Goal: Task Accomplishment & Management: Manage account settings

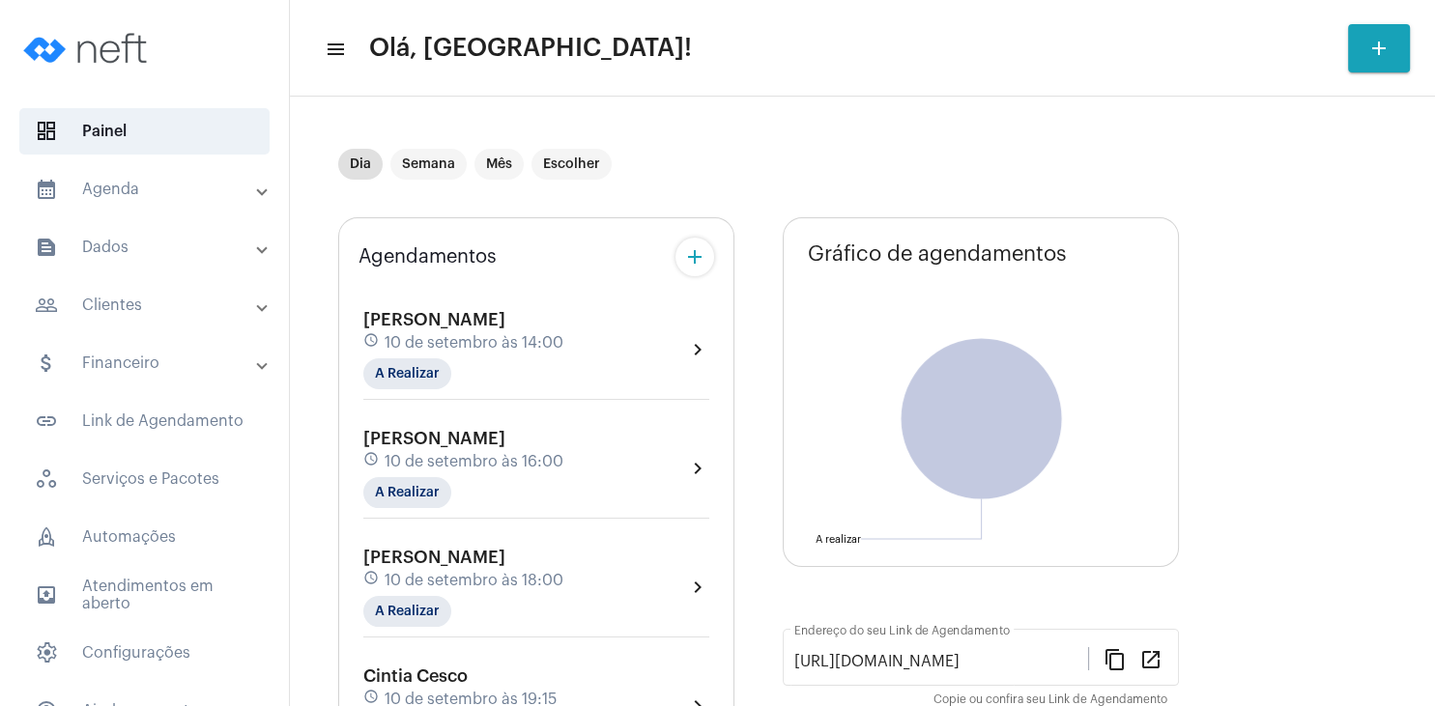
click at [444, 332] on div "[PERSON_NAME] schedule [DATE] 14:00 A Realizar" at bounding box center [463, 349] width 200 height 79
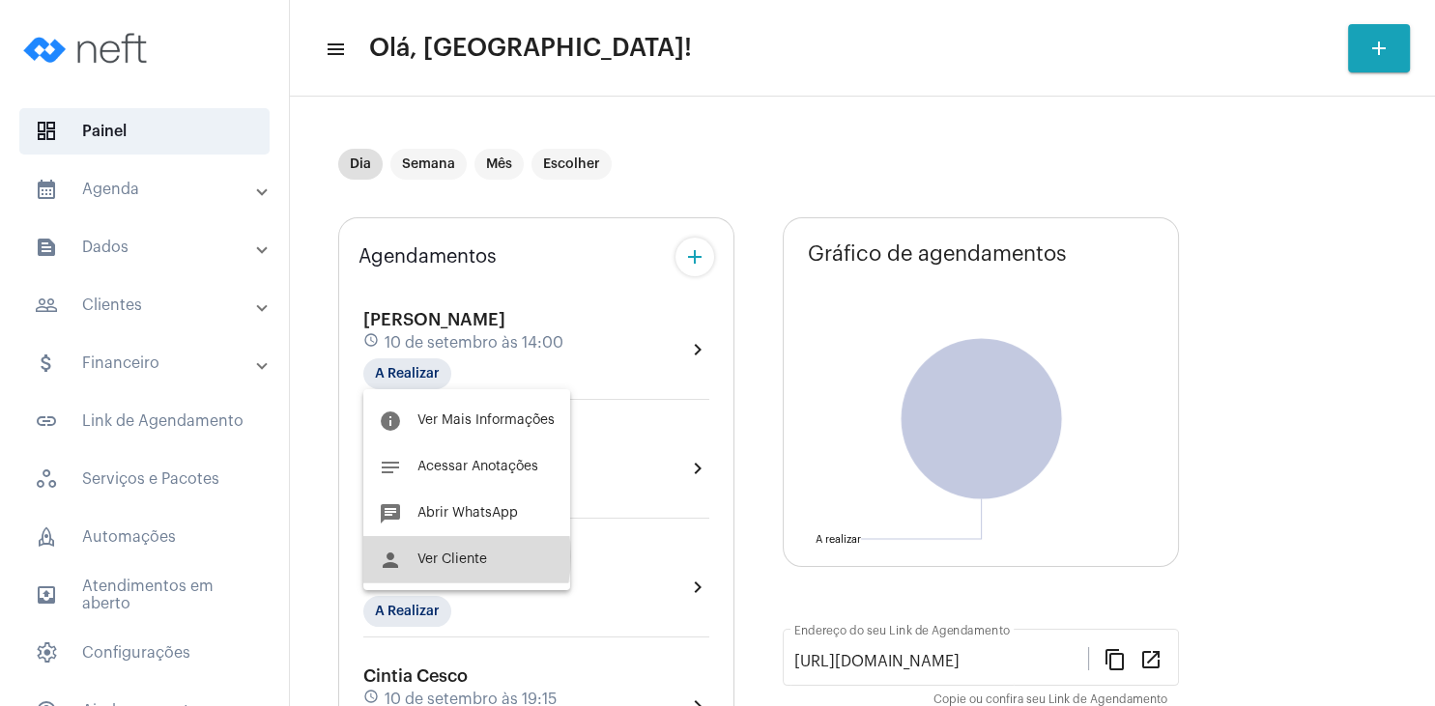
click at [433, 557] on span "Ver Cliente" at bounding box center [452, 560] width 70 height 14
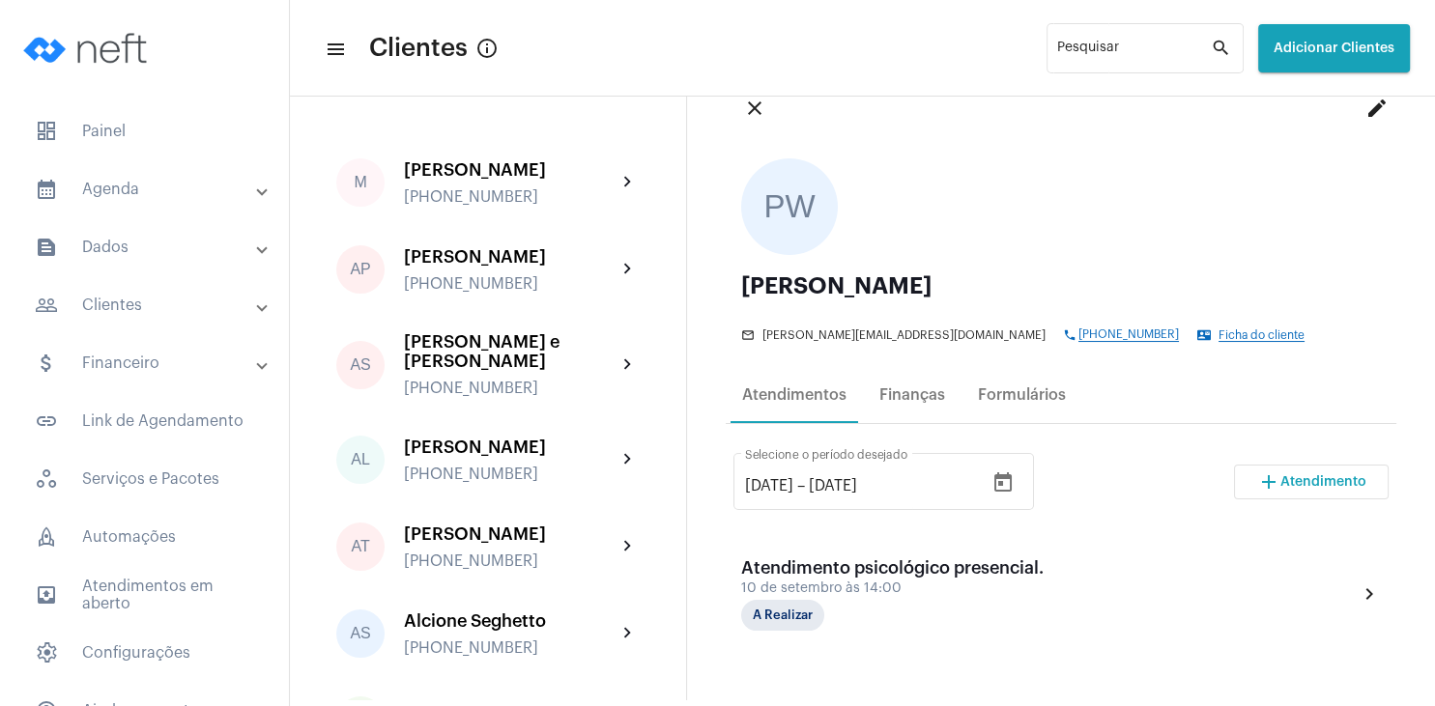
scroll to position [93, 0]
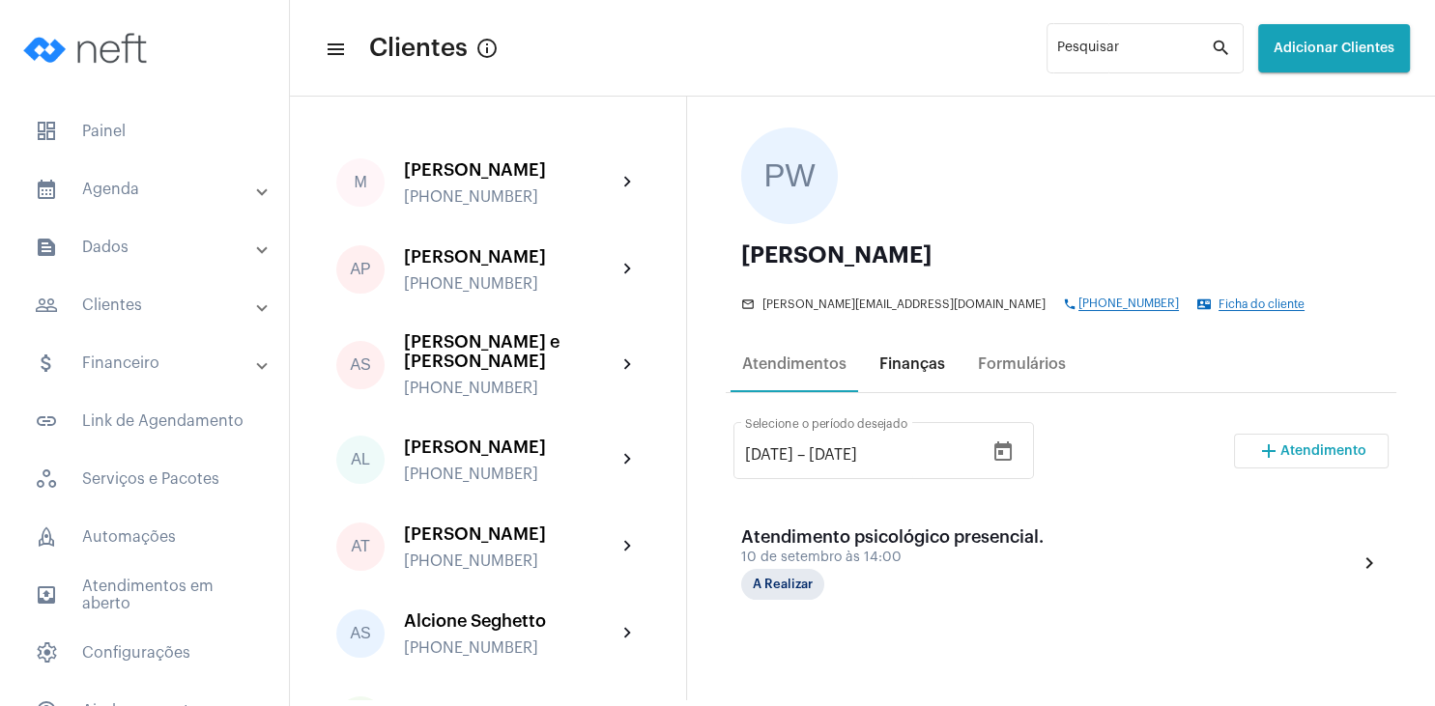
click at [910, 361] on div "Finanças" at bounding box center [912, 364] width 66 height 17
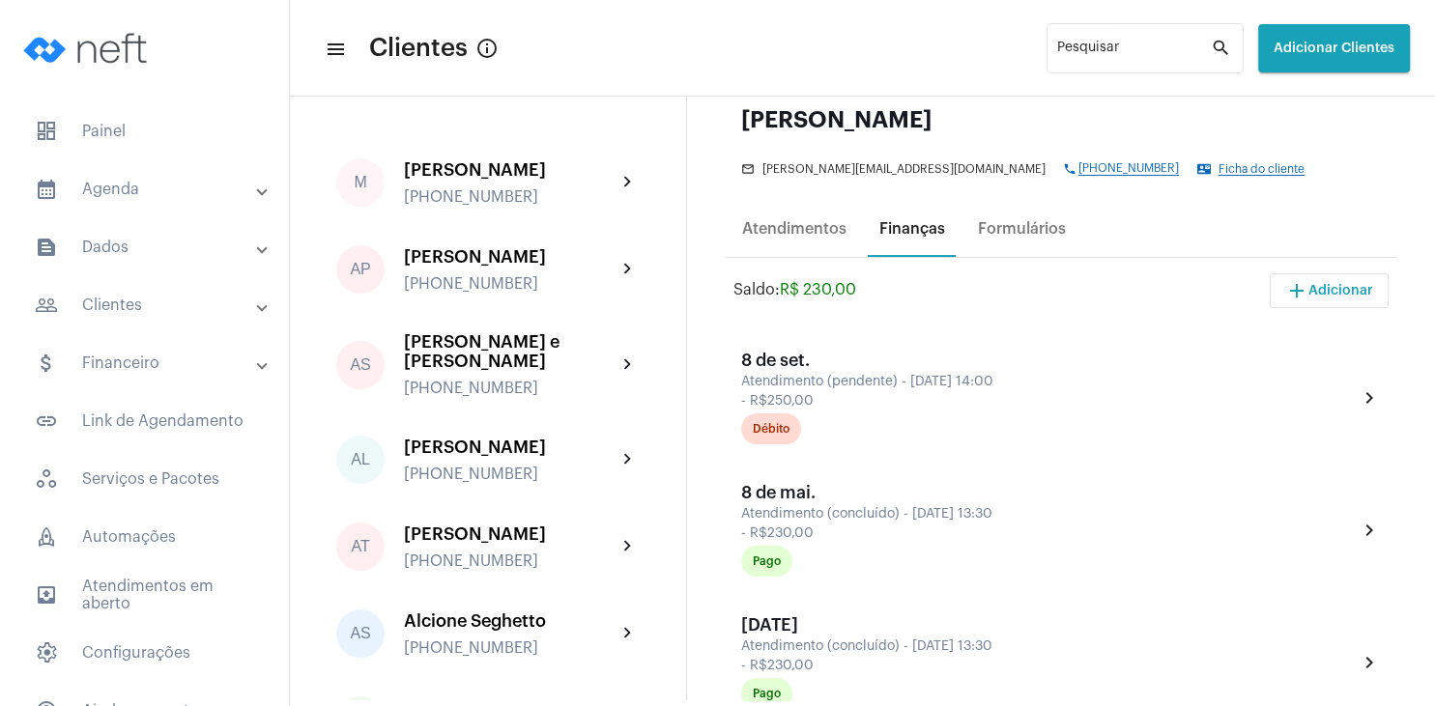
scroll to position [278, 0]
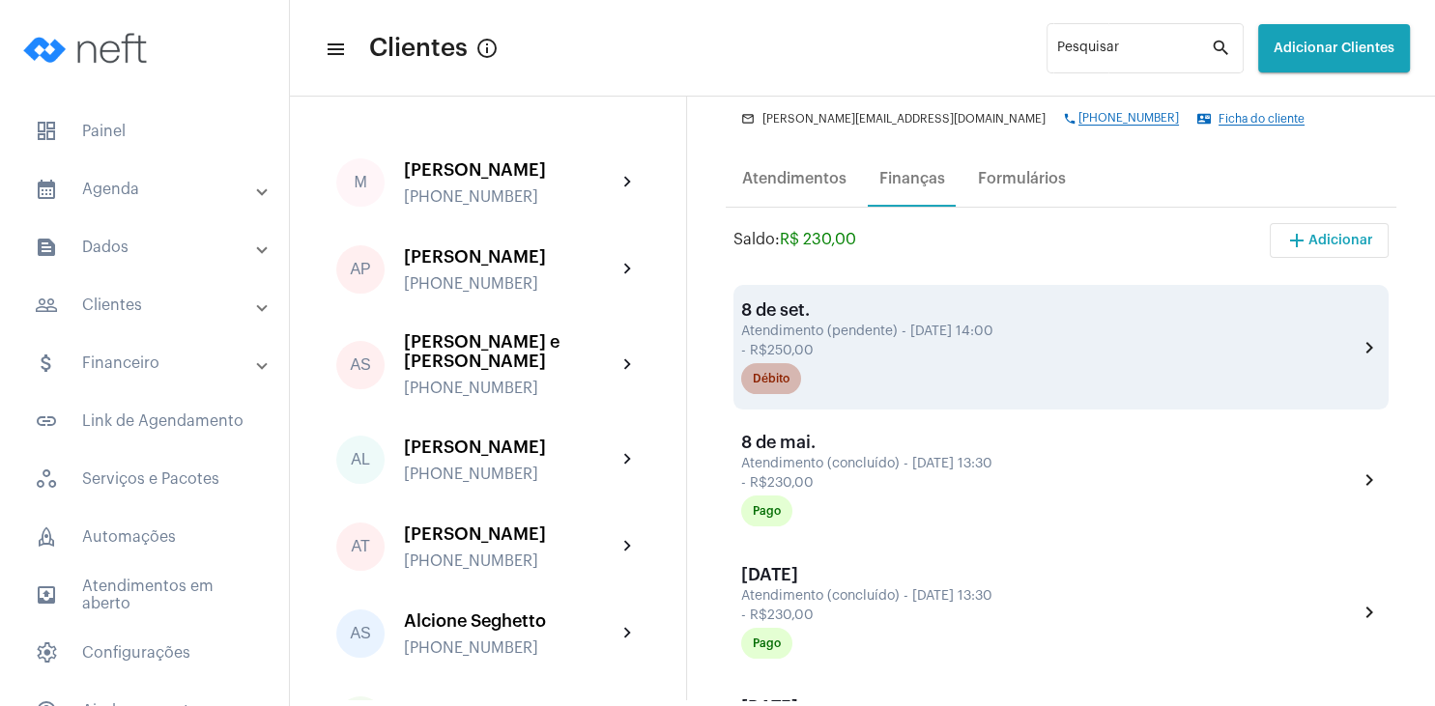
click at [764, 383] on div "Débito" at bounding box center [771, 379] width 37 height 13
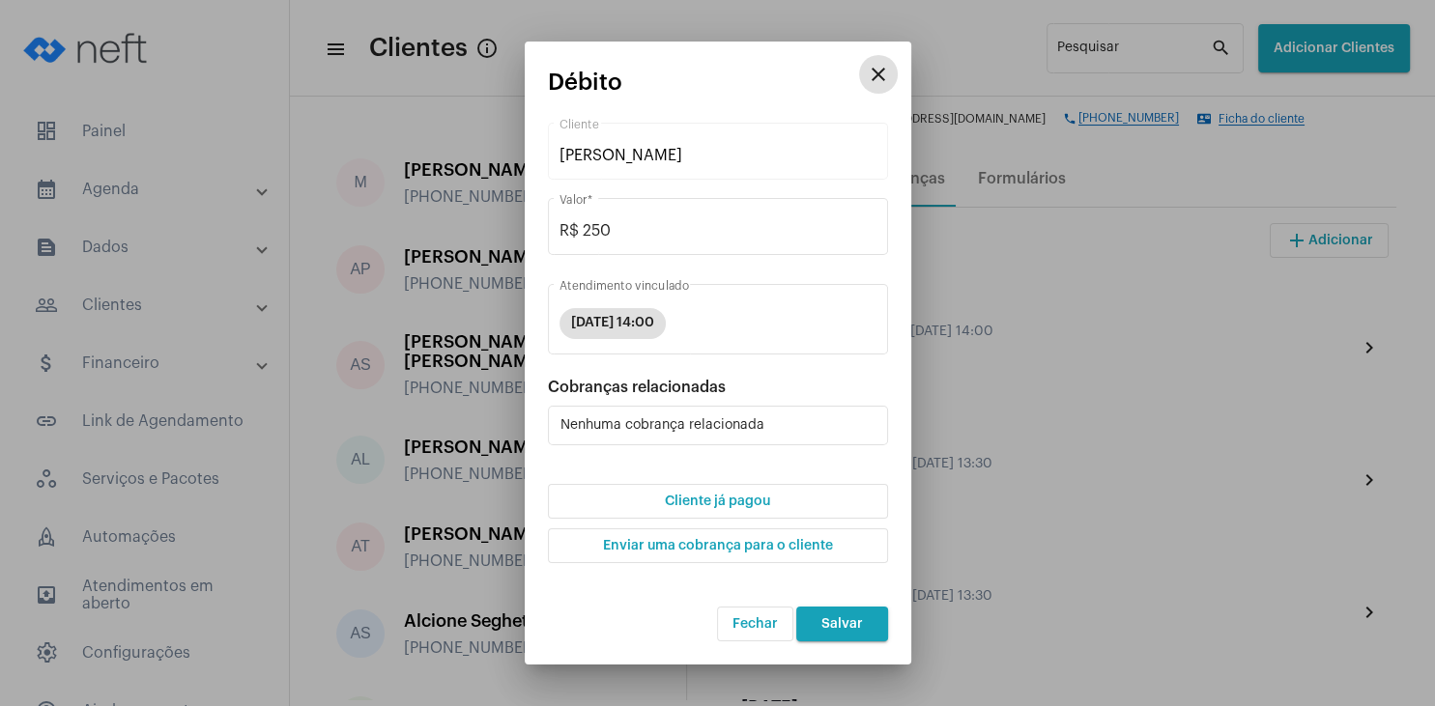
click at [749, 505] on span "Cliente já pagou" at bounding box center [717, 502] width 105 height 14
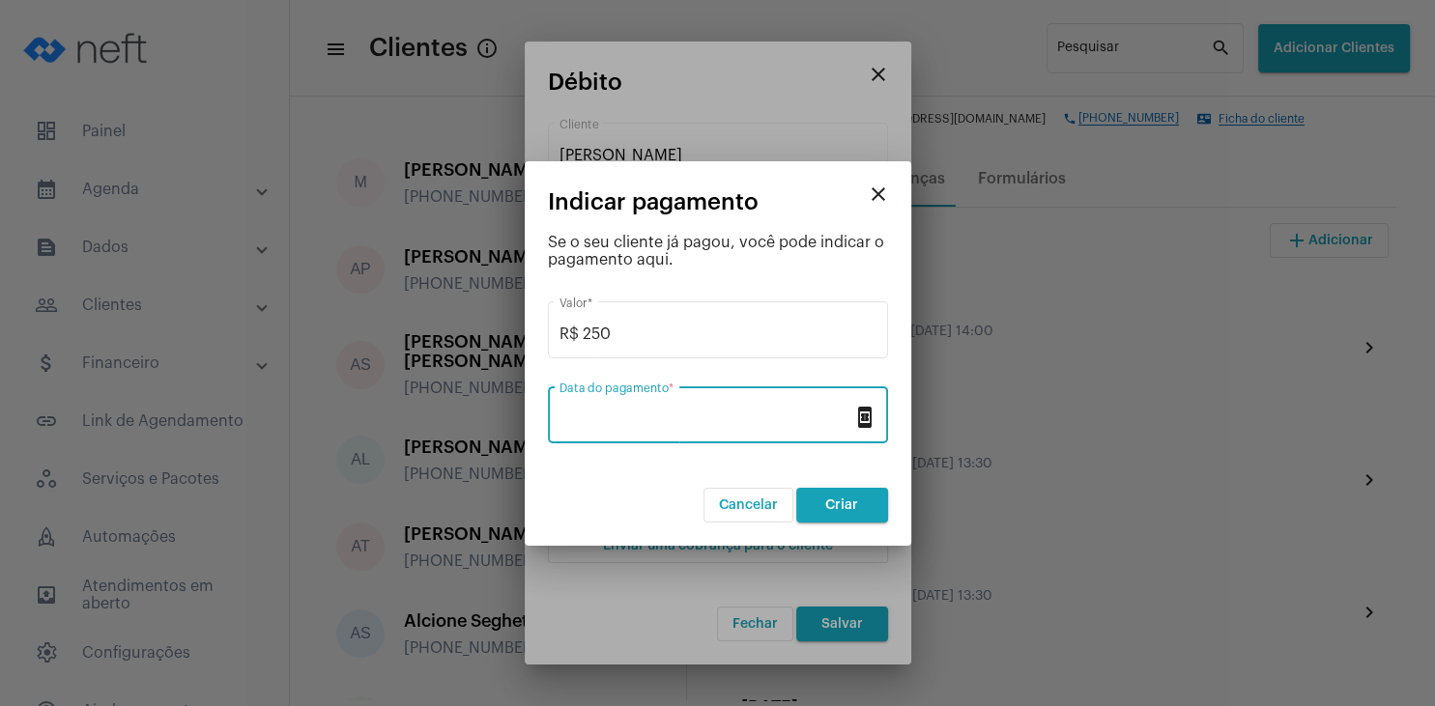
click at [651, 423] on input "Data do pagamento *" at bounding box center [706, 419] width 294 height 17
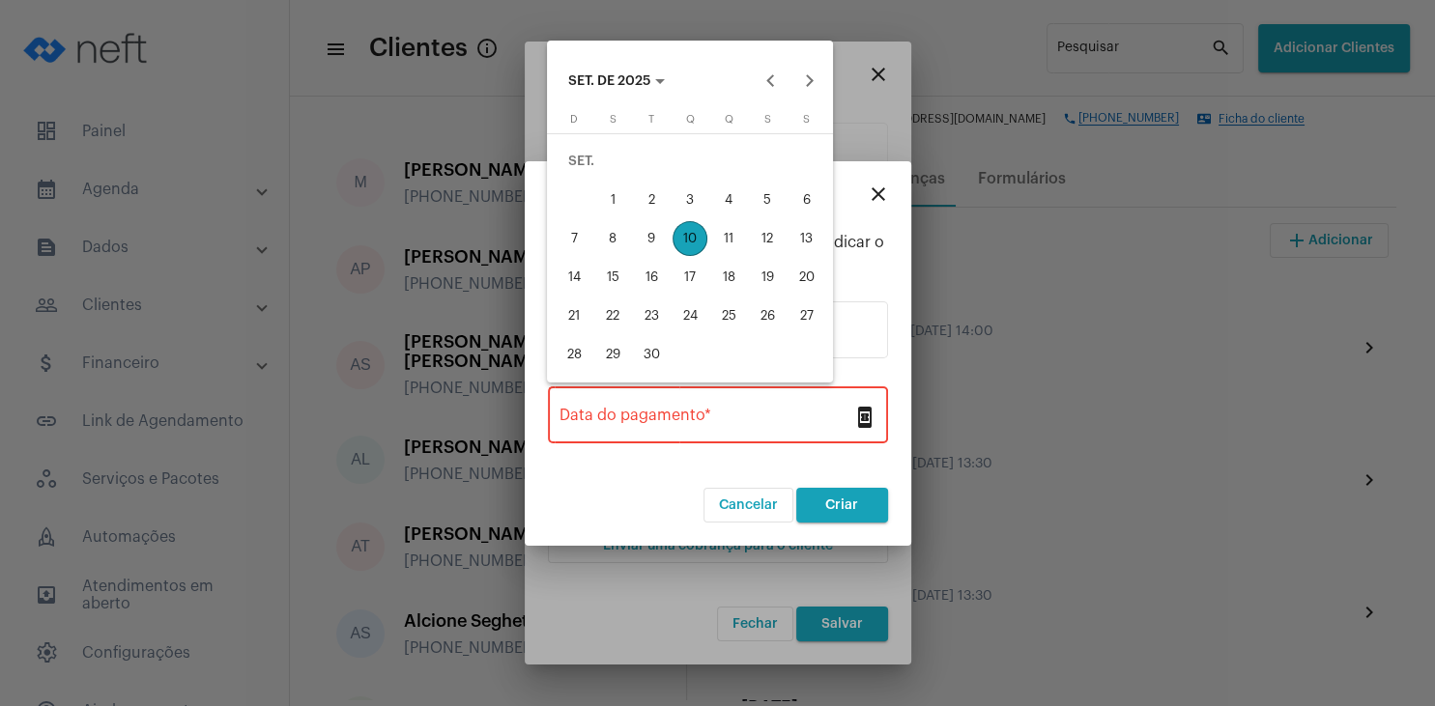
click at [690, 240] on div "10" at bounding box center [689, 238] width 35 height 35
type input "[DATE]"
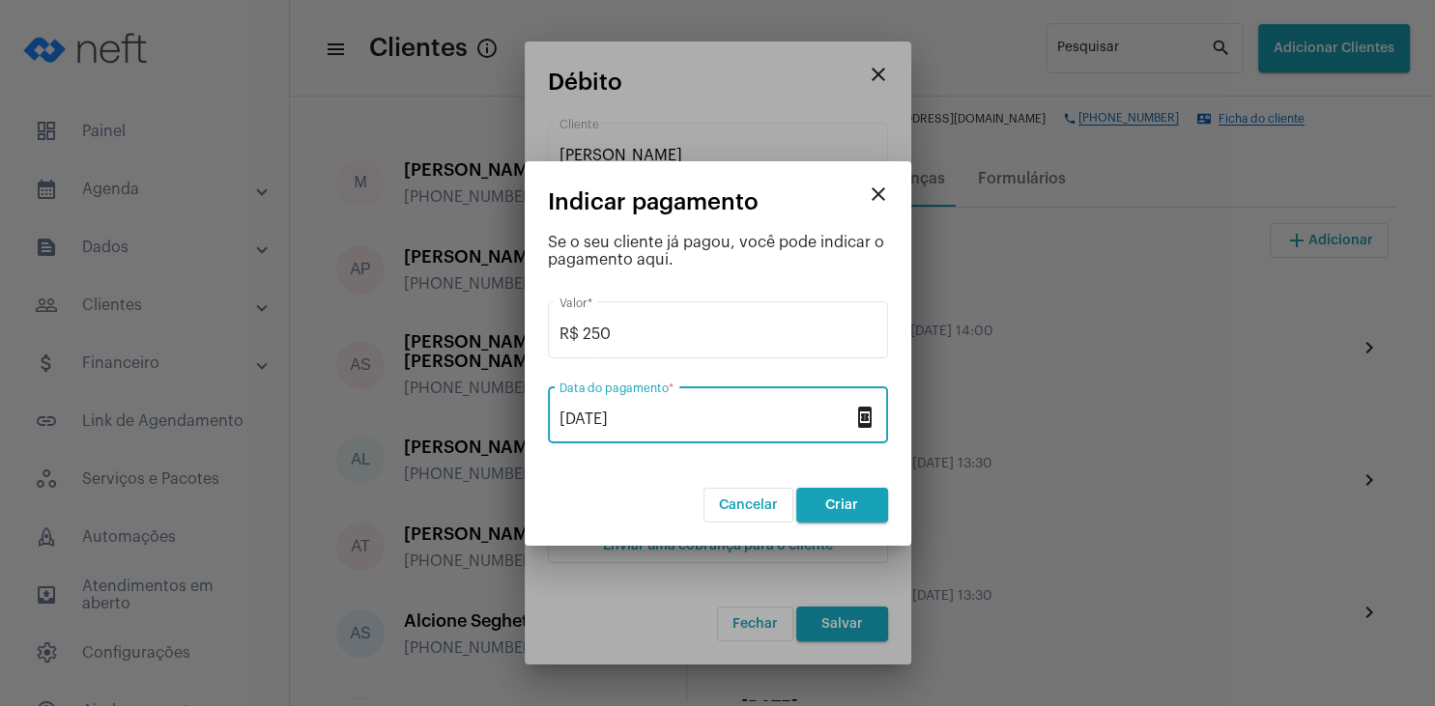
click at [838, 504] on span "Criar" at bounding box center [841, 506] width 33 height 14
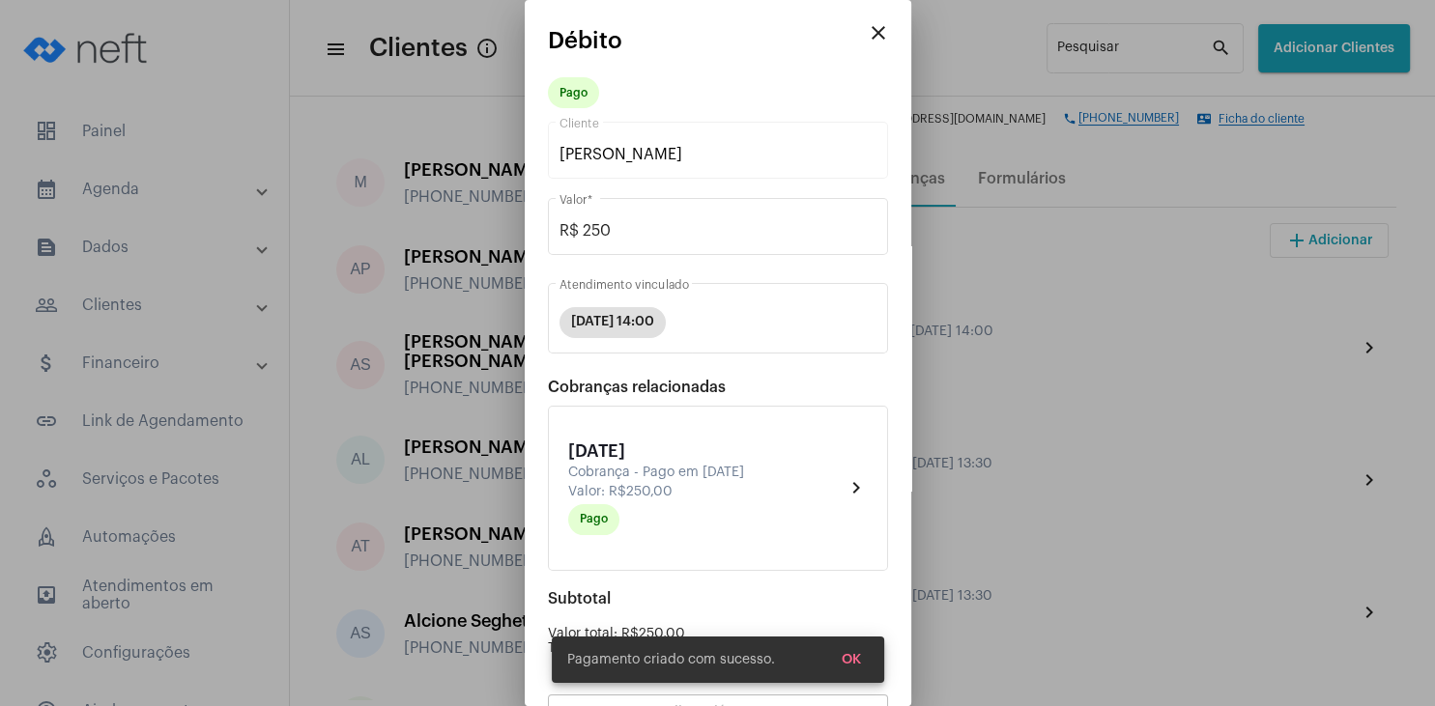
click at [853, 657] on span "OK" at bounding box center [851, 660] width 19 height 14
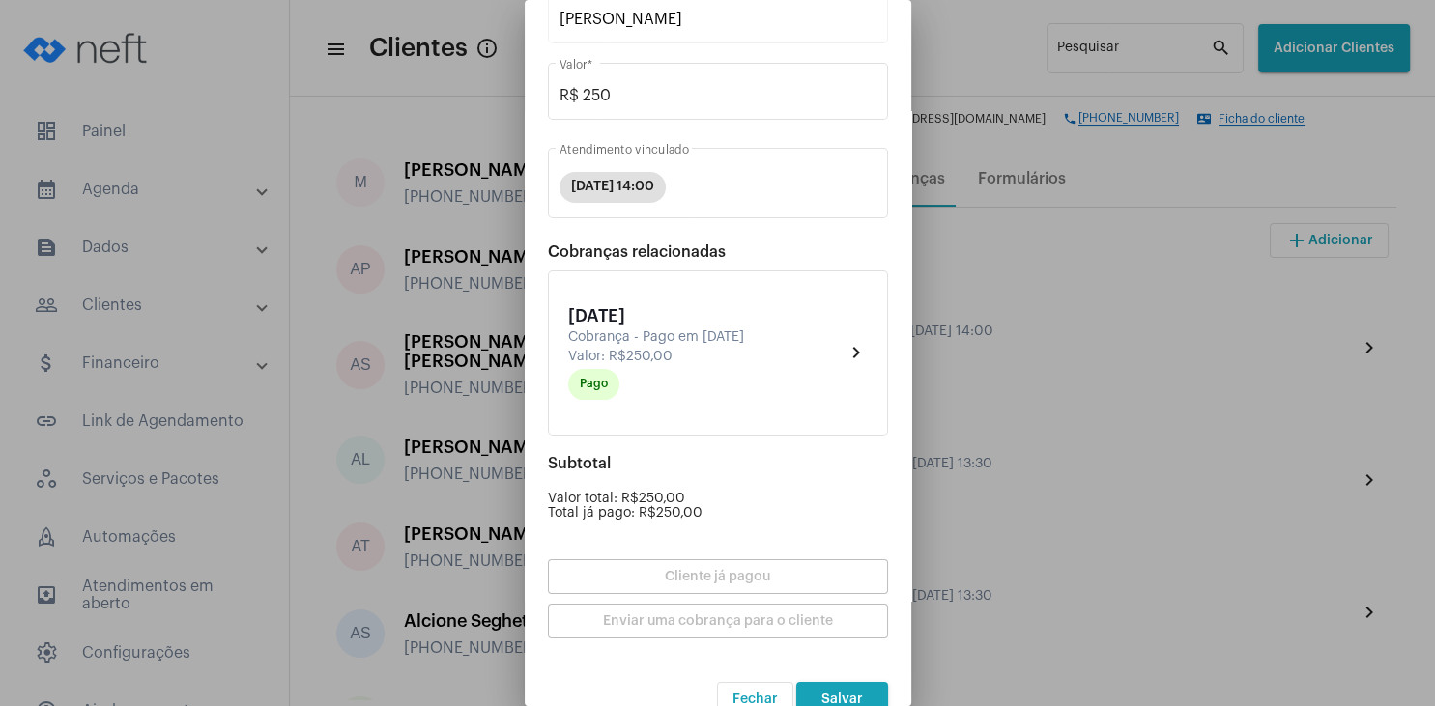
scroll to position [169, 0]
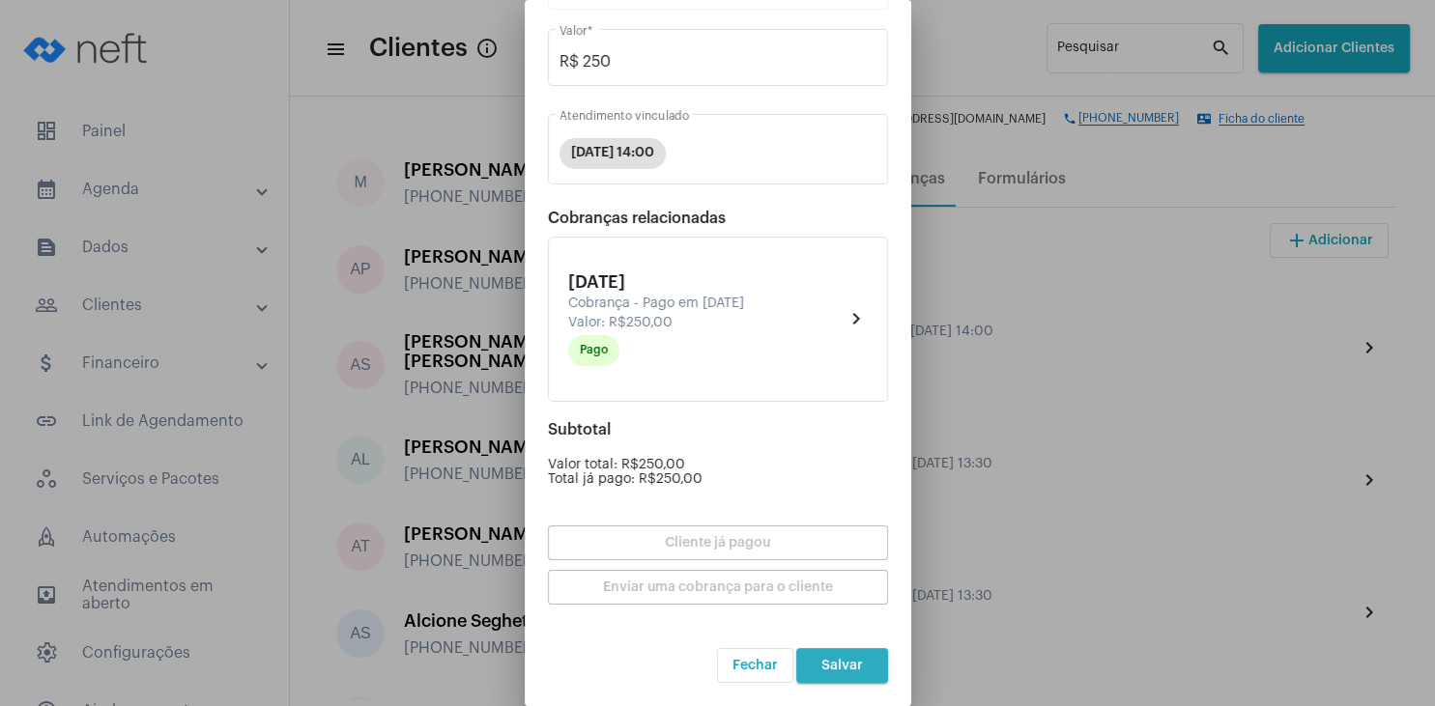
click at [846, 671] on span "Salvar" at bounding box center [842, 666] width 42 height 14
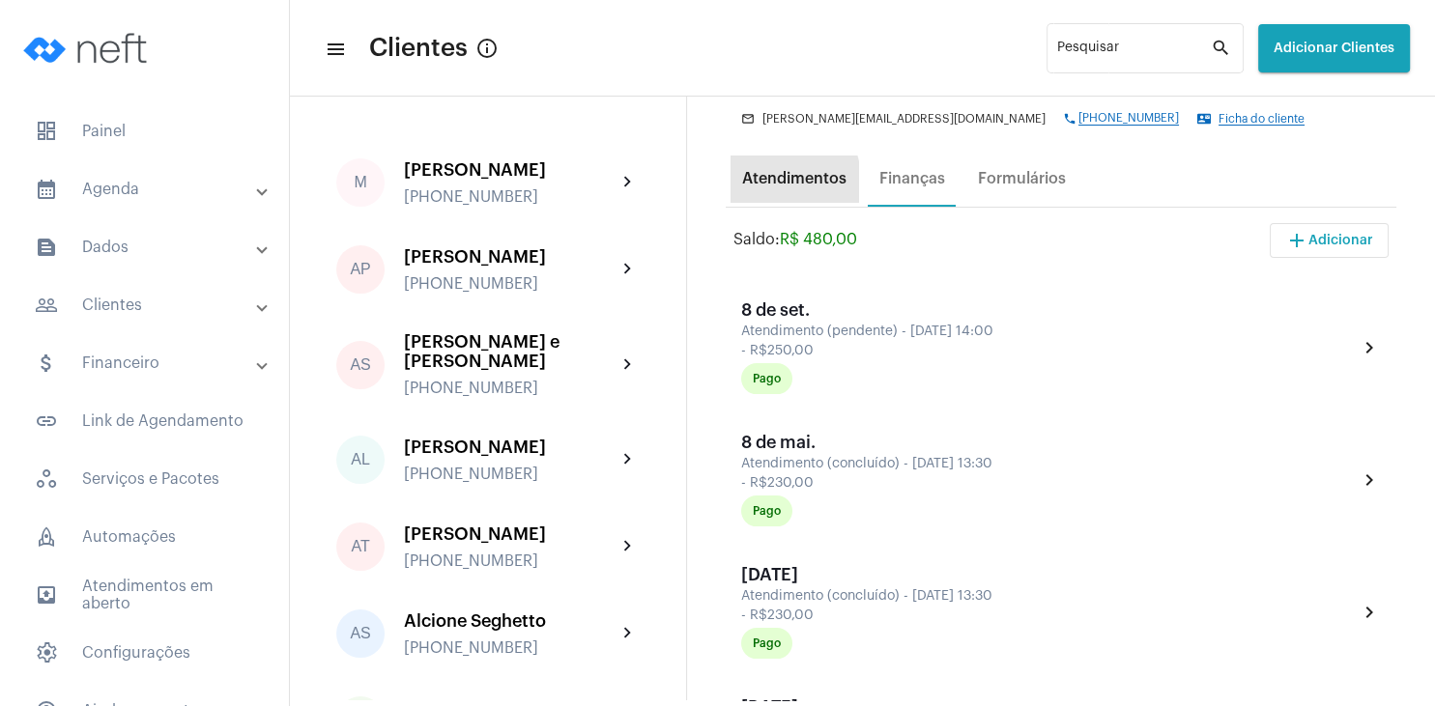
click at [771, 184] on div "Atendimentos" at bounding box center [794, 178] width 104 height 17
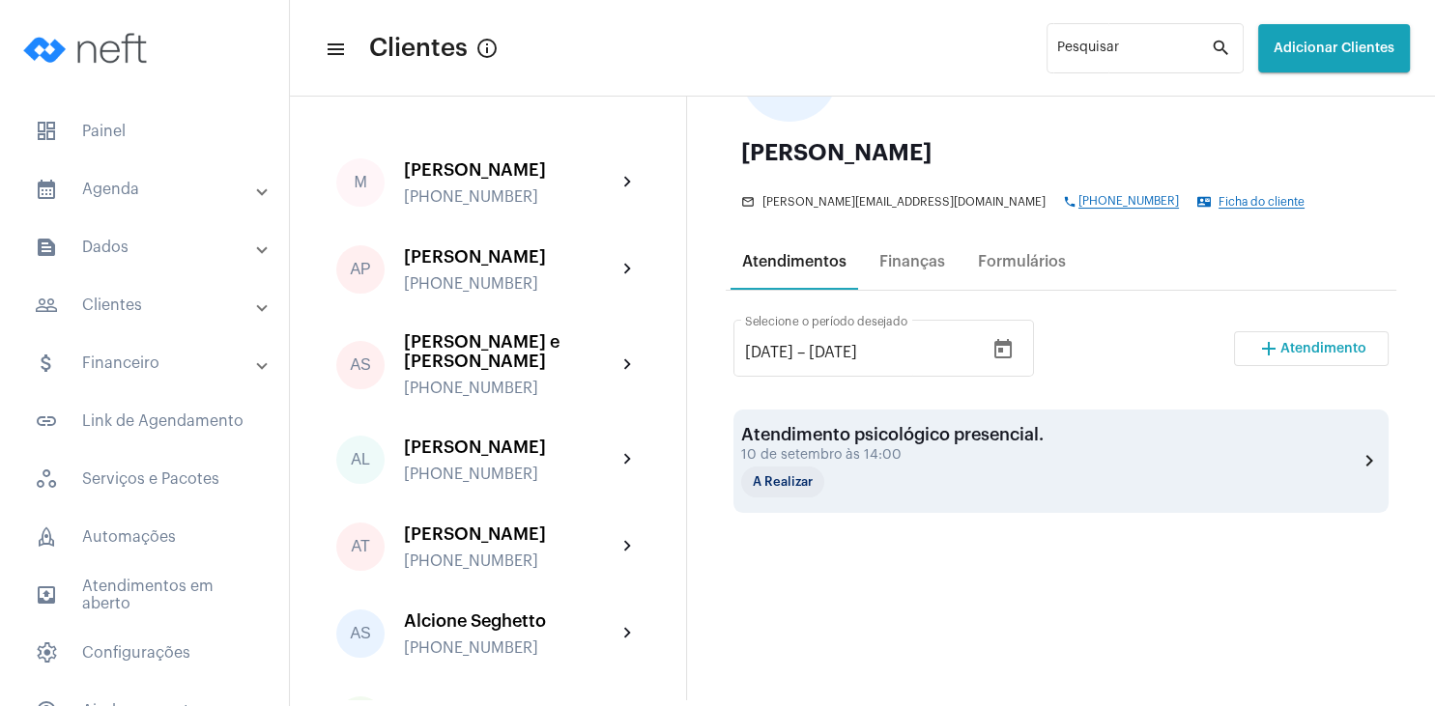
scroll to position [278, 0]
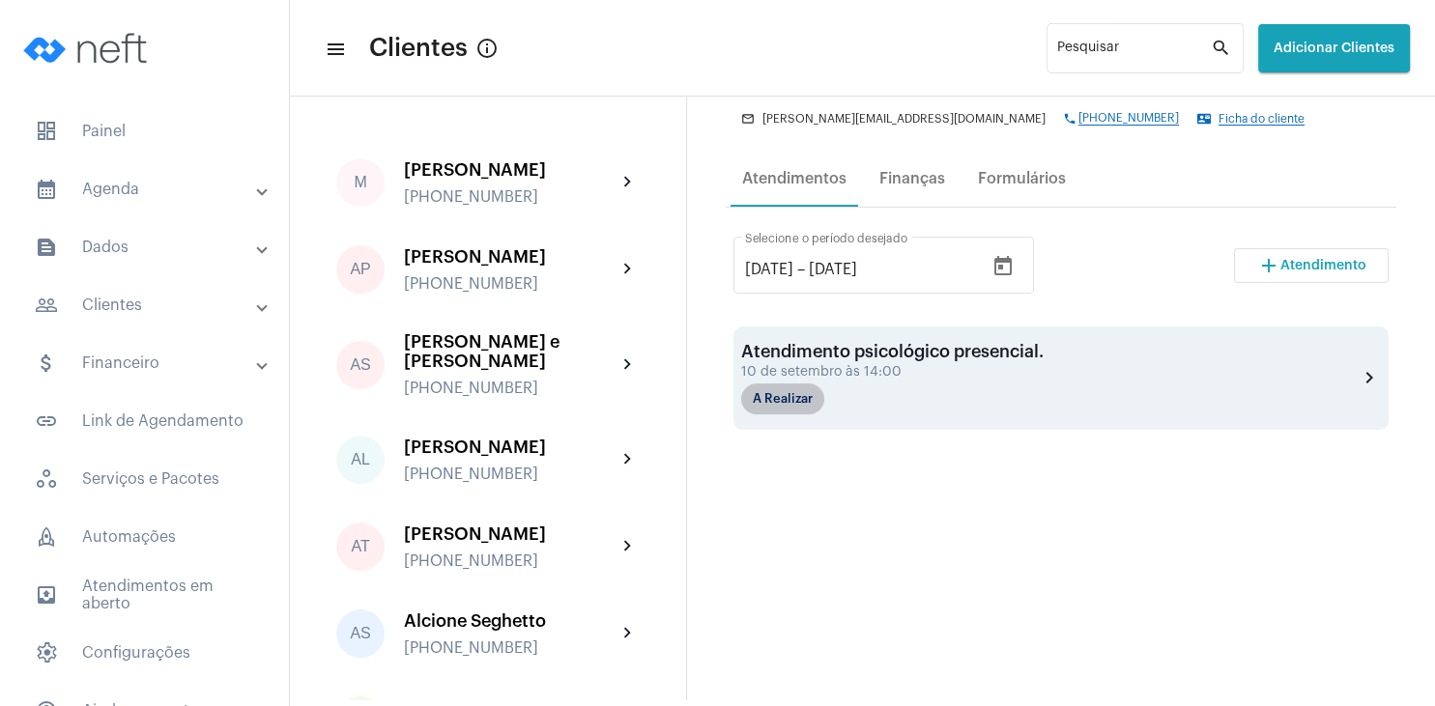
click at [794, 404] on mat-chip "A Realizar" at bounding box center [782, 399] width 83 height 31
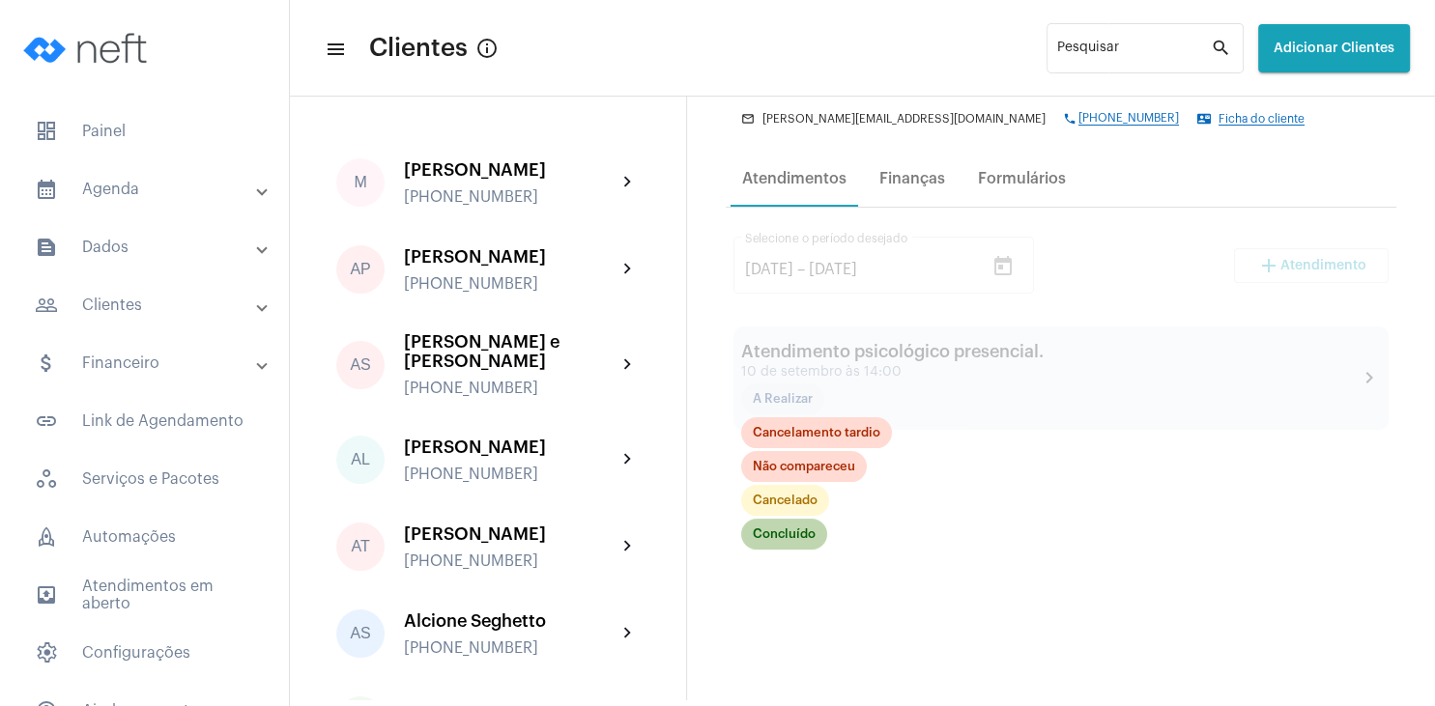
click at [804, 535] on mat-chip "Concluído" at bounding box center [784, 534] width 86 height 31
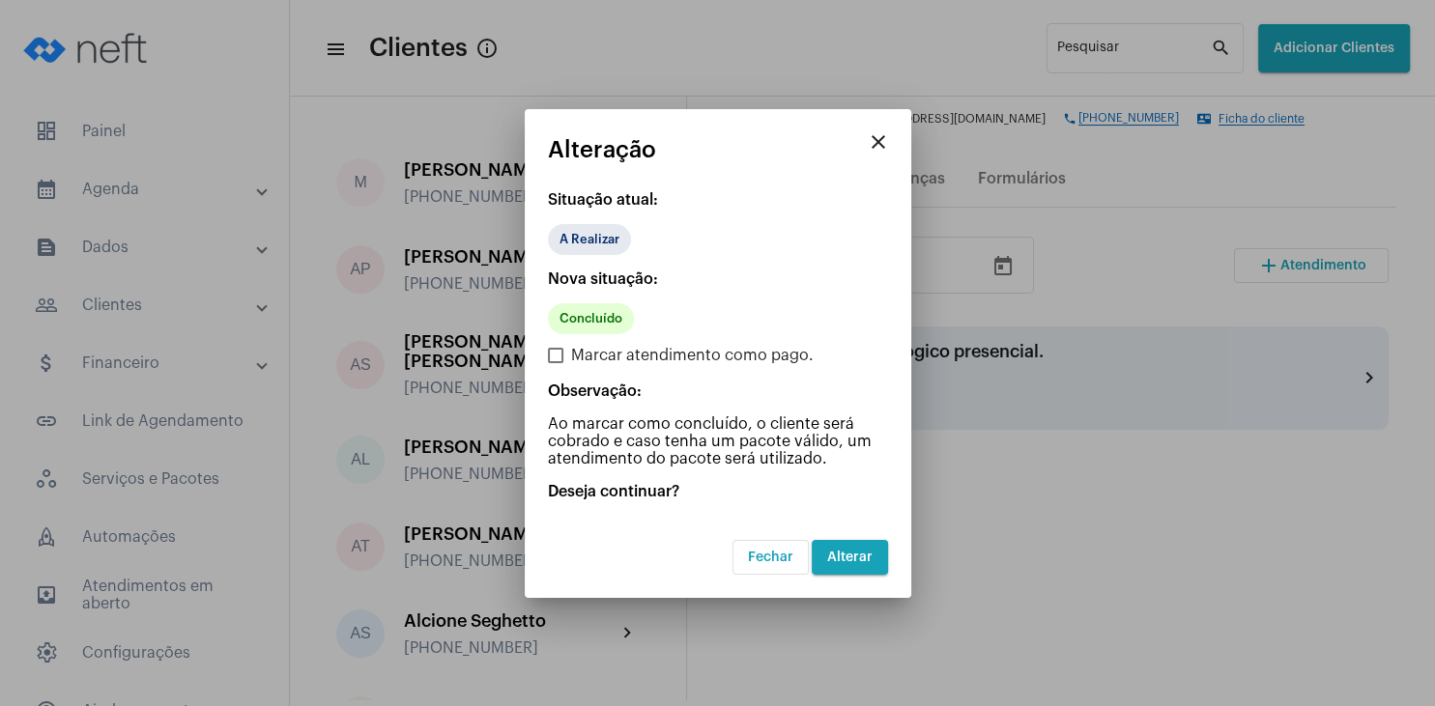
click at [848, 549] on button "Alterar" at bounding box center [850, 557] width 76 height 35
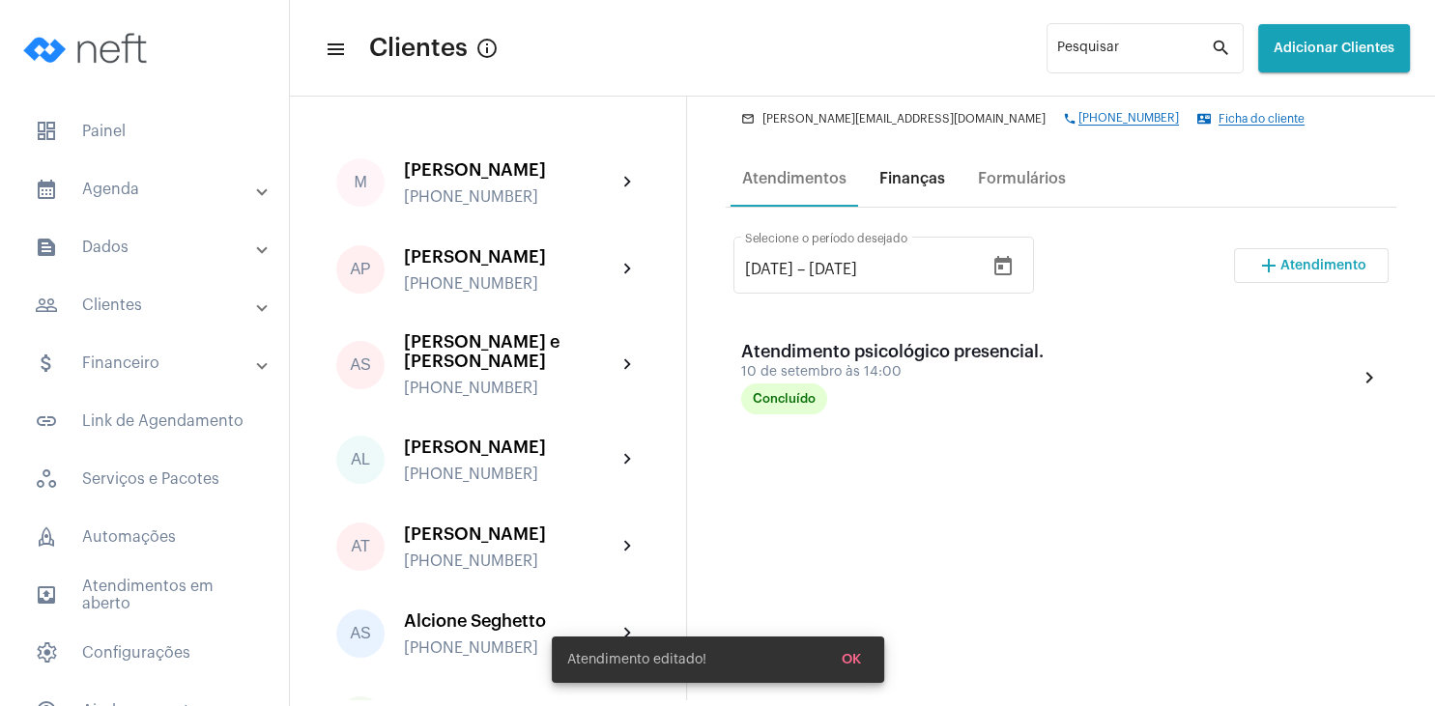
click at [912, 186] on div "Finanças" at bounding box center [912, 178] width 66 height 17
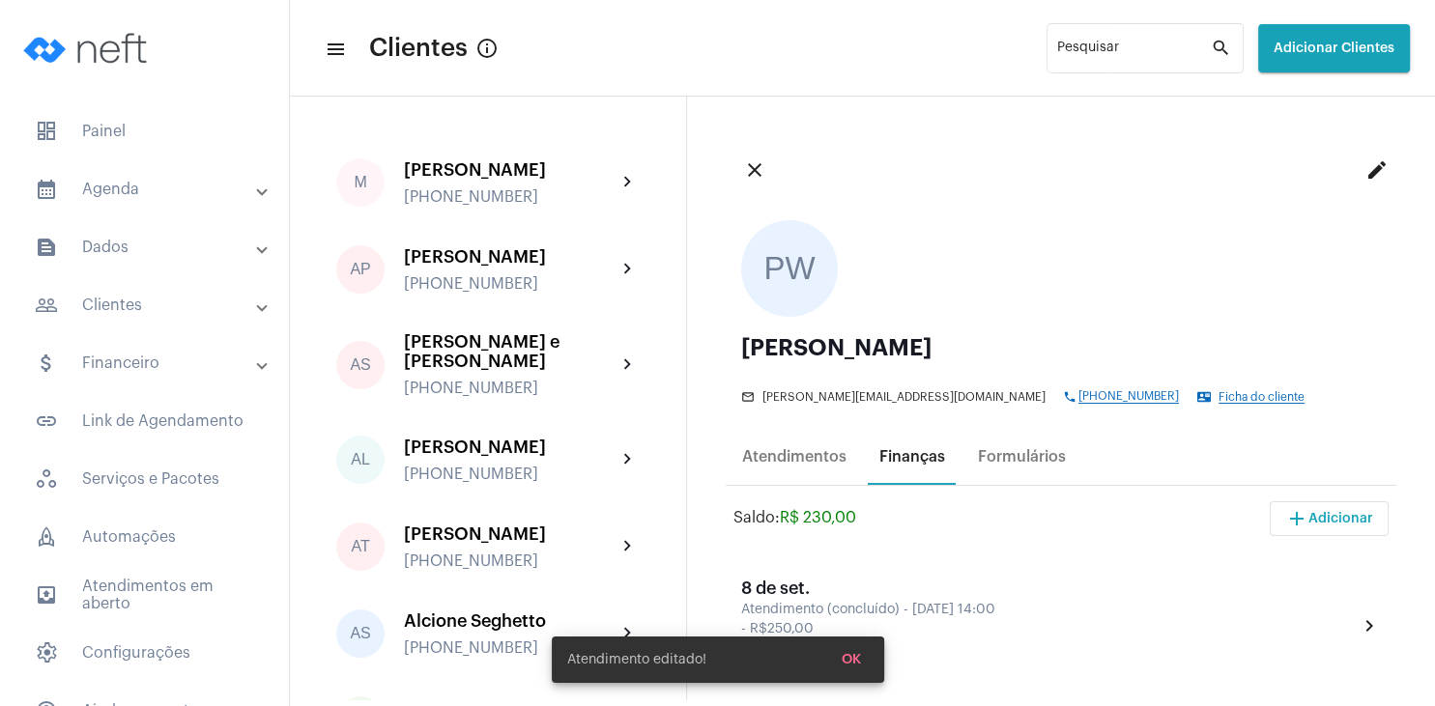
scroll to position [371, 0]
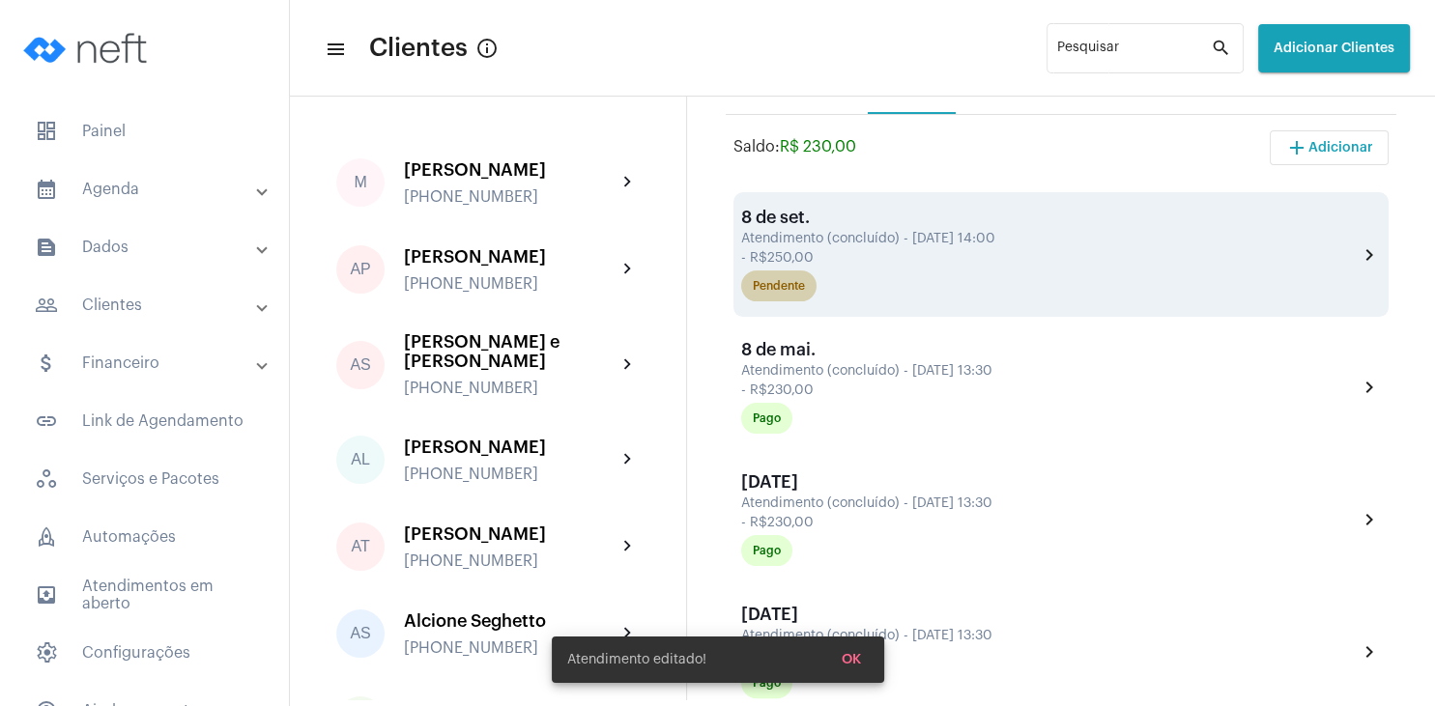
click at [787, 282] on div "Pendente" at bounding box center [779, 286] width 52 height 13
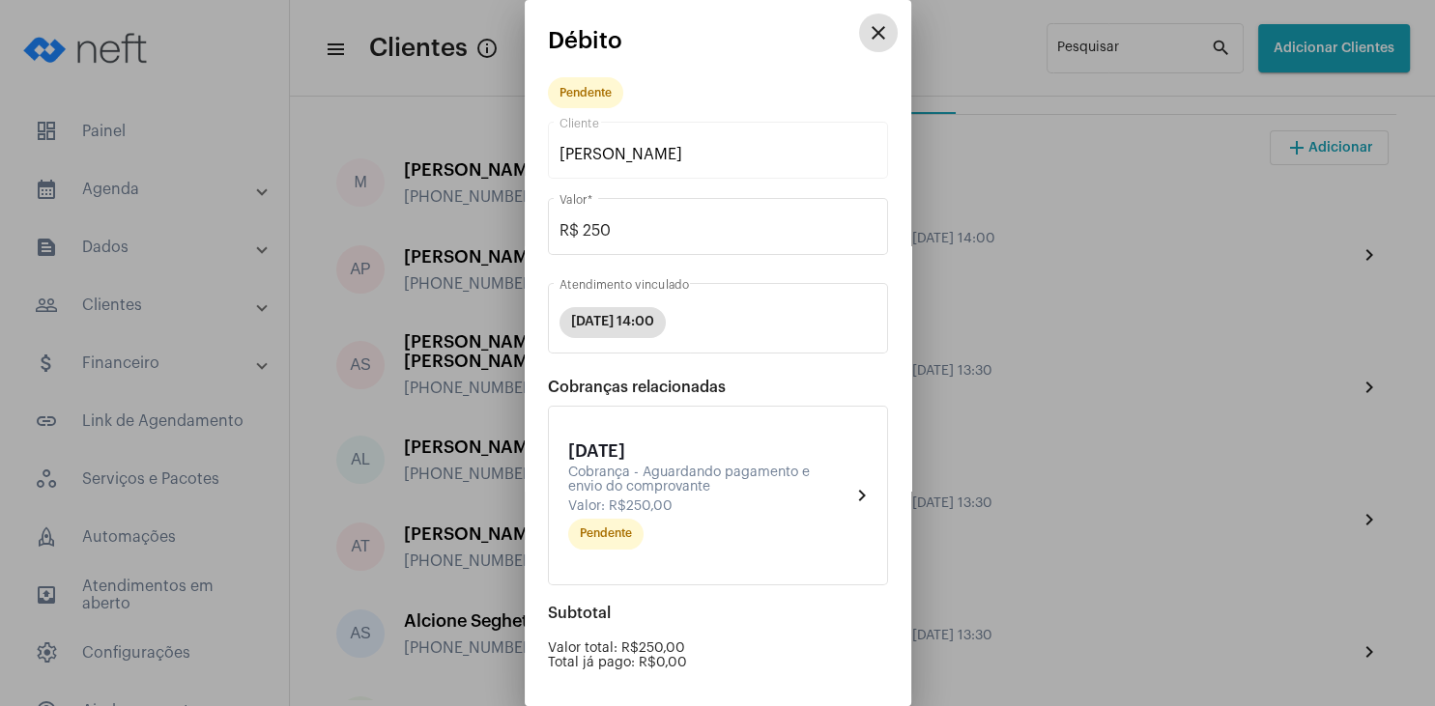
scroll to position [184, 0]
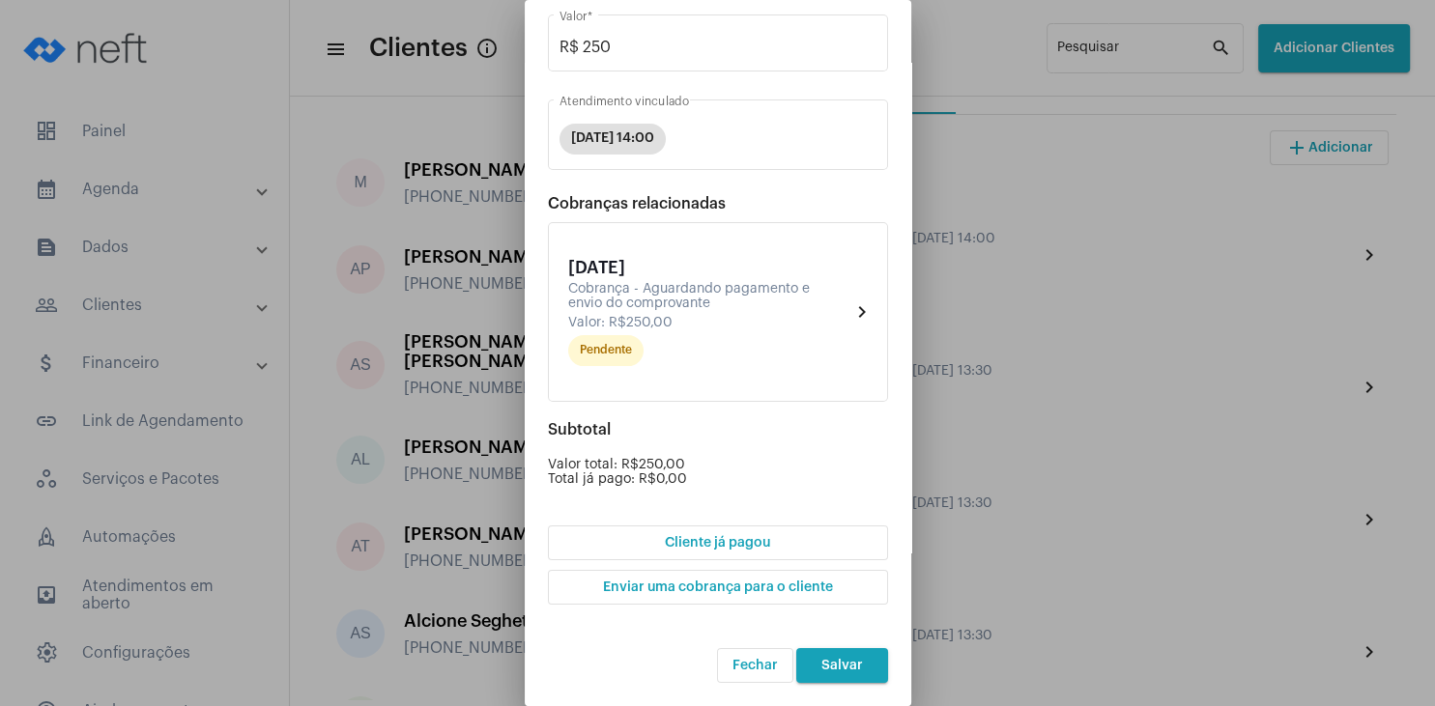
click at [749, 544] on span "Cliente já pagou" at bounding box center [717, 543] width 105 height 14
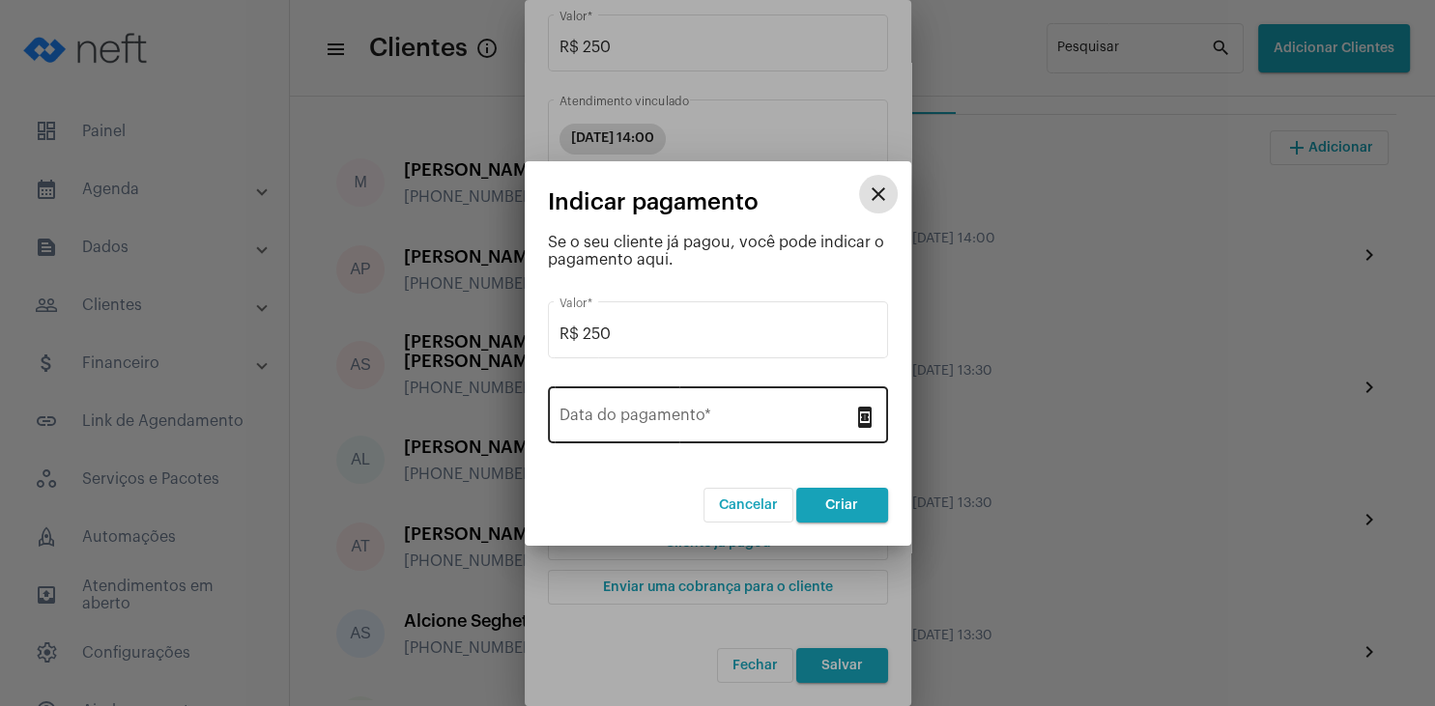
click at [678, 418] on input "Data do pagamento *" at bounding box center [706, 419] width 294 height 17
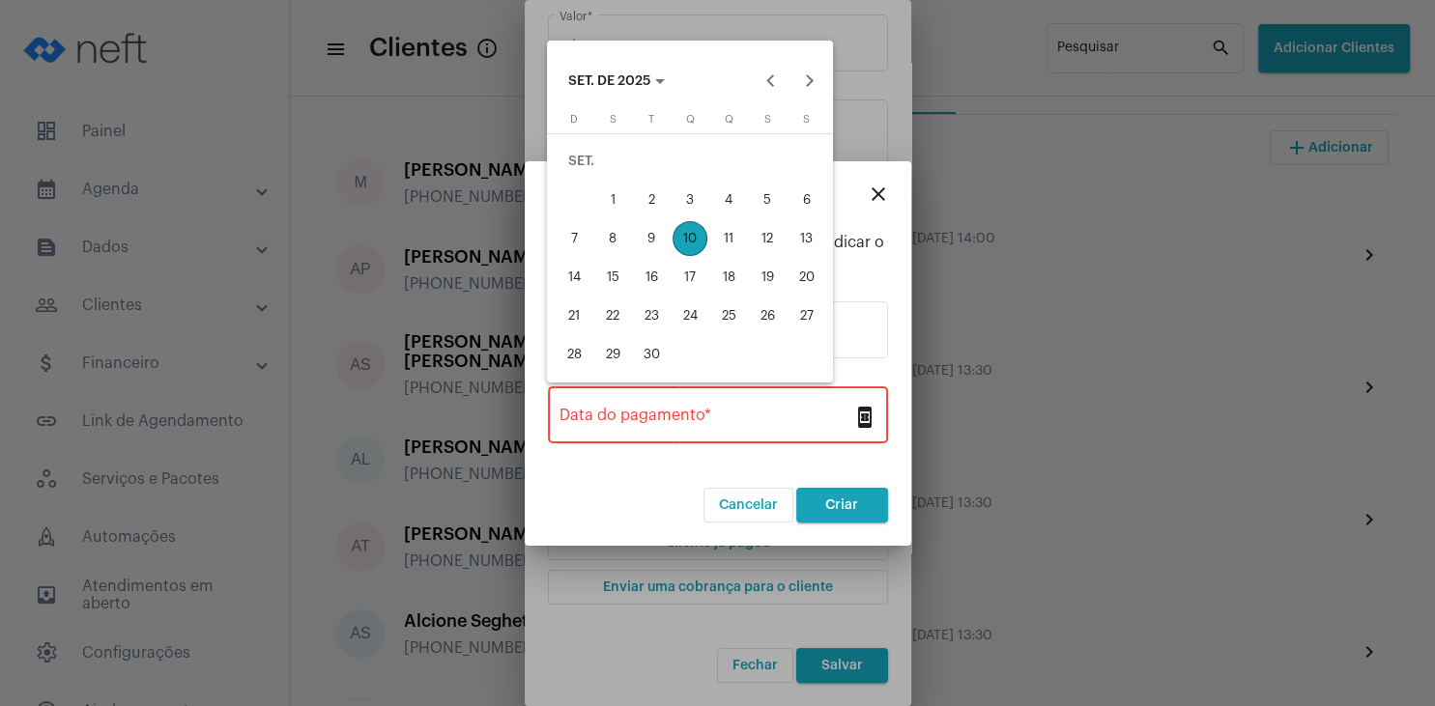
click at [693, 234] on div "10" at bounding box center [689, 238] width 35 height 35
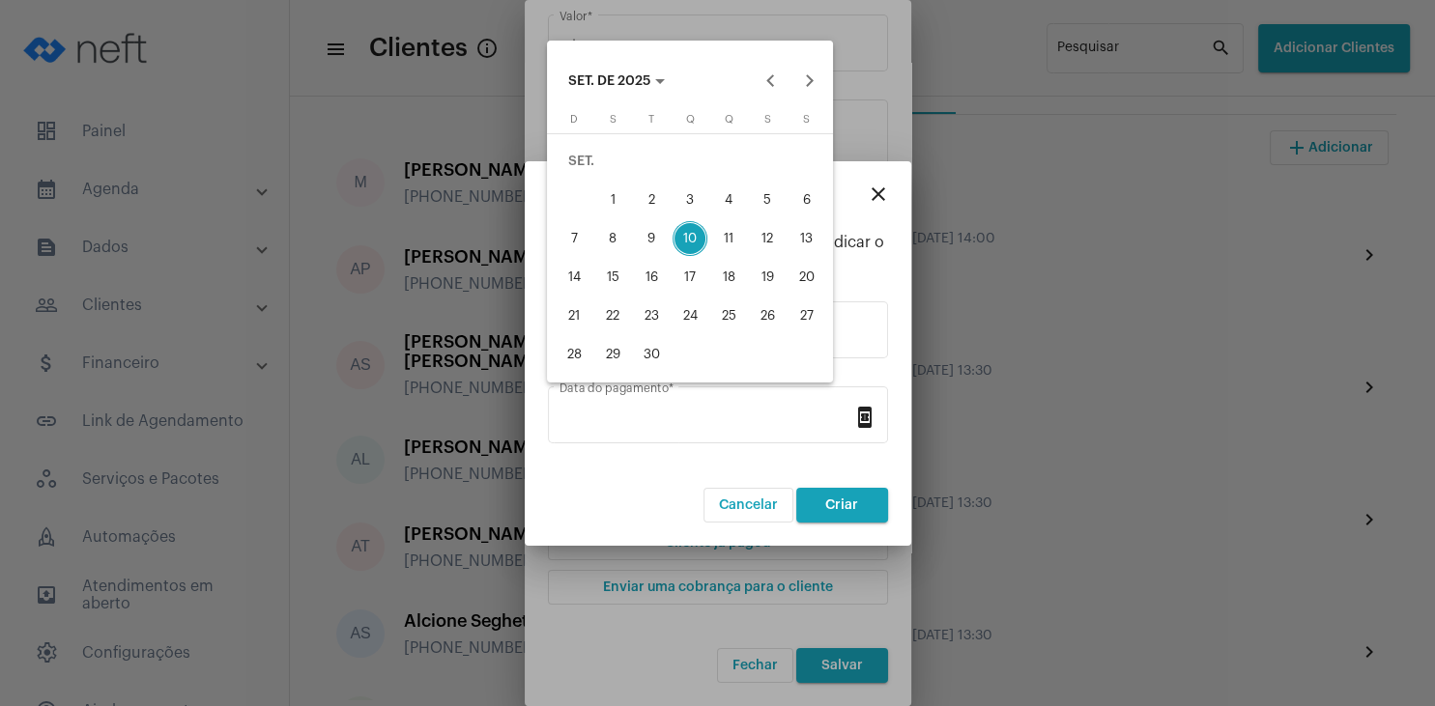
type input "[DATE]"
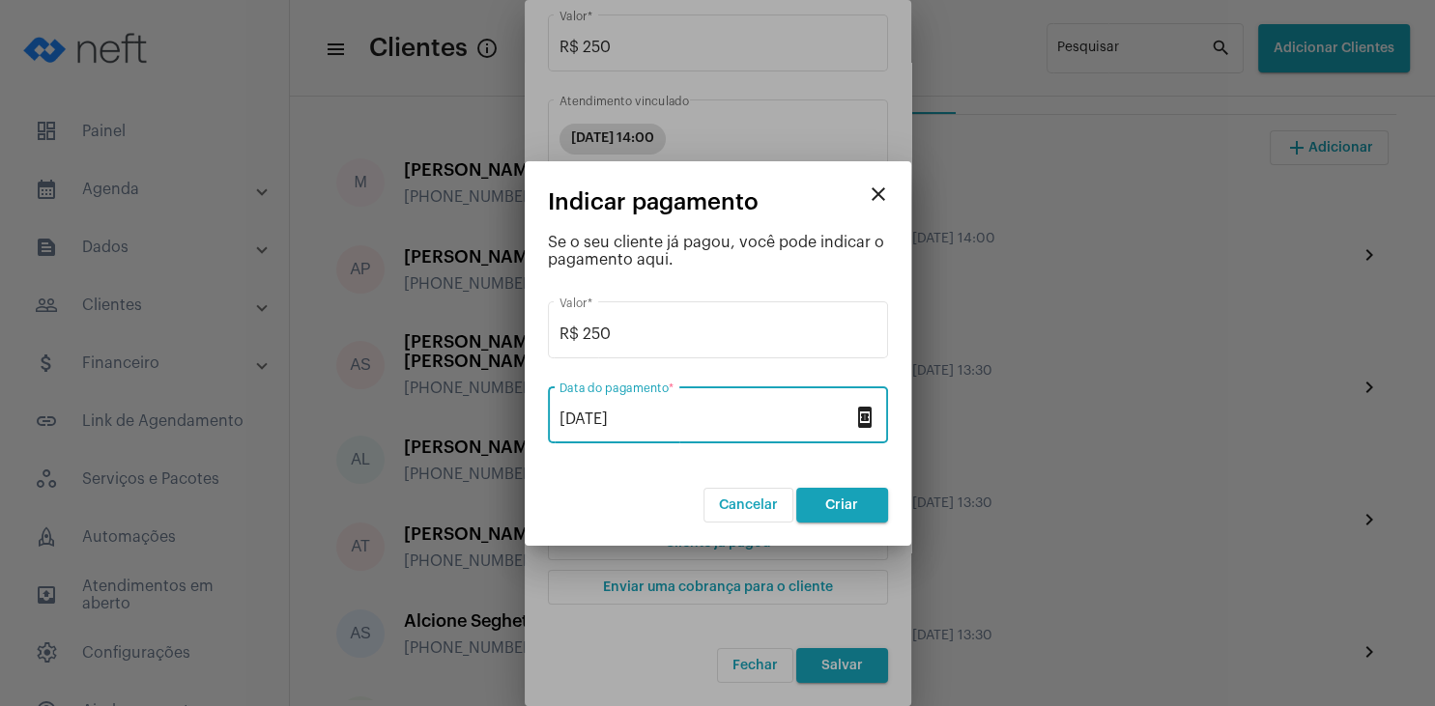
click at [841, 497] on button "Criar" at bounding box center [842, 505] width 92 height 35
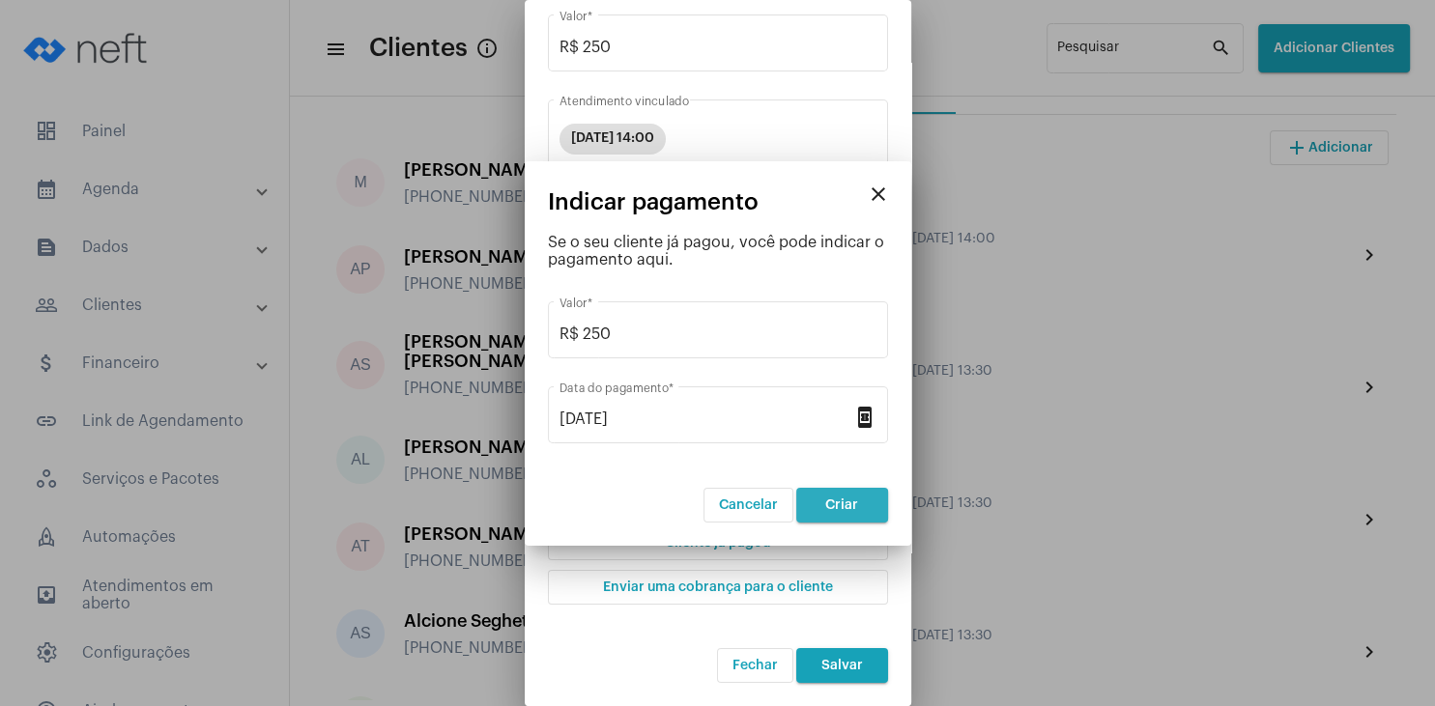
scroll to position [0, 0]
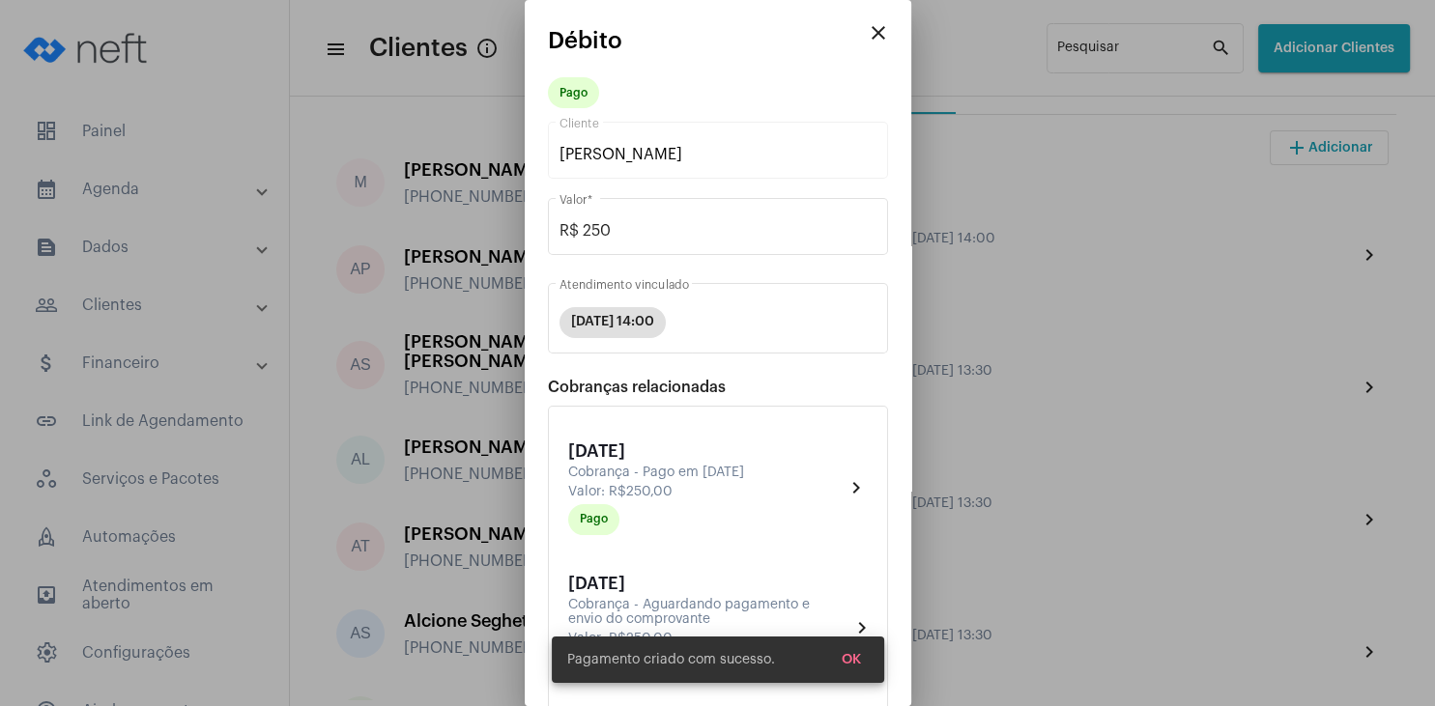
click at [856, 660] on span "OK" at bounding box center [851, 660] width 19 height 14
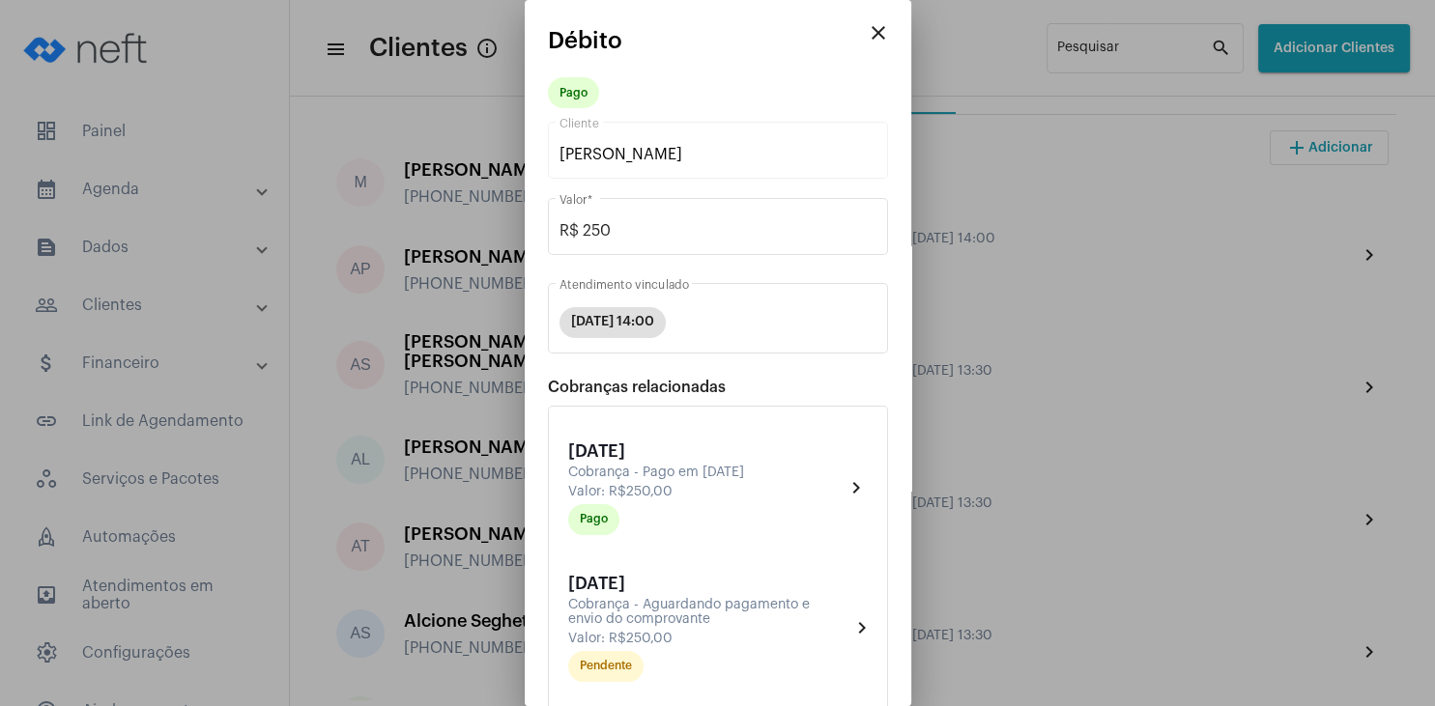
scroll to position [317, 0]
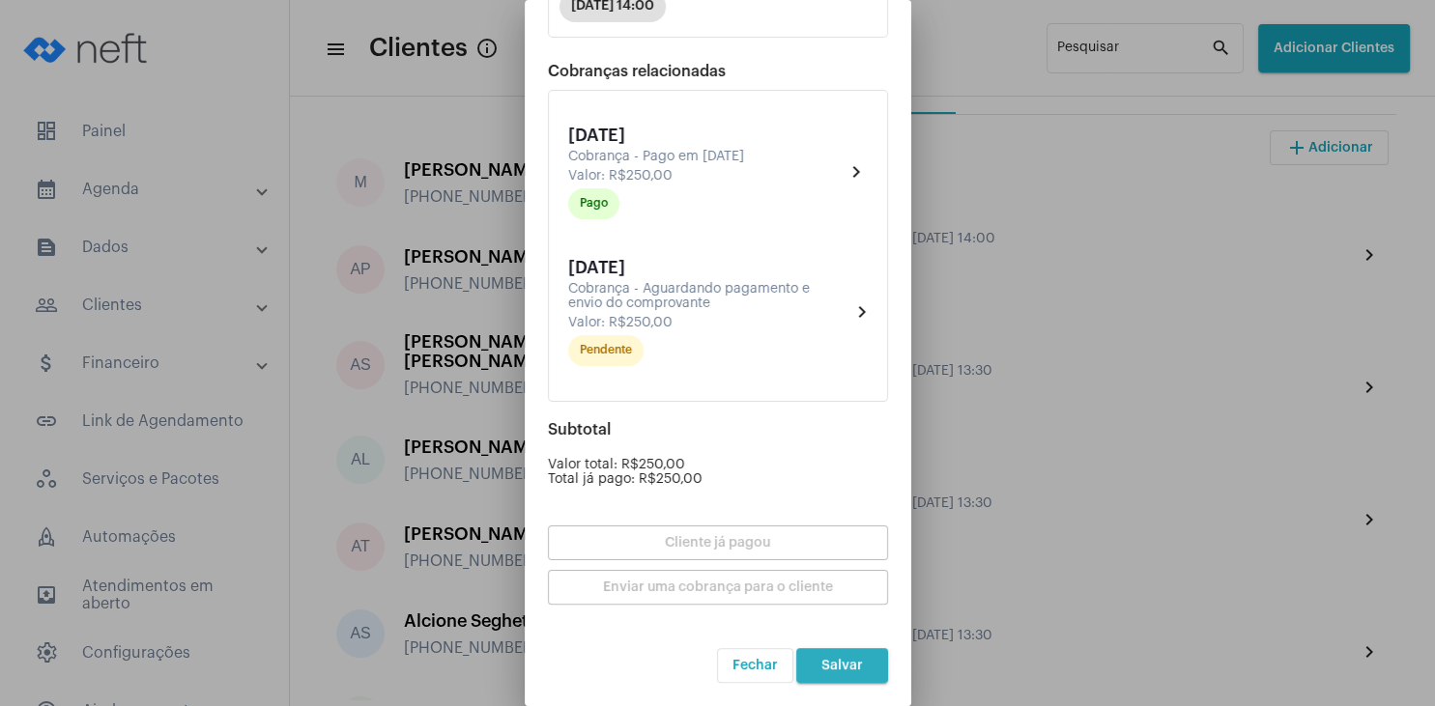
click at [843, 662] on span "Salvar" at bounding box center [842, 666] width 42 height 14
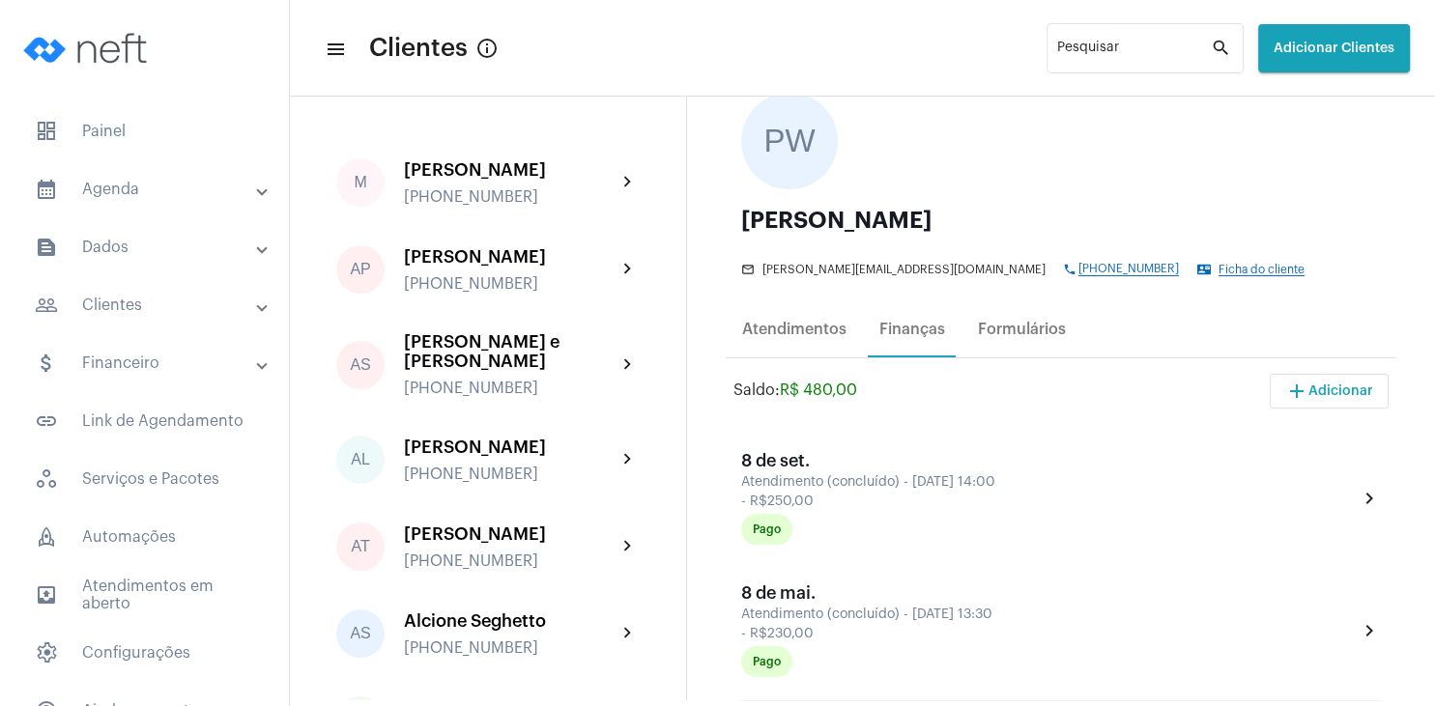
scroll to position [93, 0]
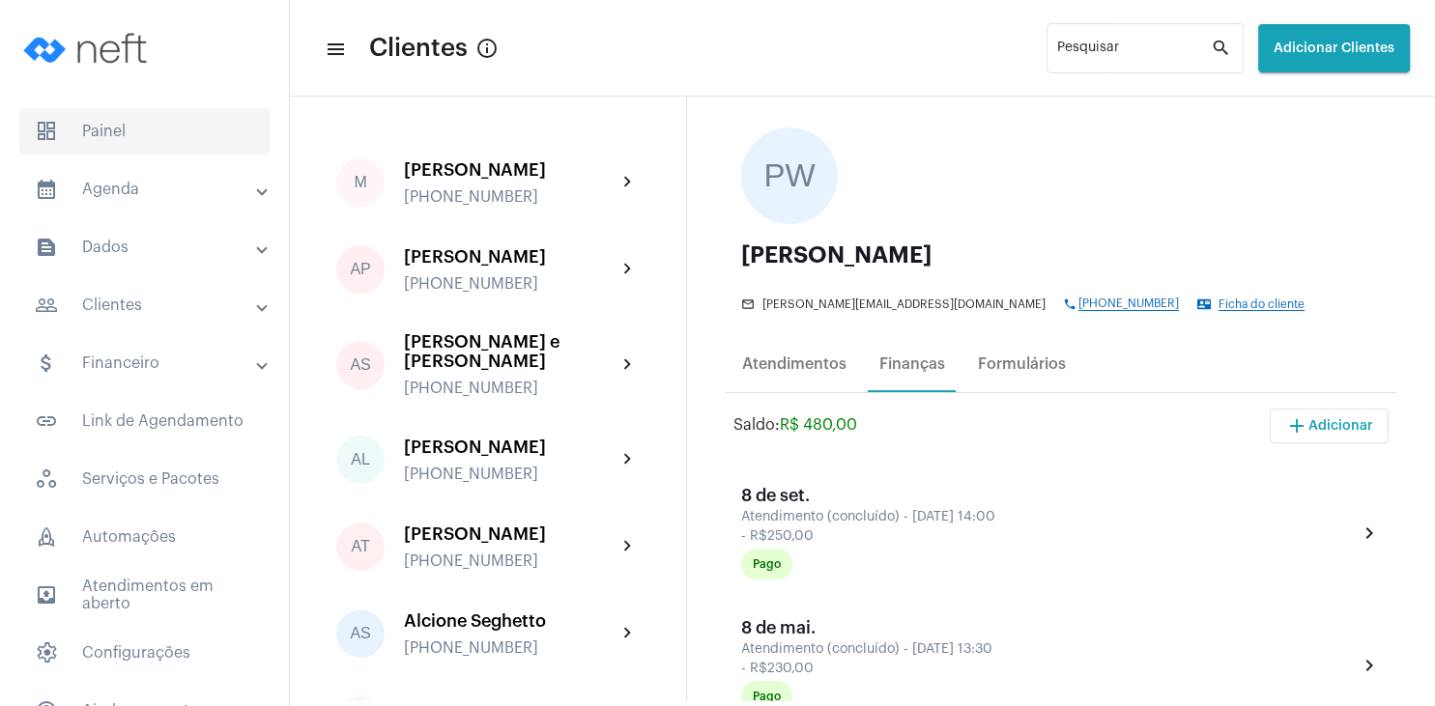
click at [129, 128] on span "dashboard Painel" at bounding box center [144, 131] width 250 height 46
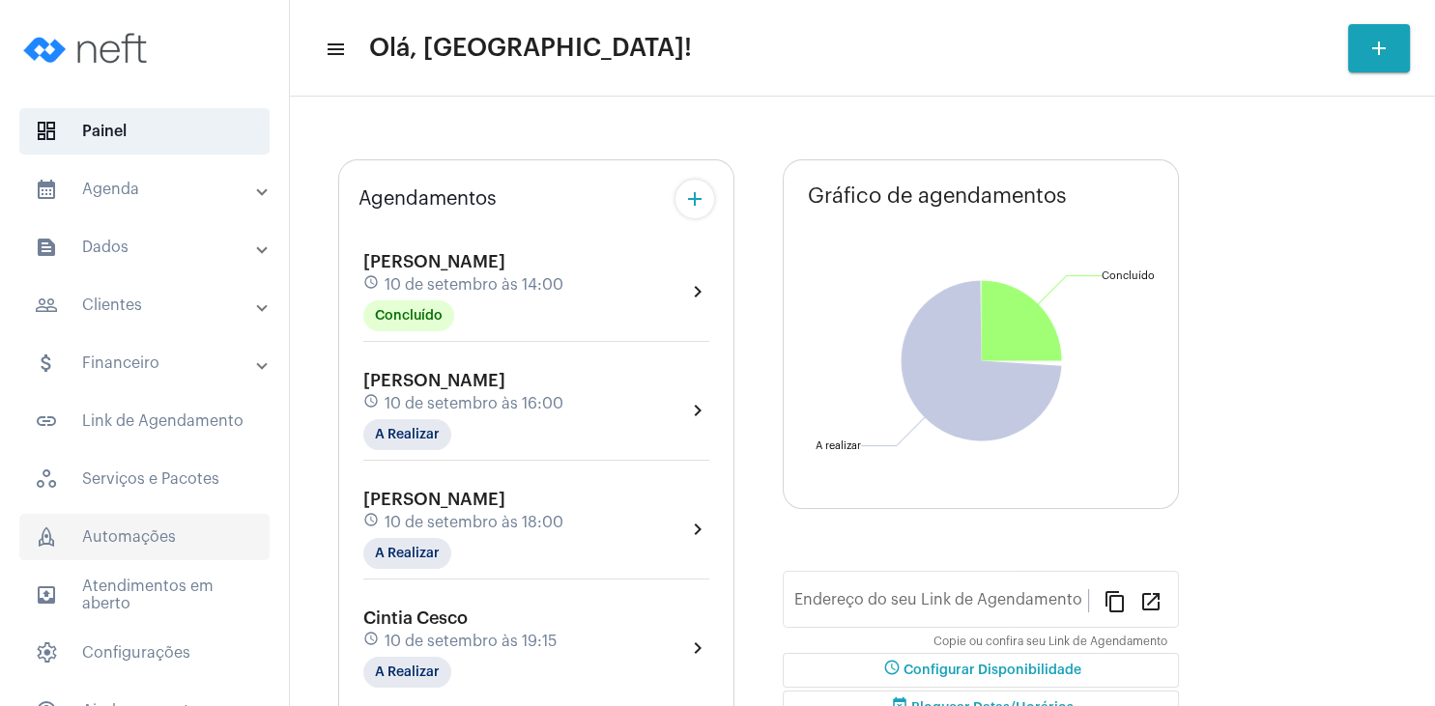
type input "[URL][DOMAIN_NAME]"
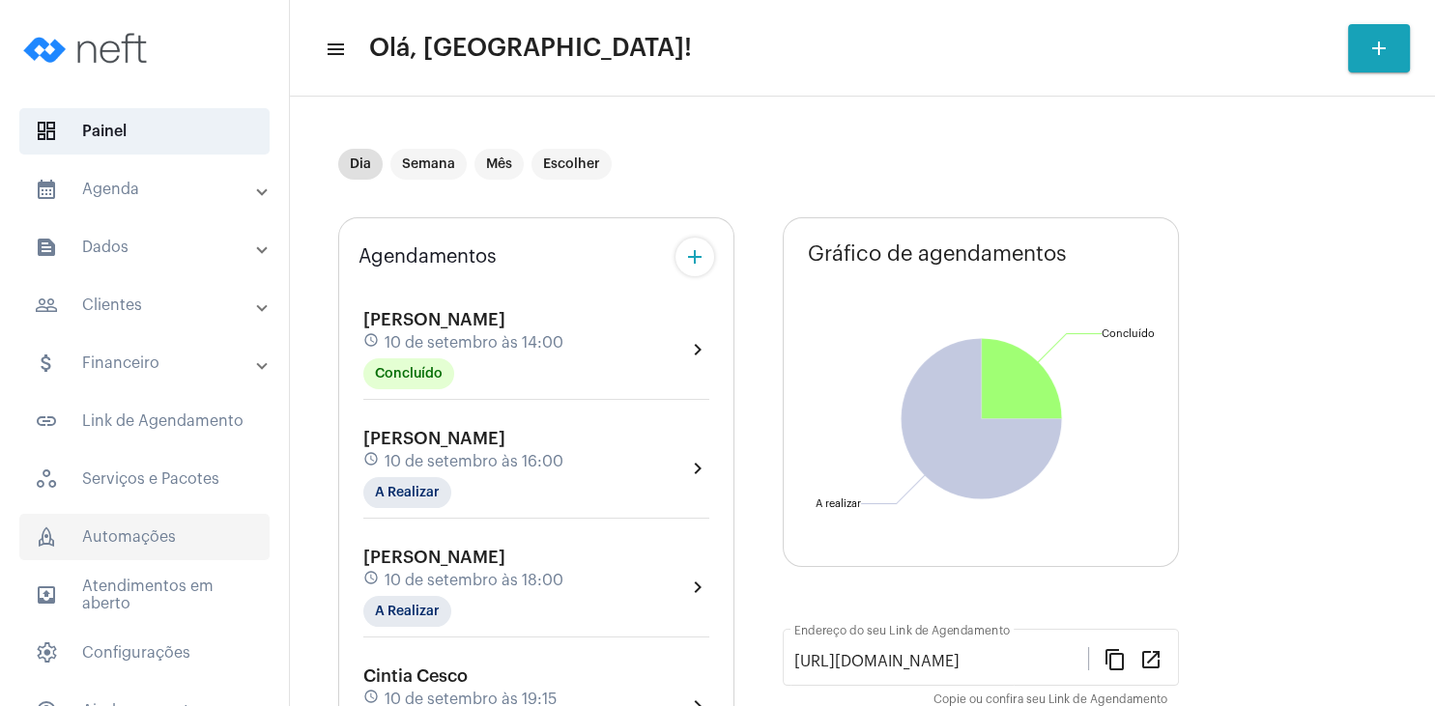
click at [190, 532] on span "rocket_outlined Automações" at bounding box center [144, 537] width 250 height 46
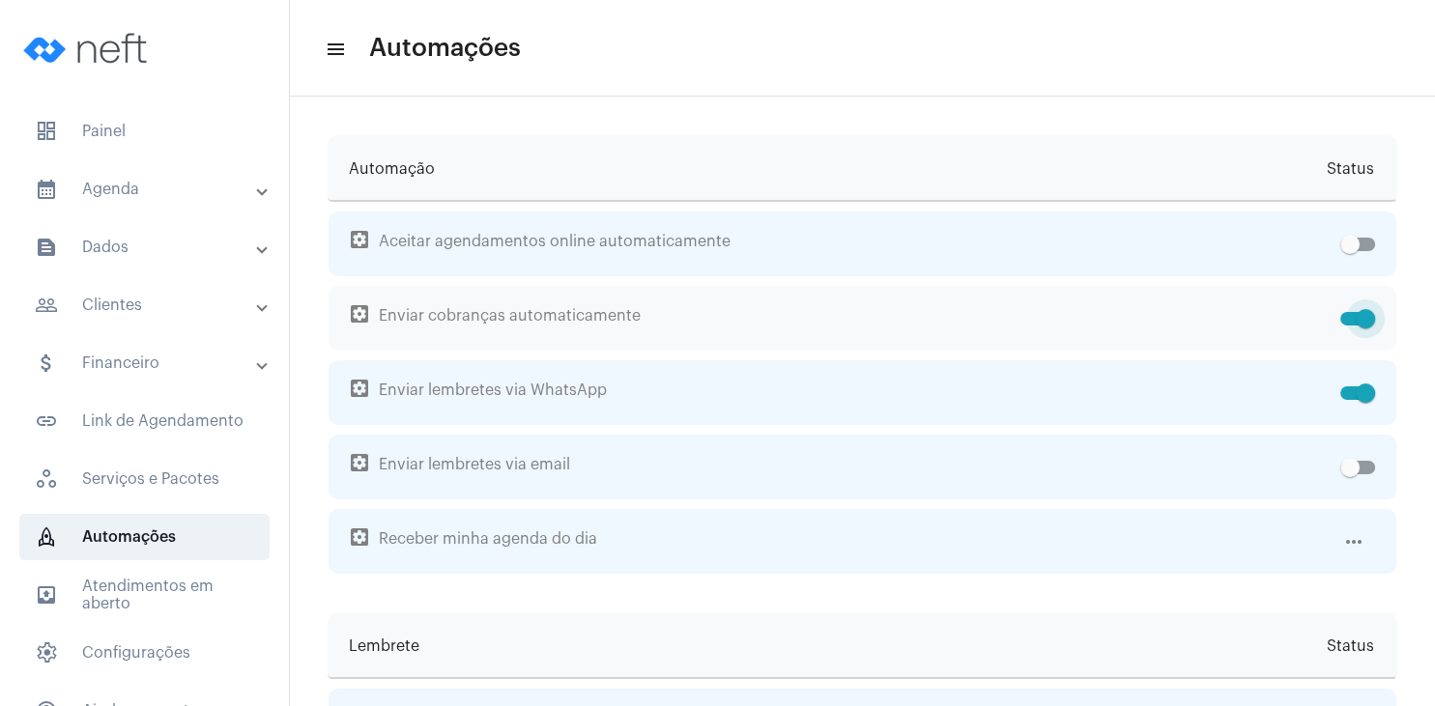
click at [1351, 311] on label at bounding box center [1357, 318] width 35 height 23
click at [1350, 326] on input "checkbox" at bounding box center [1349, 326] width 1 height 1
checkbox input "false"
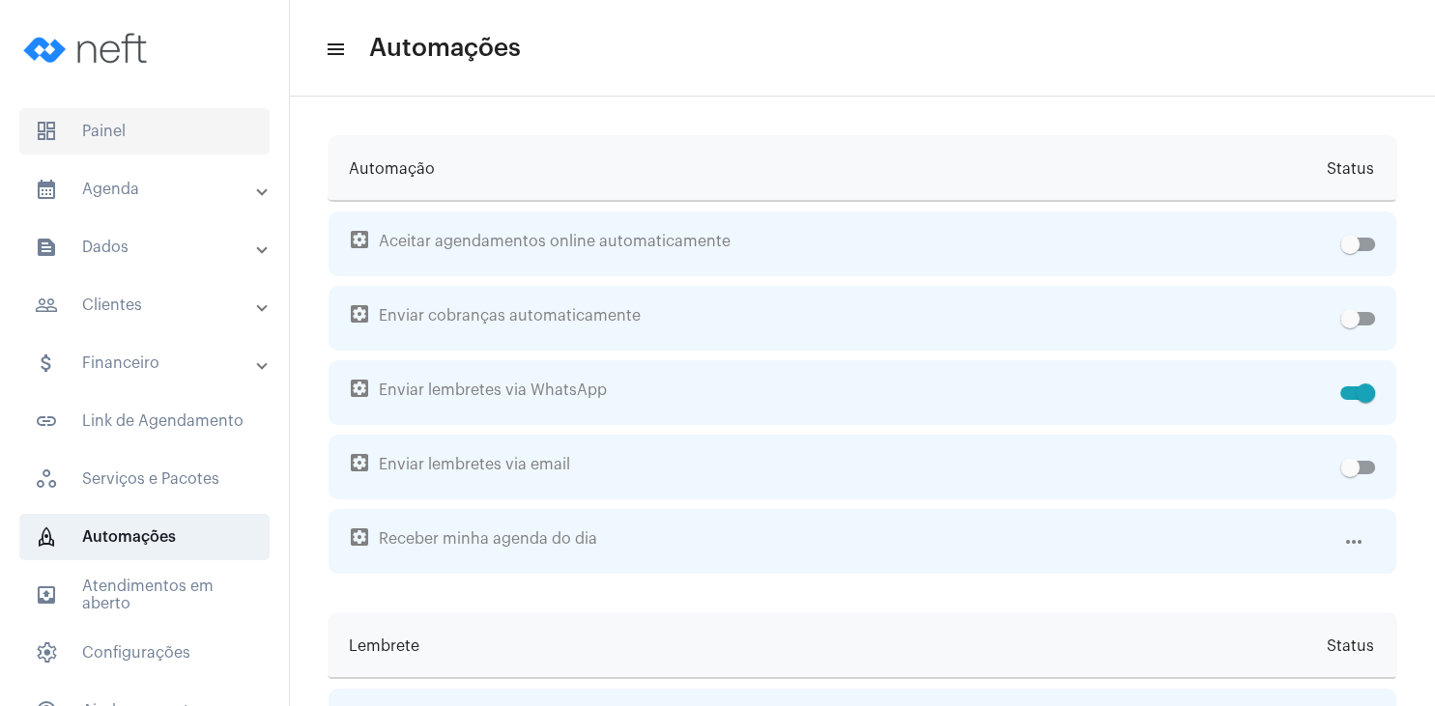
click at [129, 137] on span "dashboard Painel" at bounding box center [144, 131] width 250 height 46
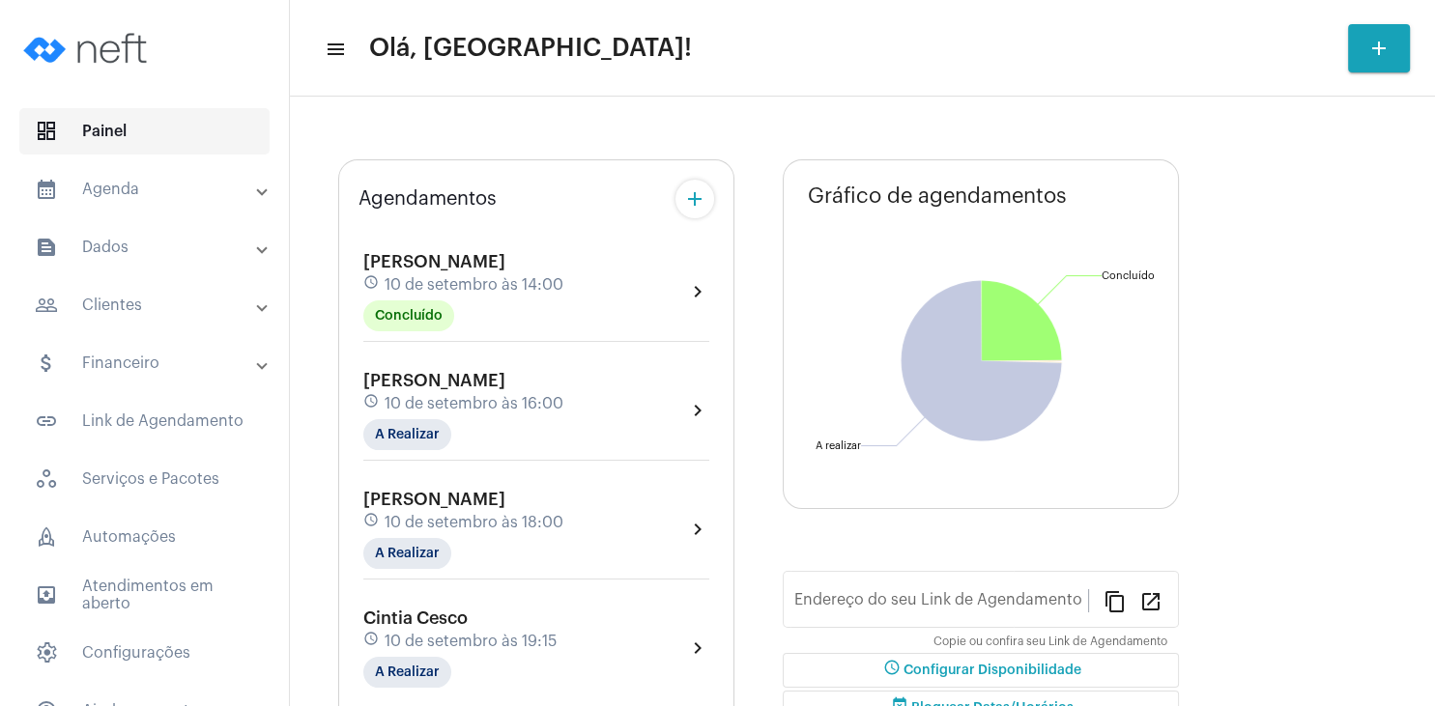
type input "[URL][DOMAIN_NAME]"
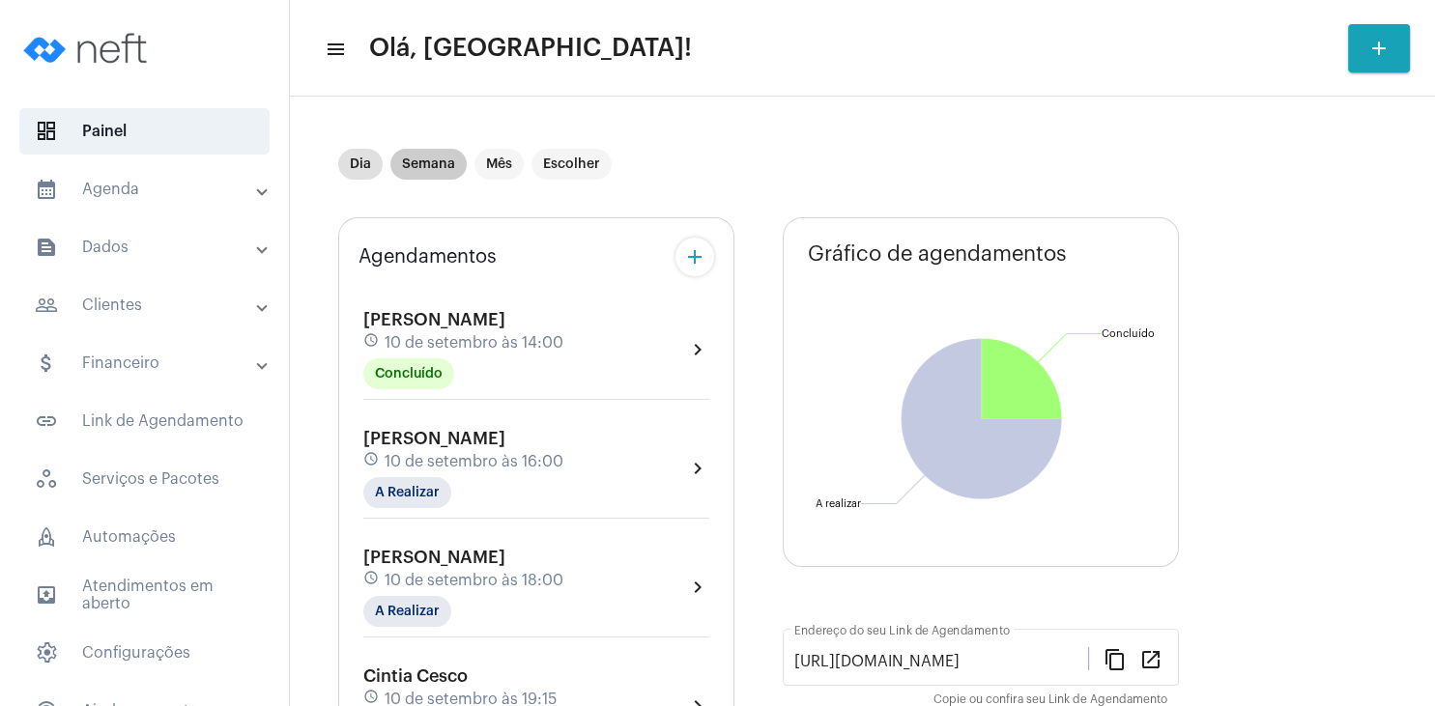
click at [444, 168] on mat-chip "Semana" at bounding box center [428, 164] width 76 height 31
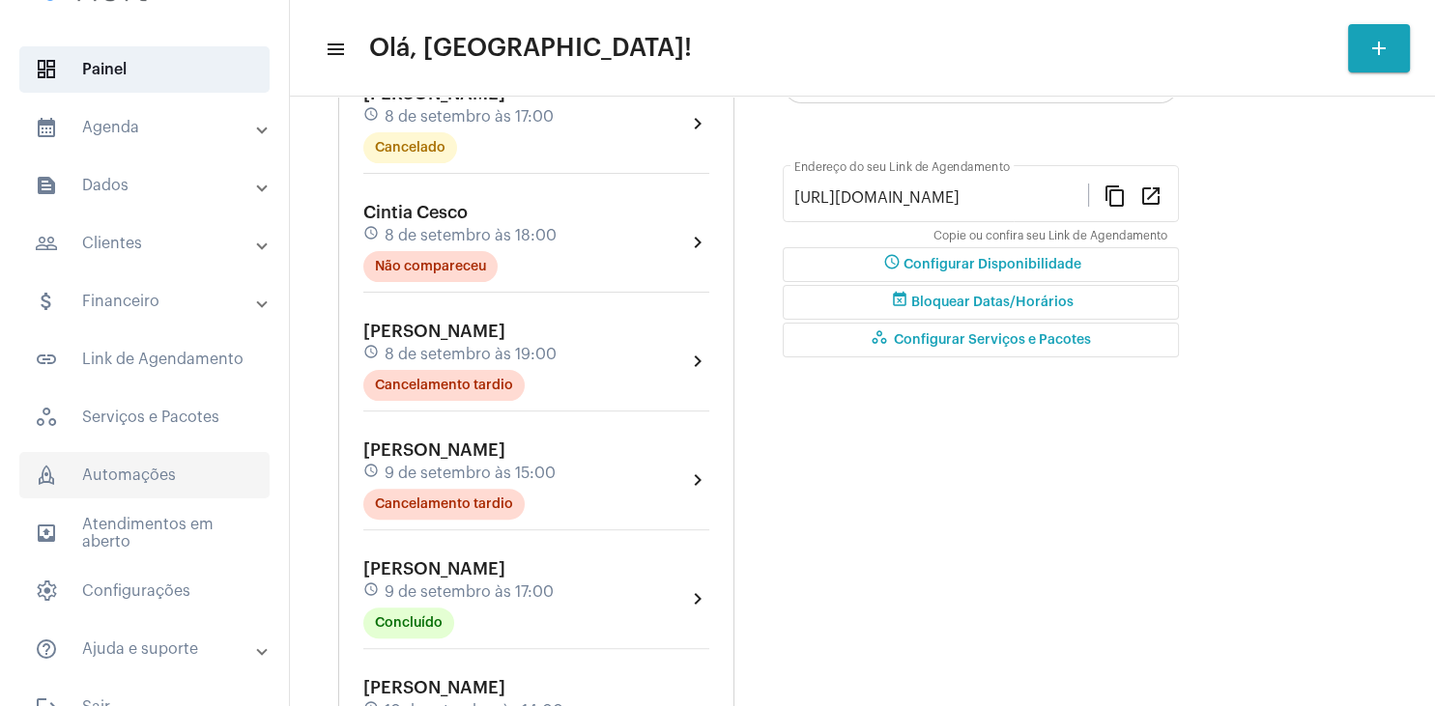
scroll to position [97, 0]
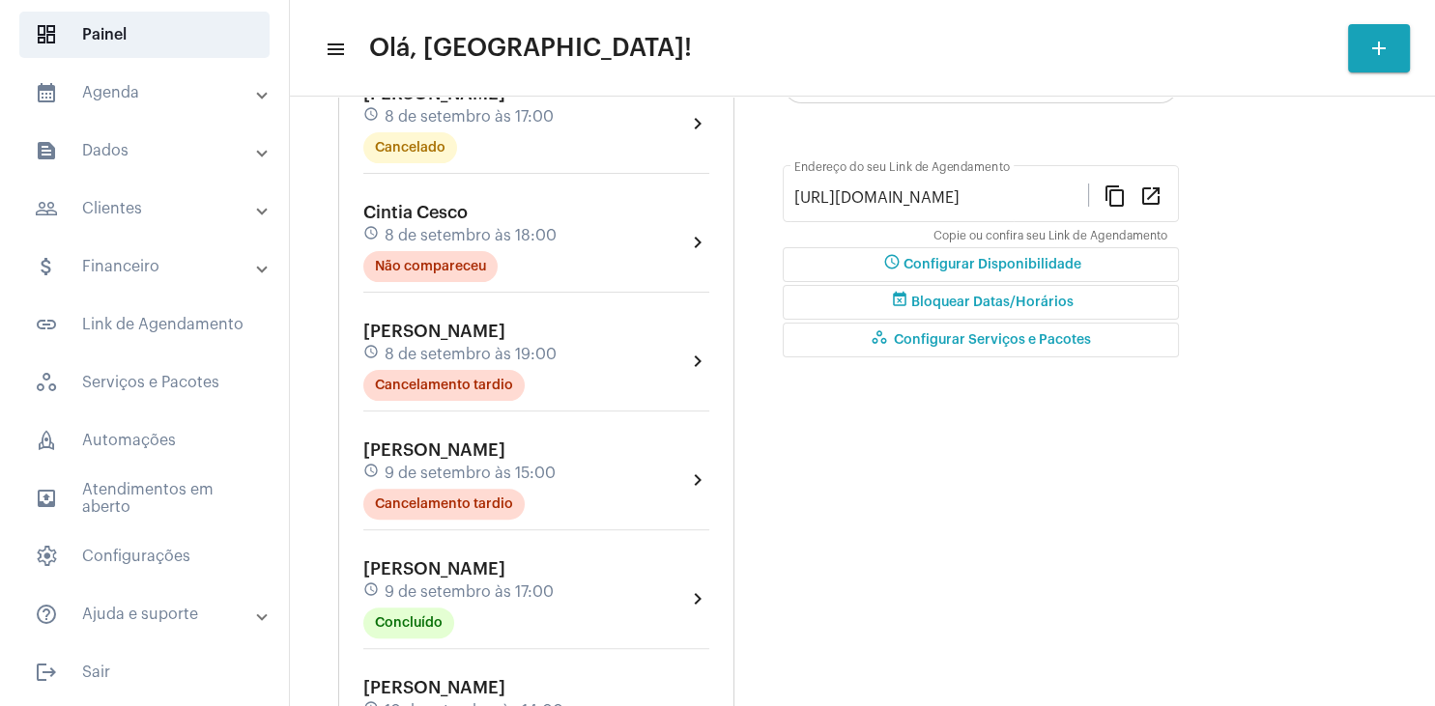
click at [114, 620] on mat-panel-title "help_outline Ajuda e suporte" at bounding box center [146, 614] width 223 height 23
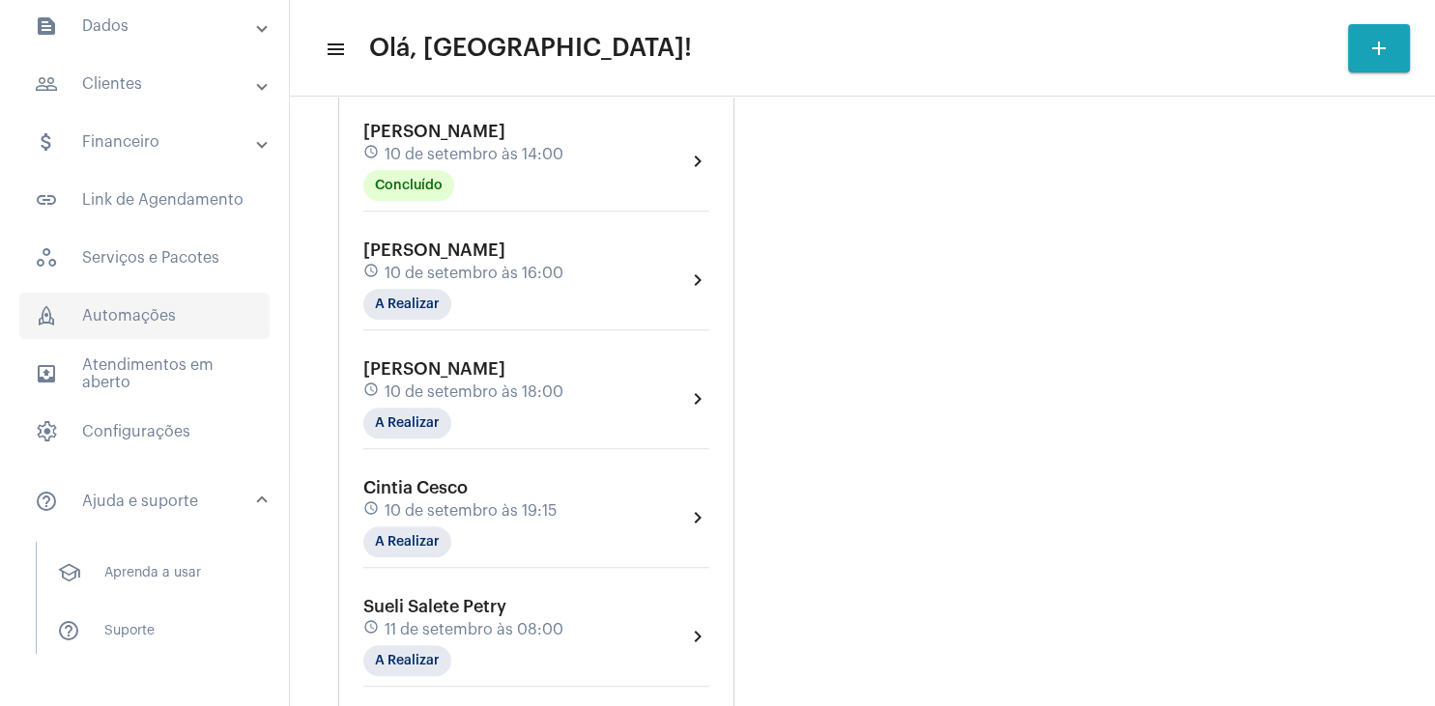
scroll to position [266, 0]
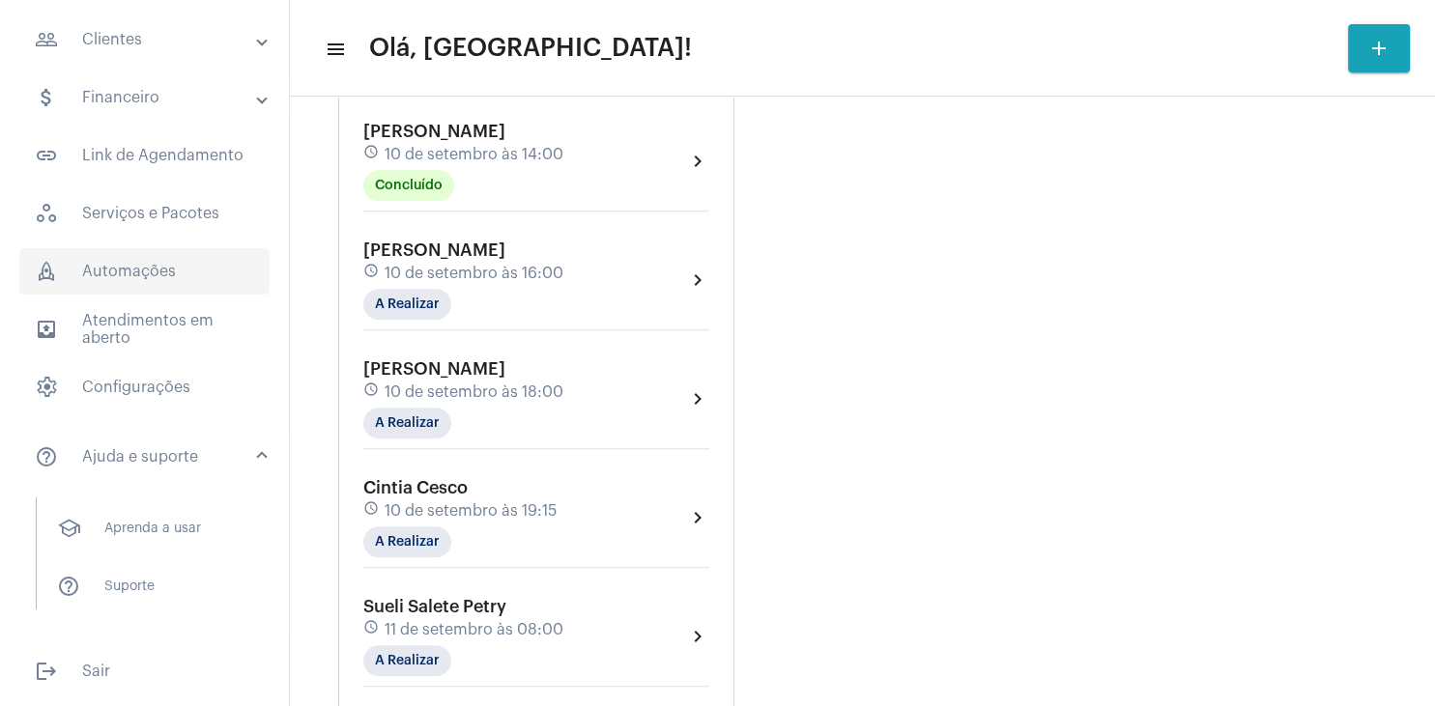
click at [139, 279] on span "rocket_outlined Automações" at bounding box center [144, 271] width 250 height 46
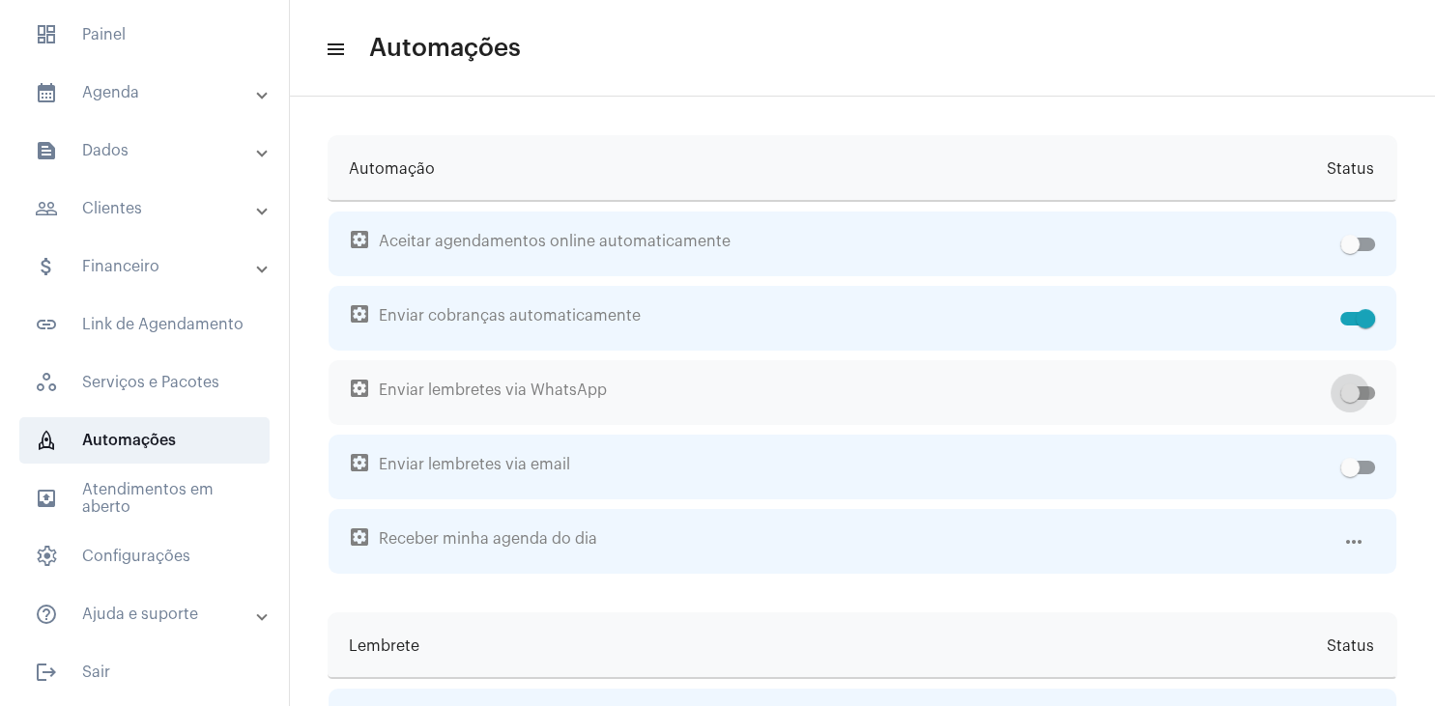
click at [1368, 394] on span at bounding box center [1357, 393] width 35 height 14
click at [1350, 400] on input "checkbox" at bounding box center [1349, 400] width 1 height 1
checkbox input "true"
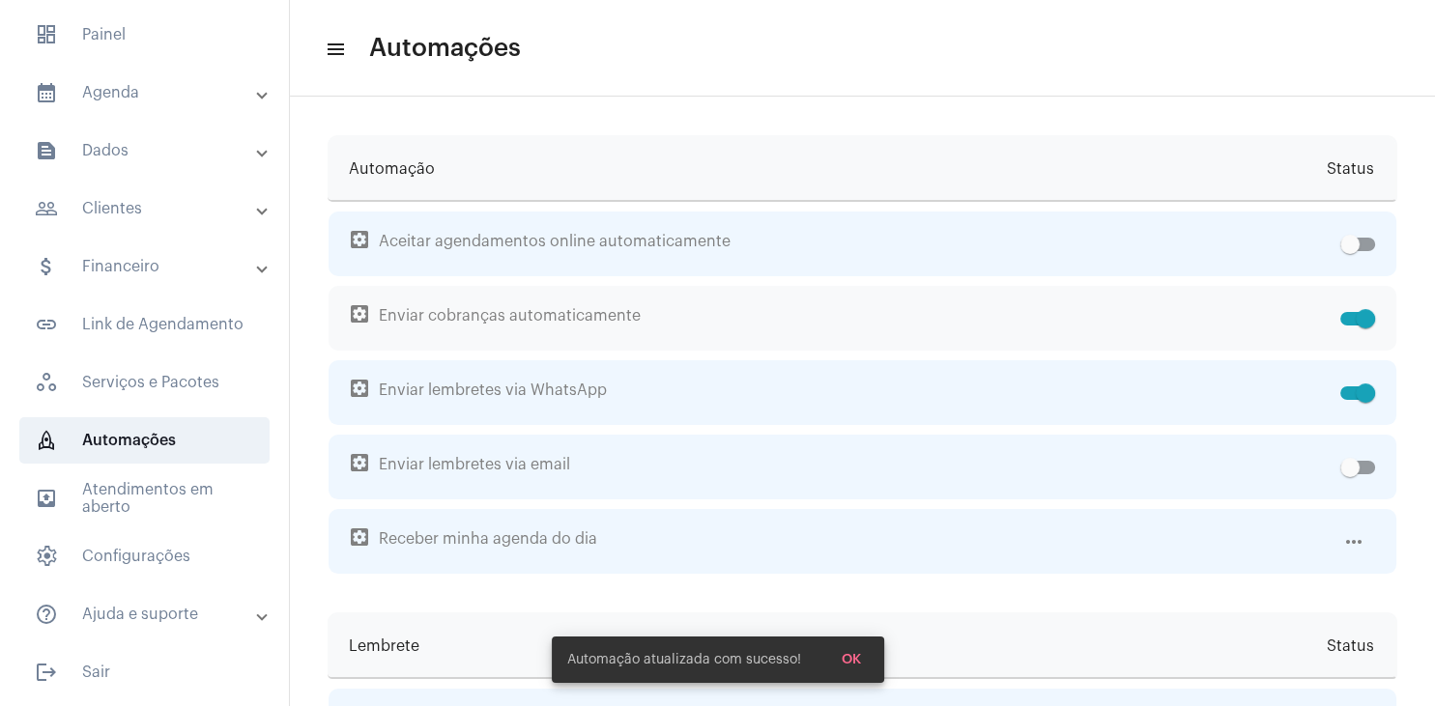
click at [1344, 321] on span at bounding box center [1357, 319] width 35 height 14
click at [1349, 326] on input "checkbox" at bounding box center [1349, 326] width 1 height 1
checkbox input "false"
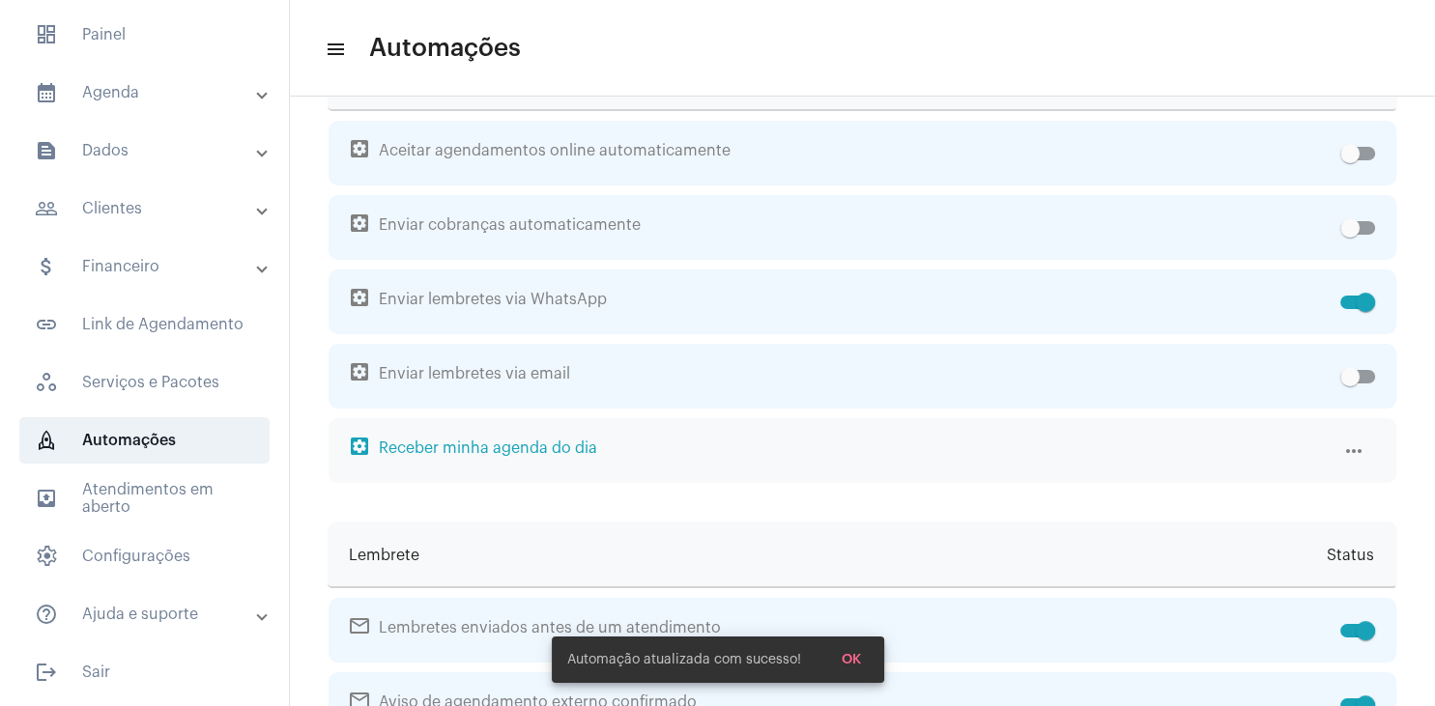
scroll to position [93, 0]
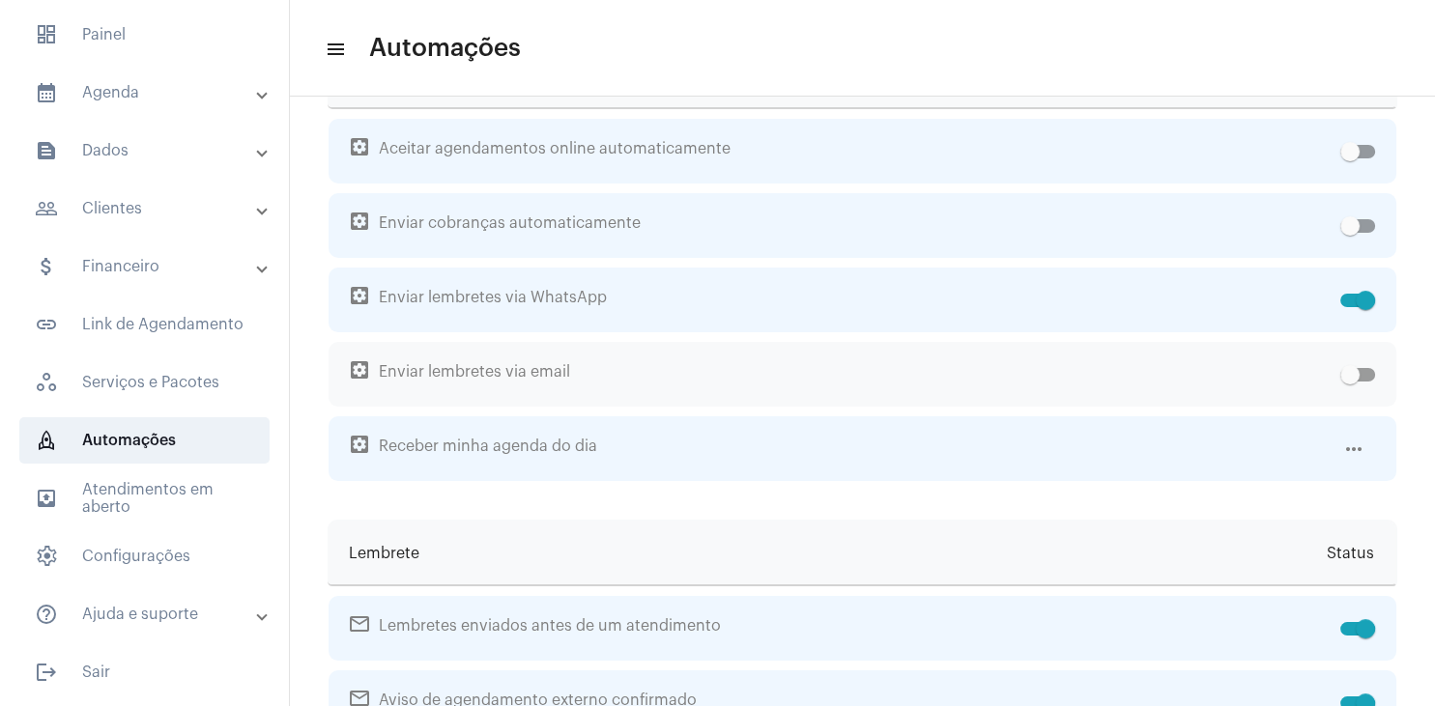
click at [1364, 375] on span at bounding box center [1357, 375] width 35 height 14
click at [1350, 382] on input "checkbox" at bounding box center [1349, 382] width 1 height 1
checkbox input "true"
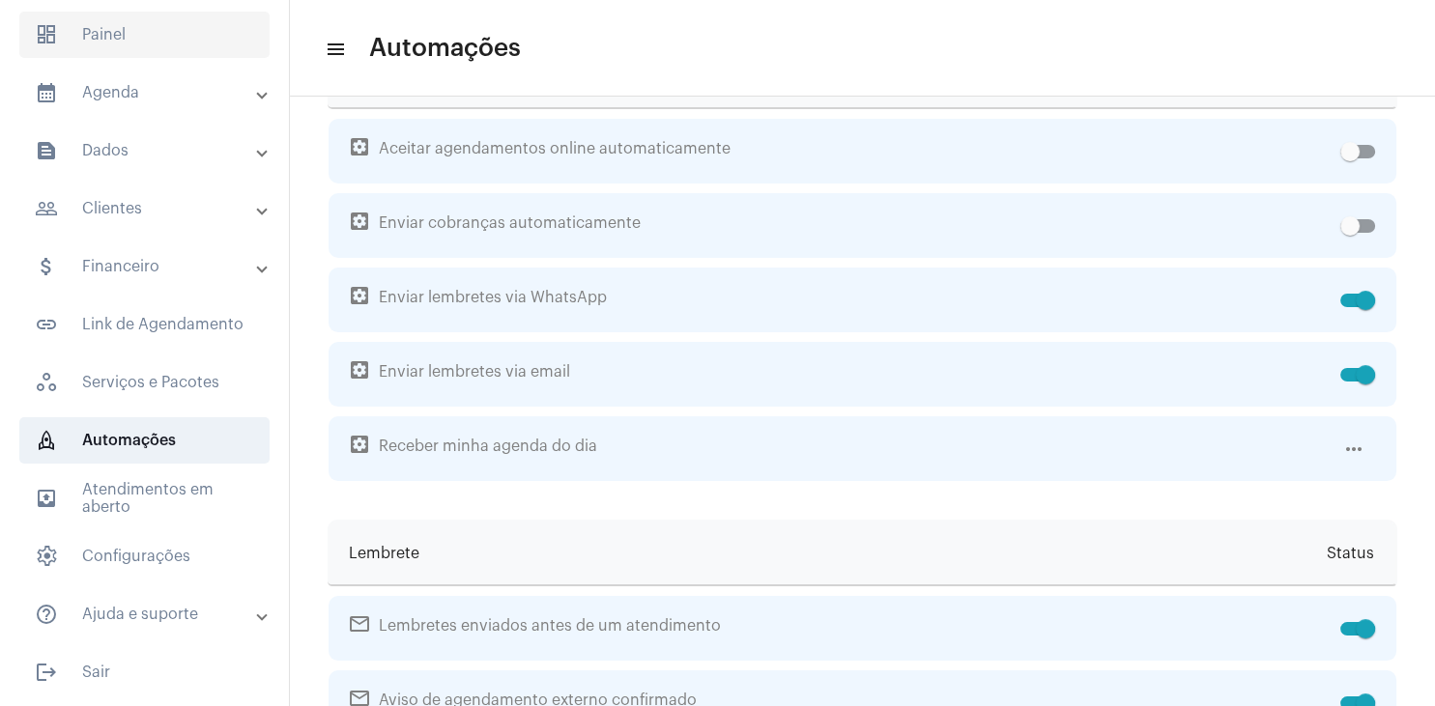
scroll to position [0, 0]
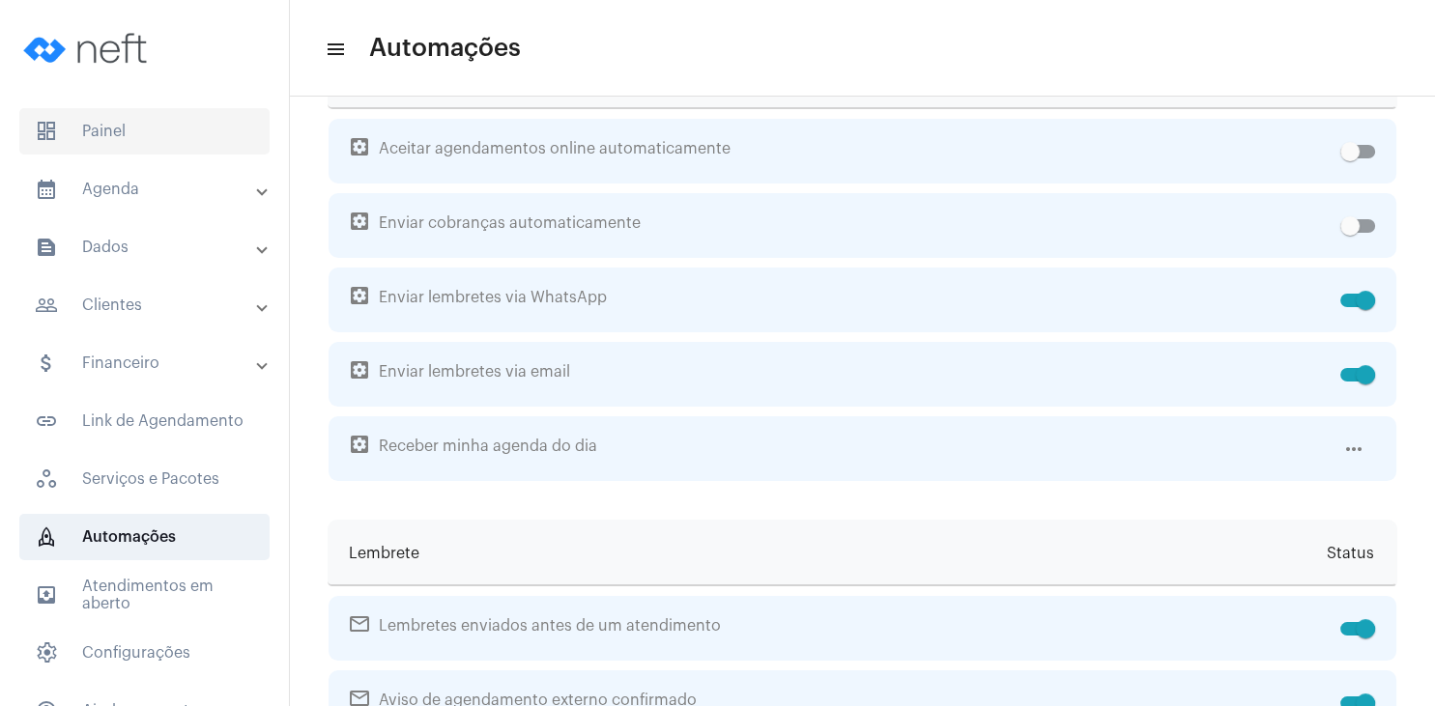
click at [126, 126] on span "dashboard Painel" at bounding box center [144, 131] width 250 height 46
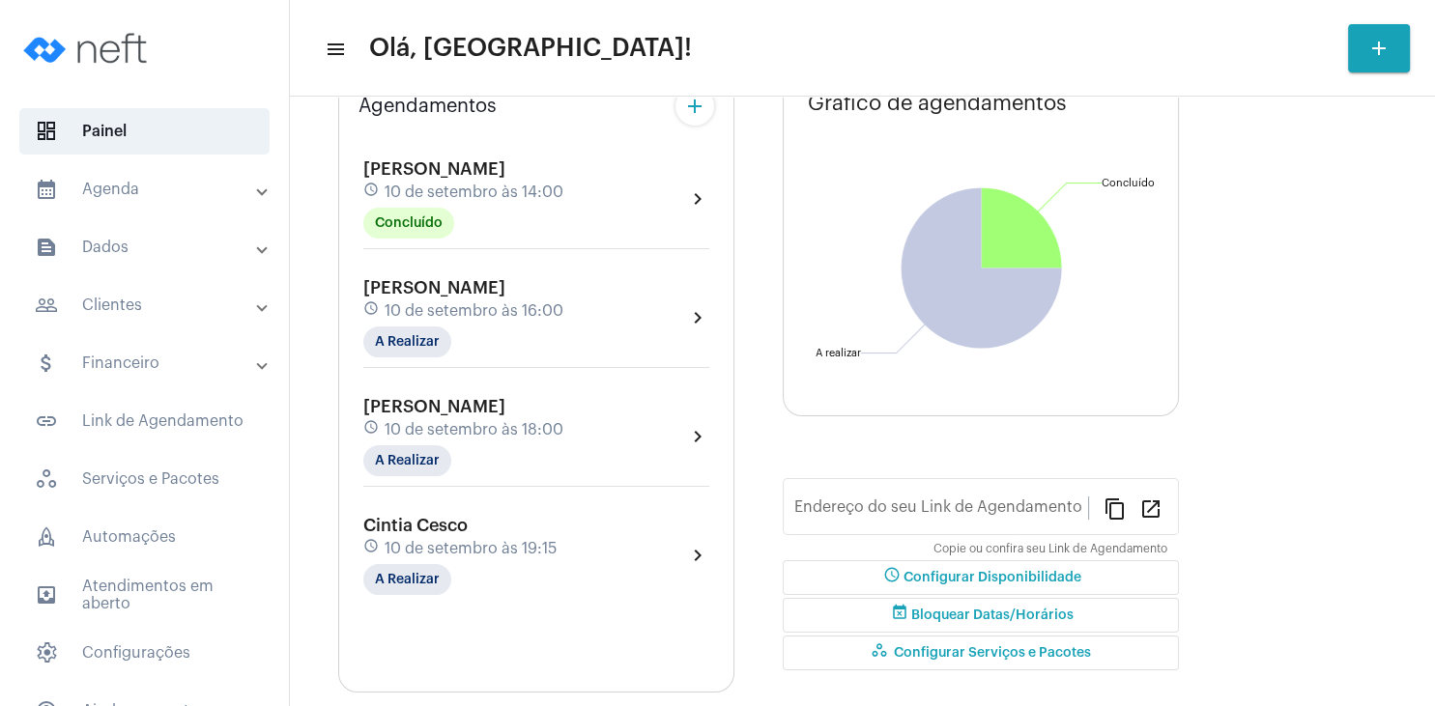
type input "[URL][DOMAIN_NAME]"
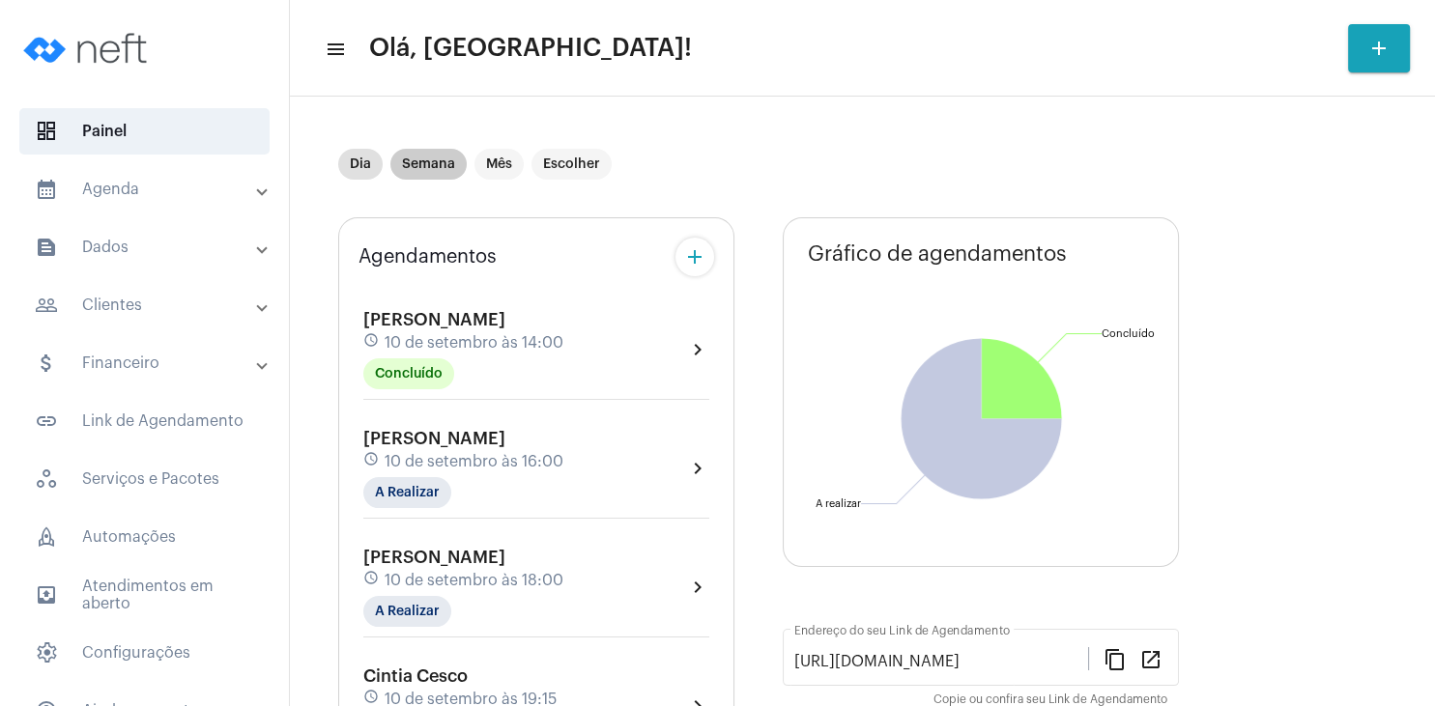
click at [421, 165] on mat-chip "Semana" at bounding box center [428, 164] width 76 height 31
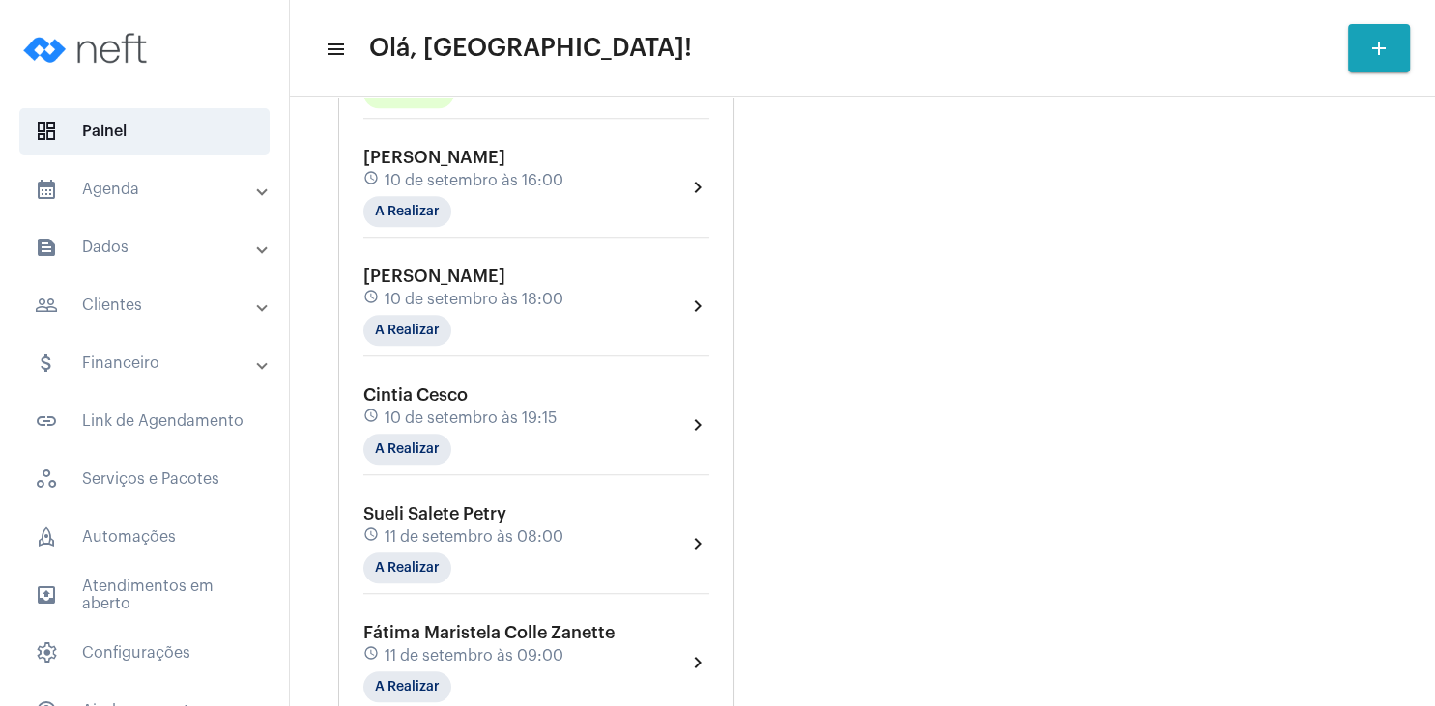
scroll to position [1299, 0]
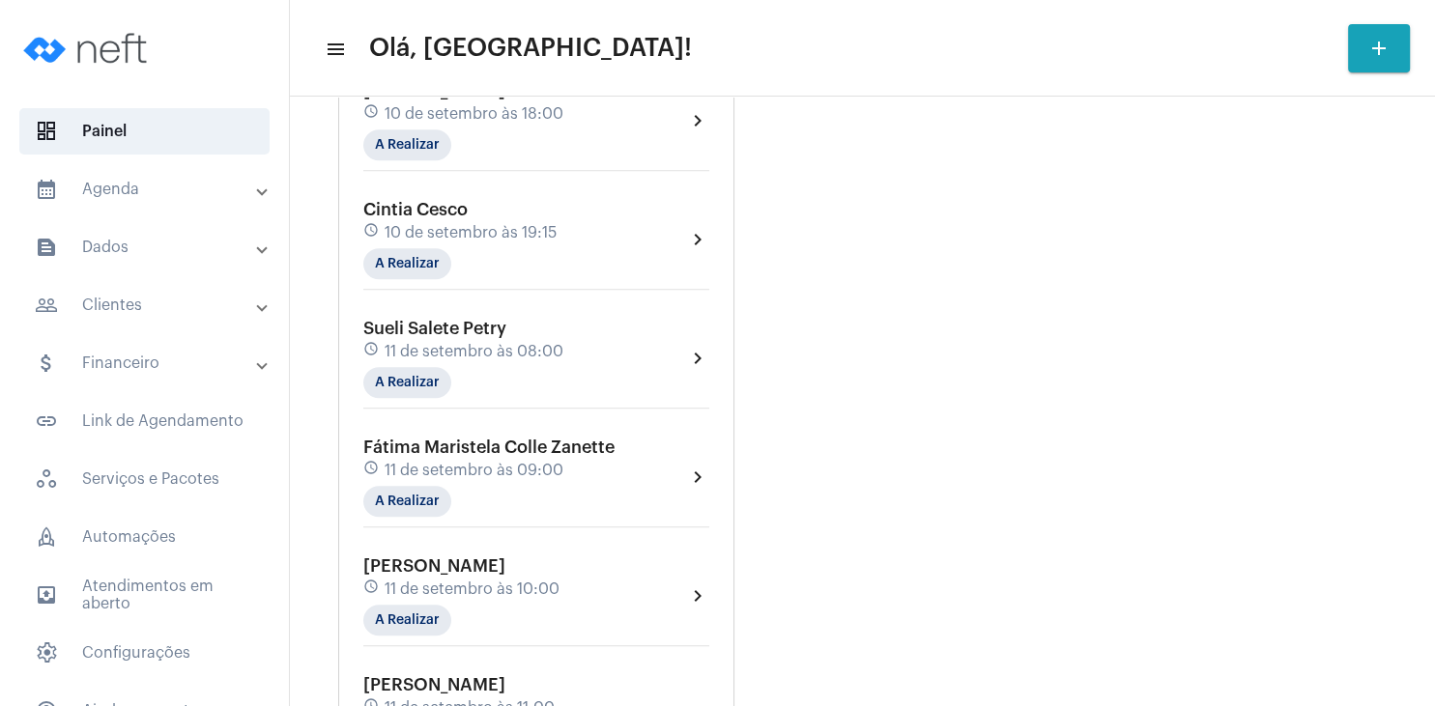
click at [454, 342] on div "Sueli Salete Petry schedule [DATE] 08:00 A Realizar" at bounding box center [463, 358] width 200 height 79
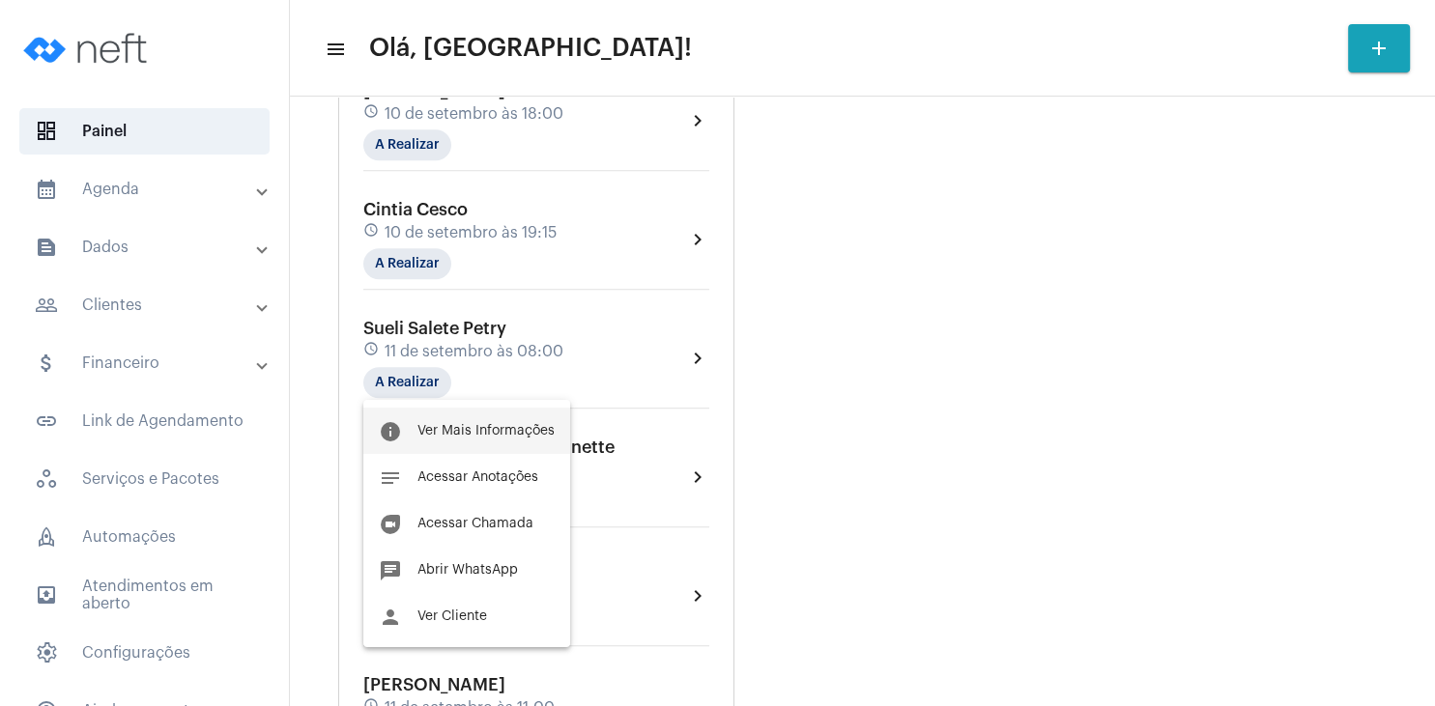
click at [503, 432] on span "Ver Mais Informações" at bounding box center [485, 431] width 137 height 14
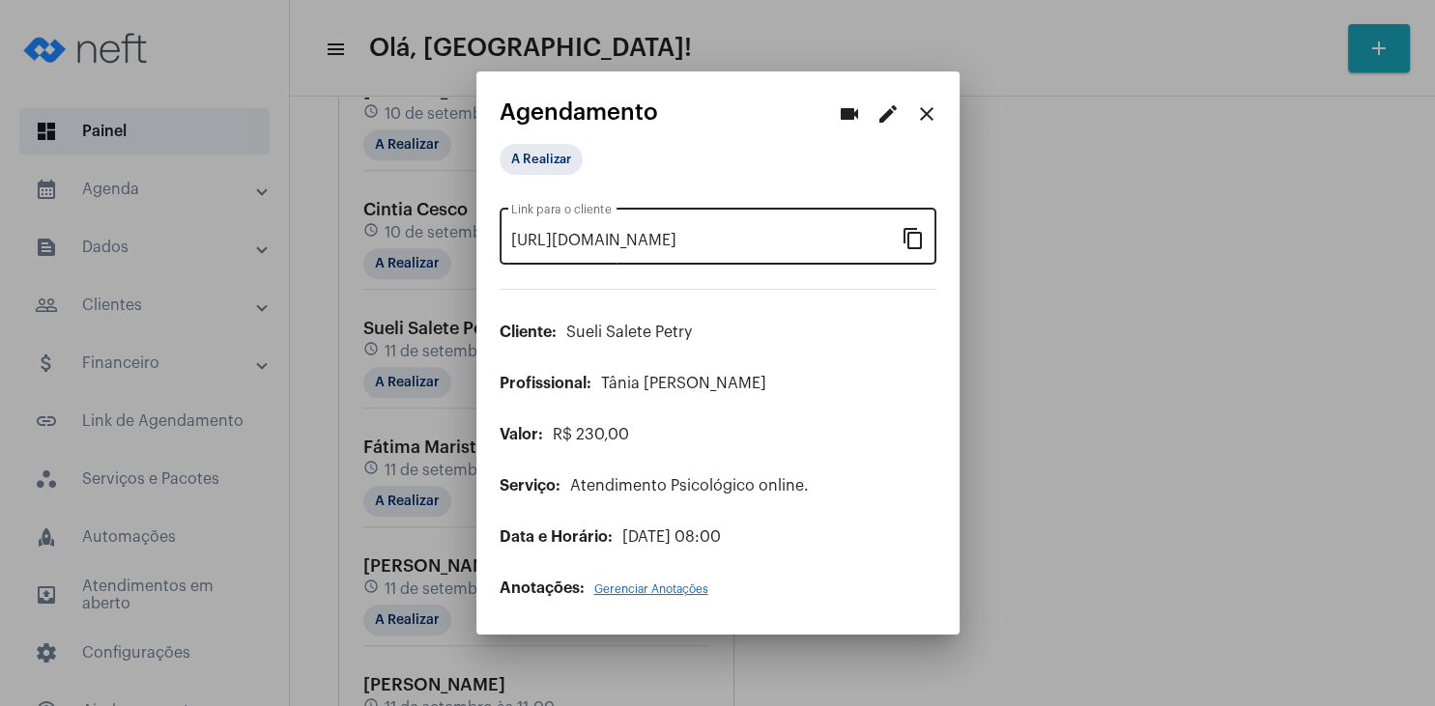
click at [918, 244] on mat-icon "content_copy" at bounding box center [912, 237] width 23 height 23
click at [918, 110] on mat-icon "close" at bounding box center [926, 113] width 23 height 23
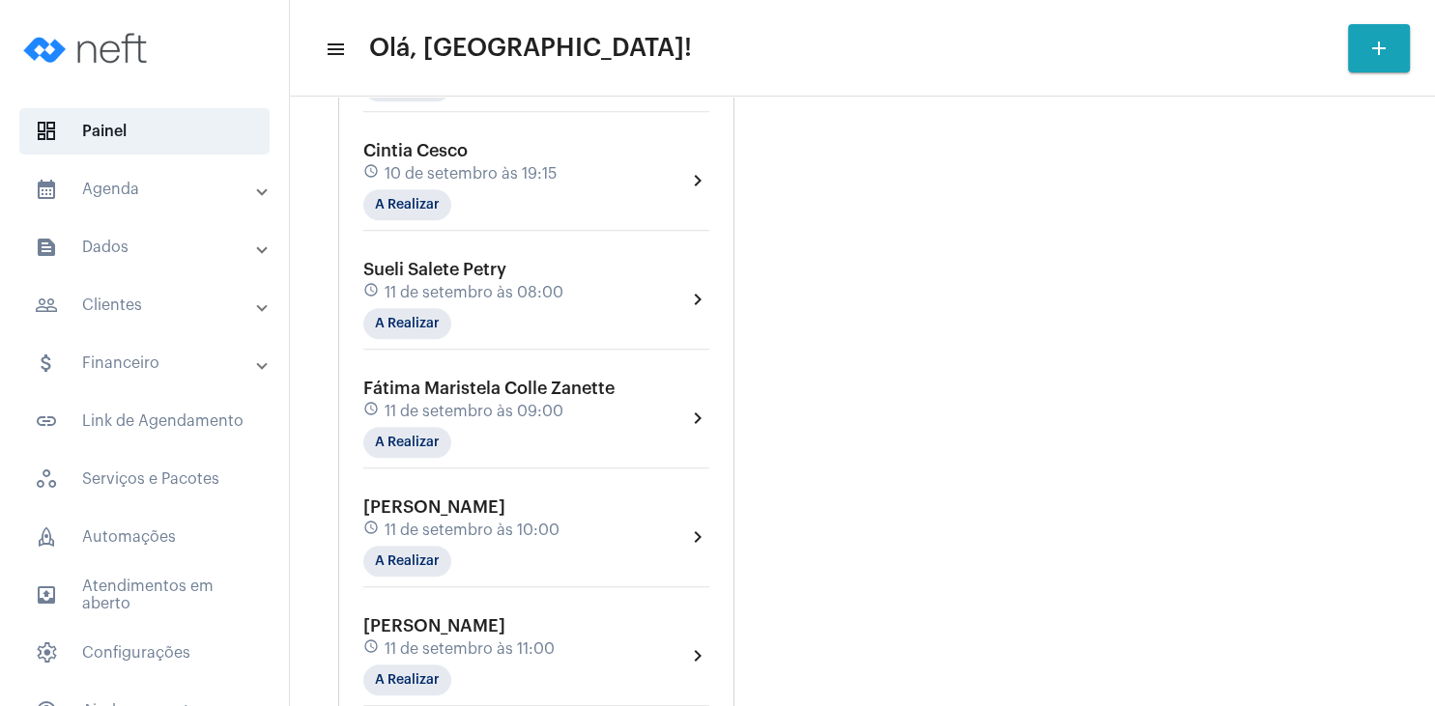
scroll to position [1391, 0]
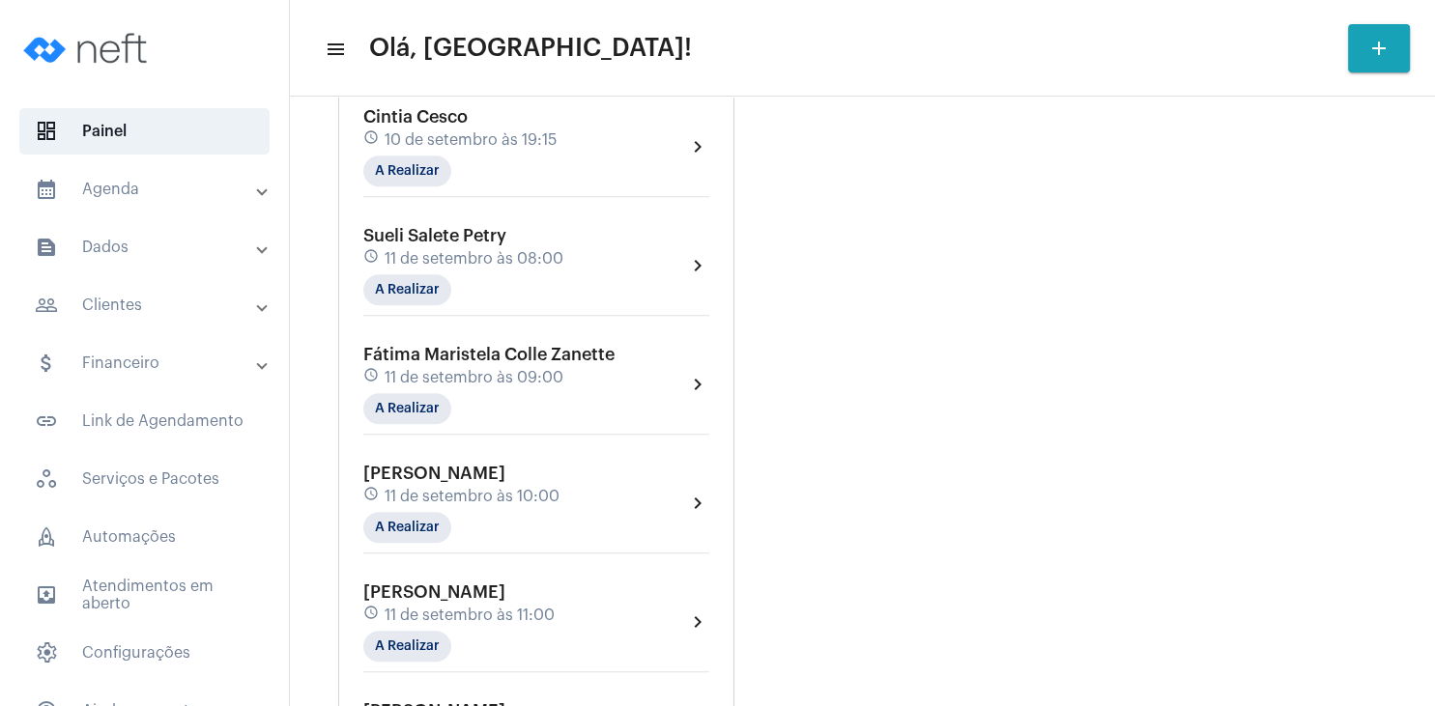
click at [518, 493] on span "11 de setembro às 10:00" at bounding box center [472, 496] width 175 height 17
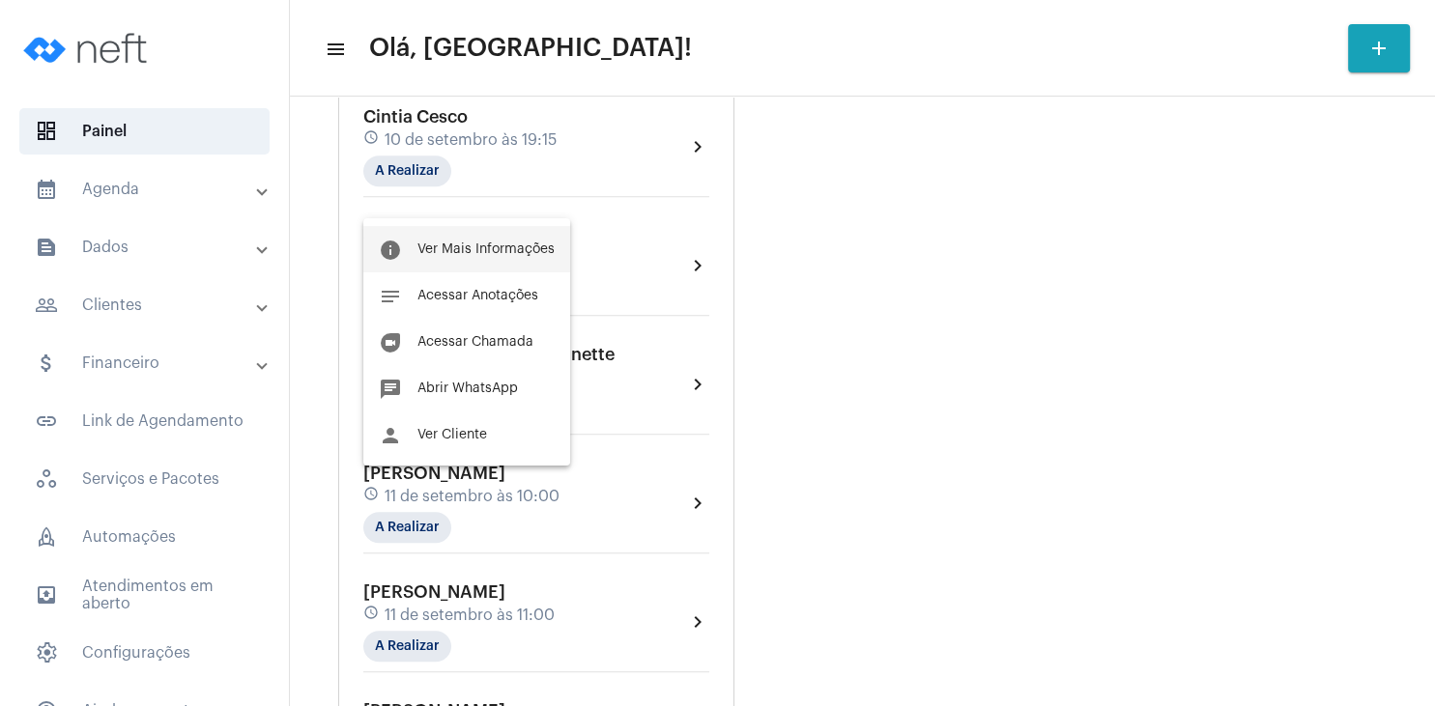
click at [518, 253] on span "Ver Mais Informações" at bounding box center [485, 250] width 137 height 14
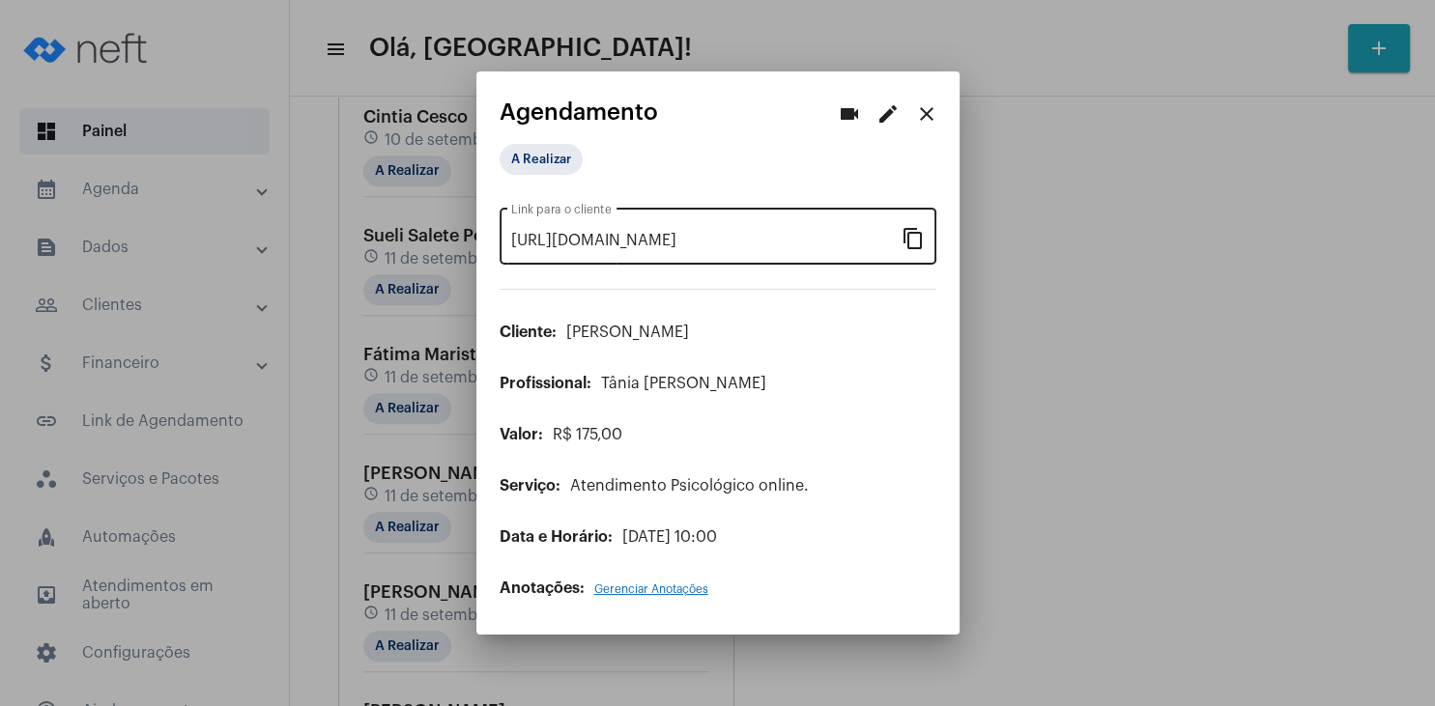
click at [918, 244] on mat-icon "content_copy" at bounding box center [912, 237] width 23 height 23
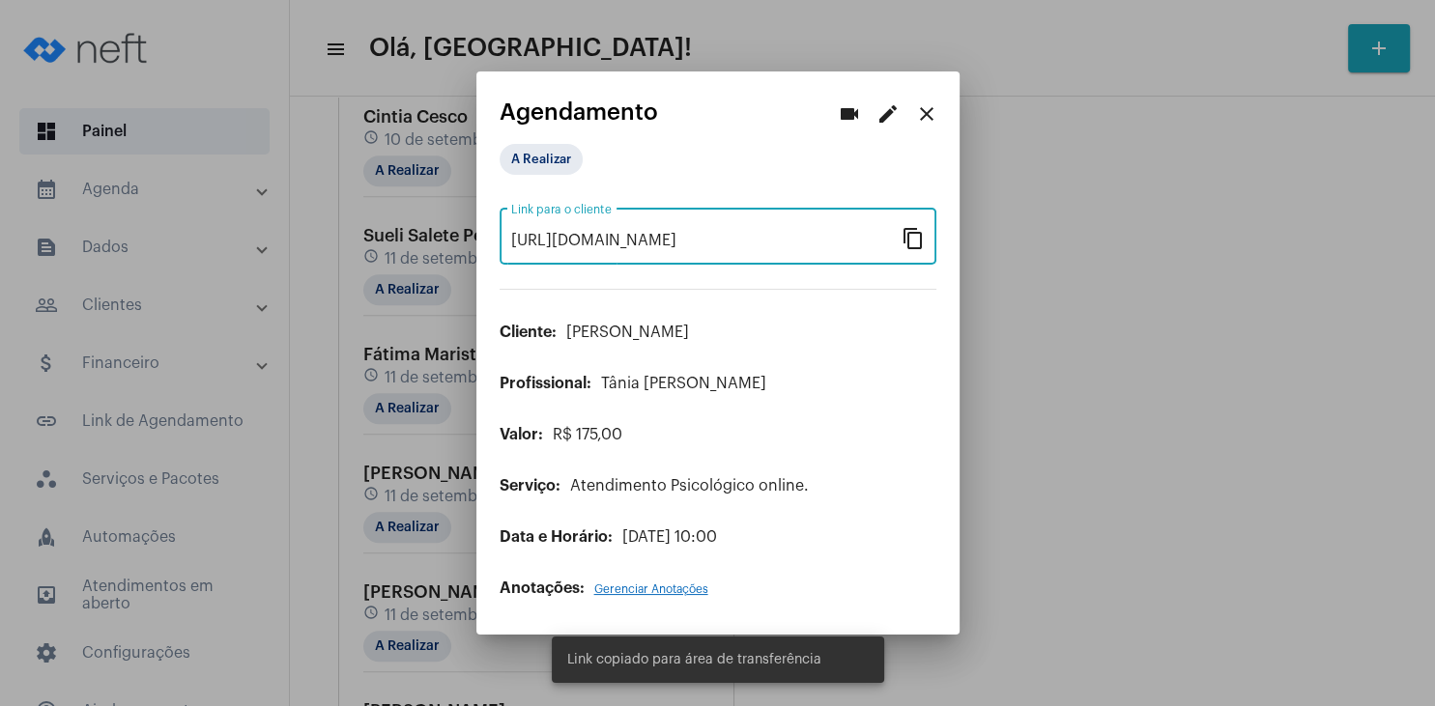
scroll to position [0, 148]
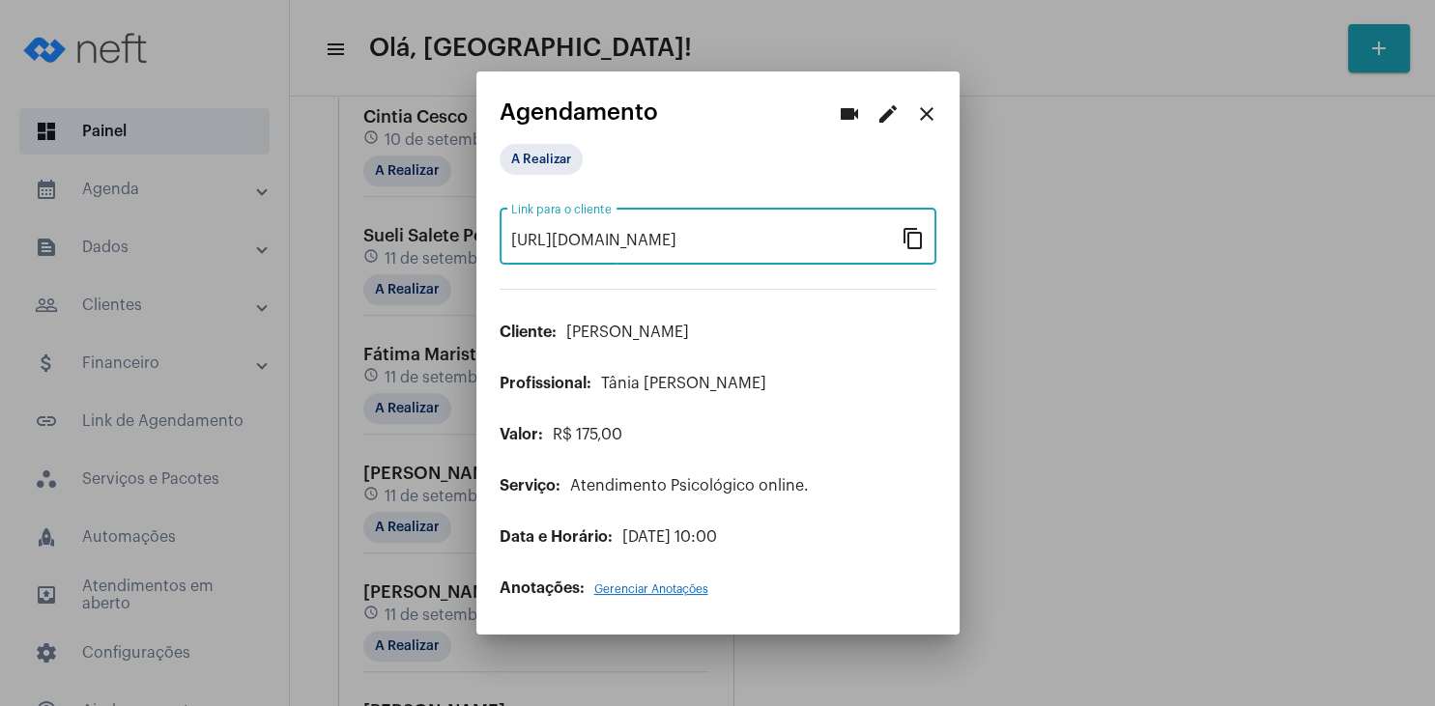
click at [924, 108] on mat-icon "close" at bounding box center [926, 113] width 23 height 23
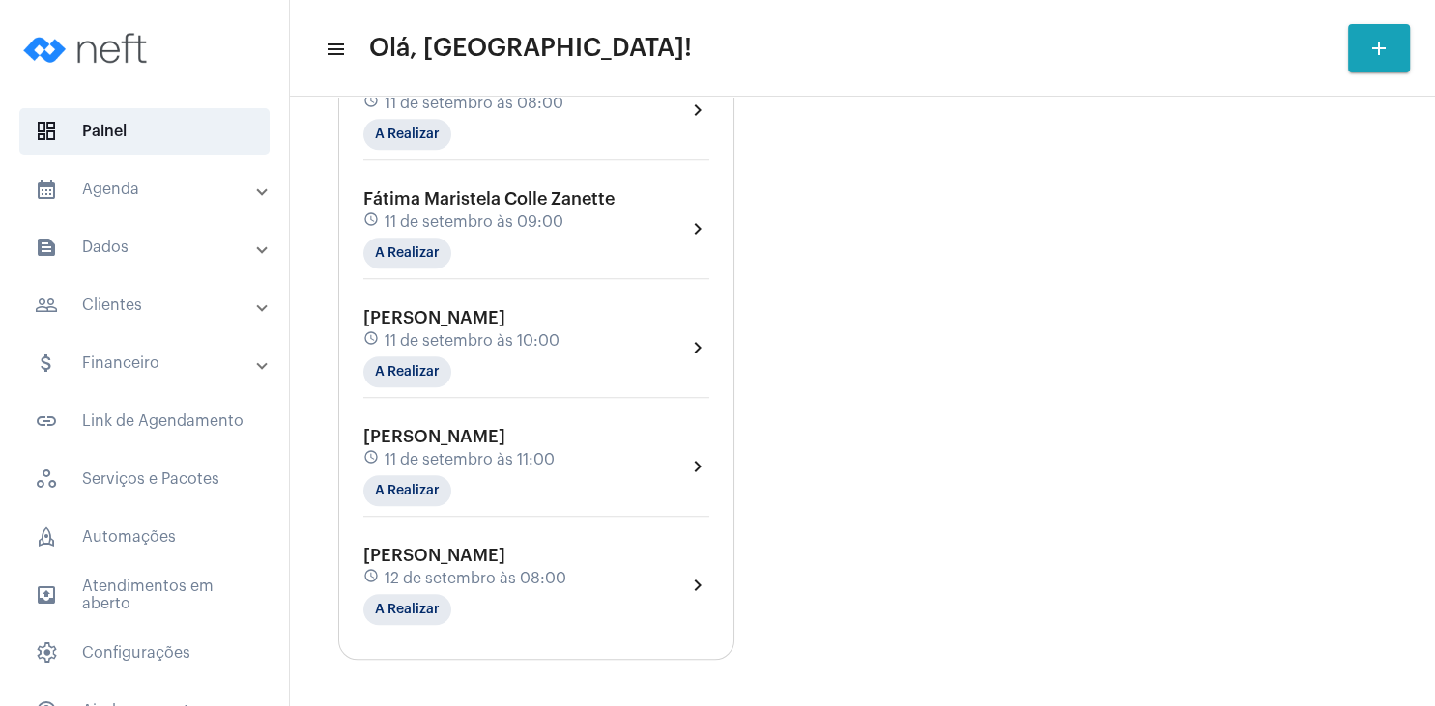
scroll to position [1577, 0]
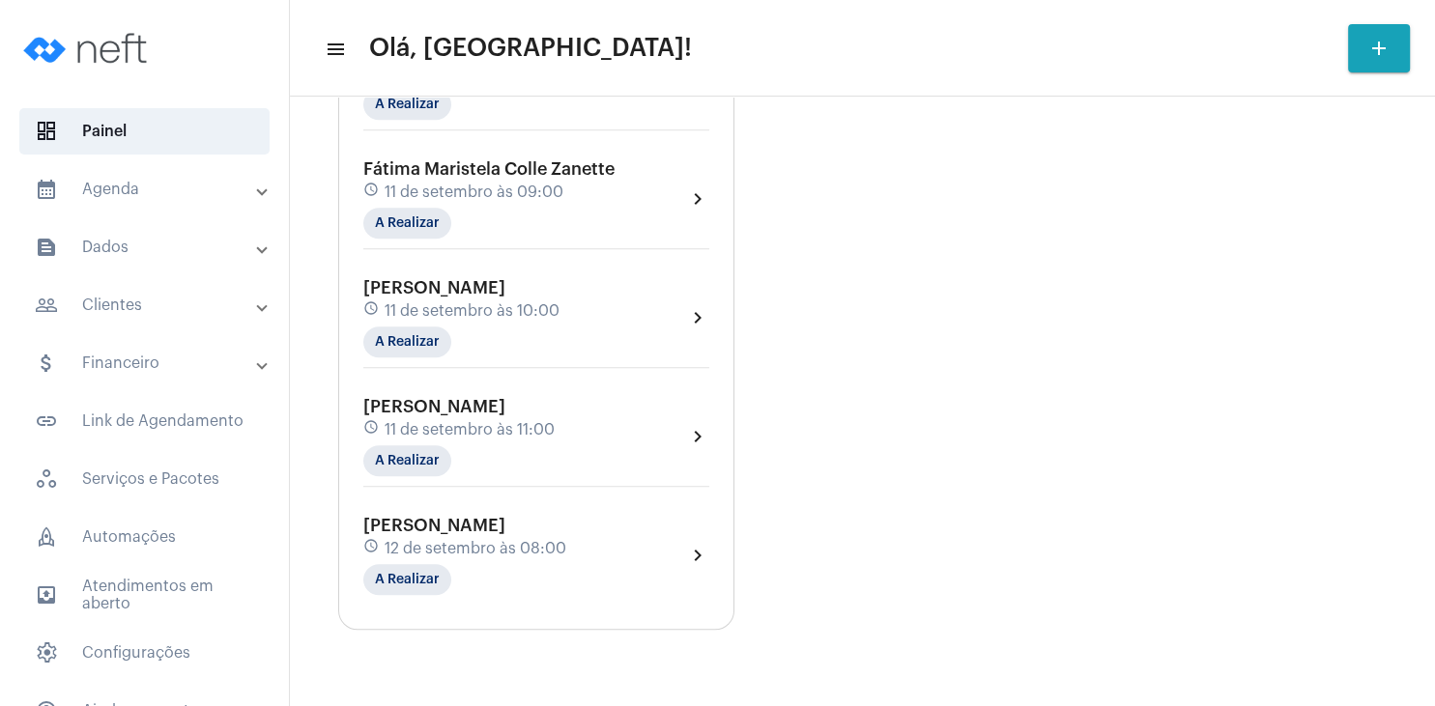
click at [494, 415] on span "[PERSON_NAME]" at bounding box center [434, 406] width 142 height 17
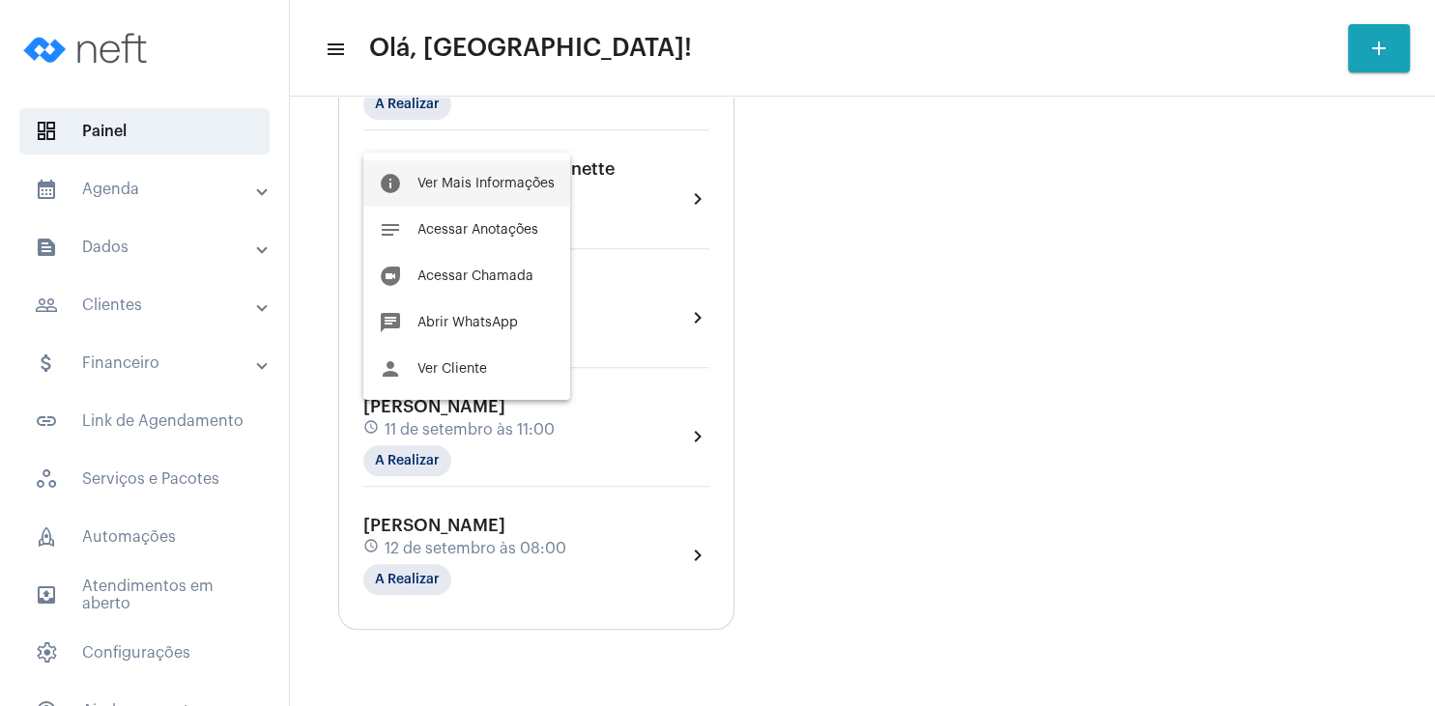
click at [512, 180] on span "Ver Mais Informações" at bounding box center [485, 184] width 137 height 14
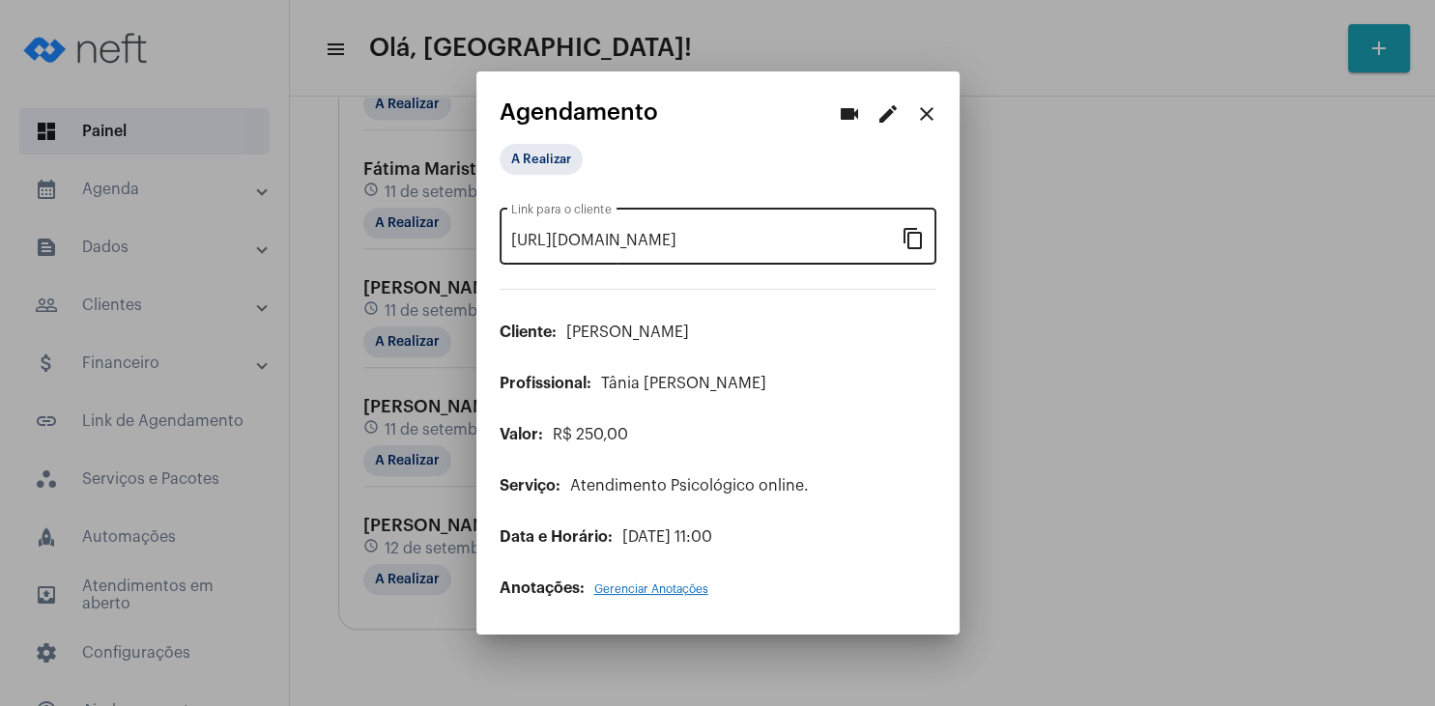
click at [914, 239] on mat-icon "content_copy" at bounding box center [912, 237] width 23 height 23
click at [930, 127] on button "close" at bounding box center [926, 114] width 39 height 39
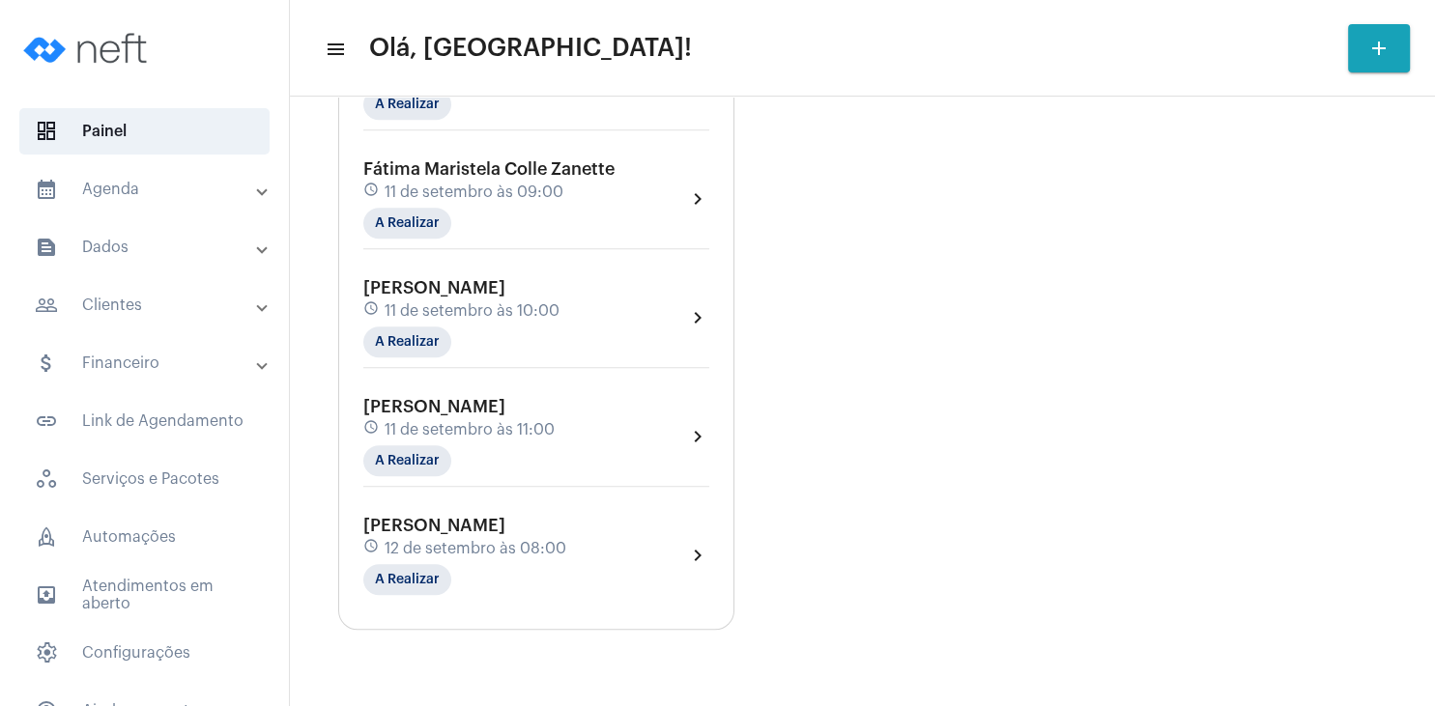
click at [162, 310] on mat-panel-title "people_outline Clientes" at bounding box center [146, 305] width 223 height 23
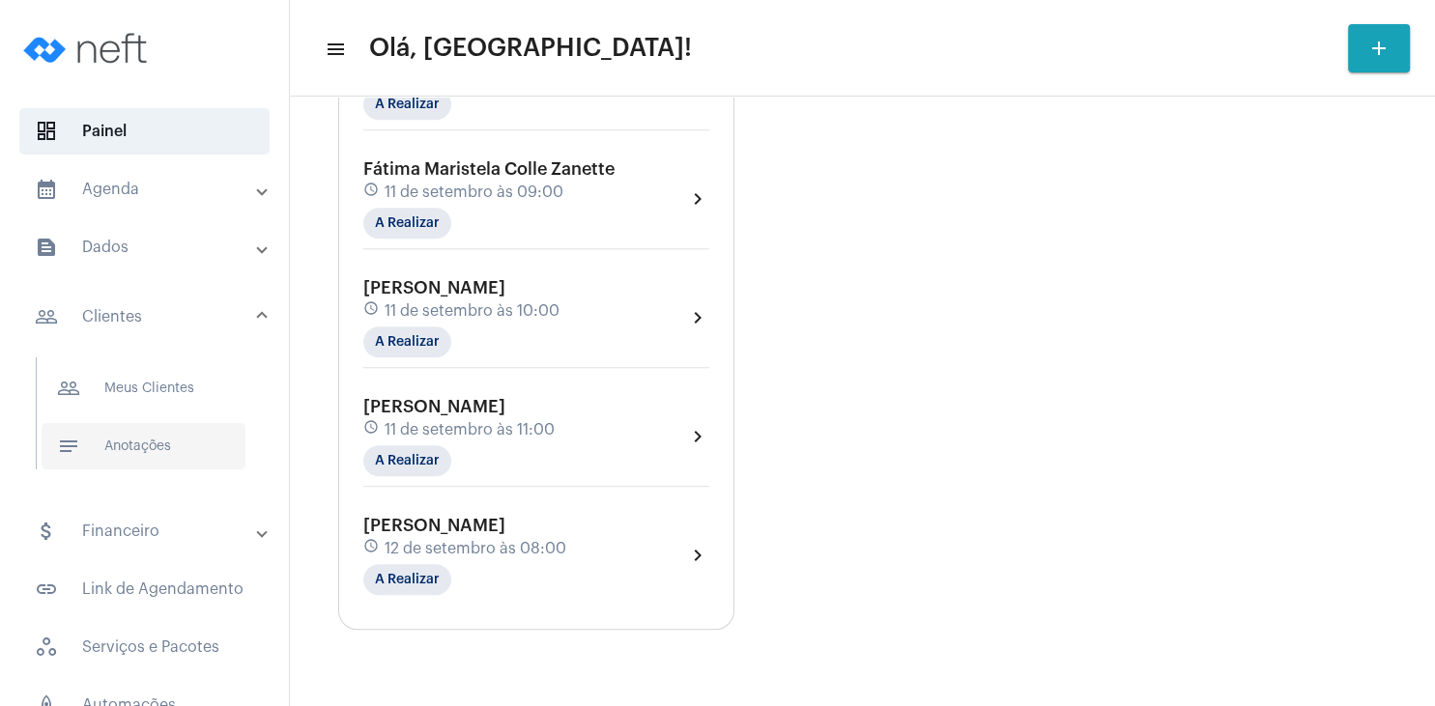
scroll to position [186, 0]
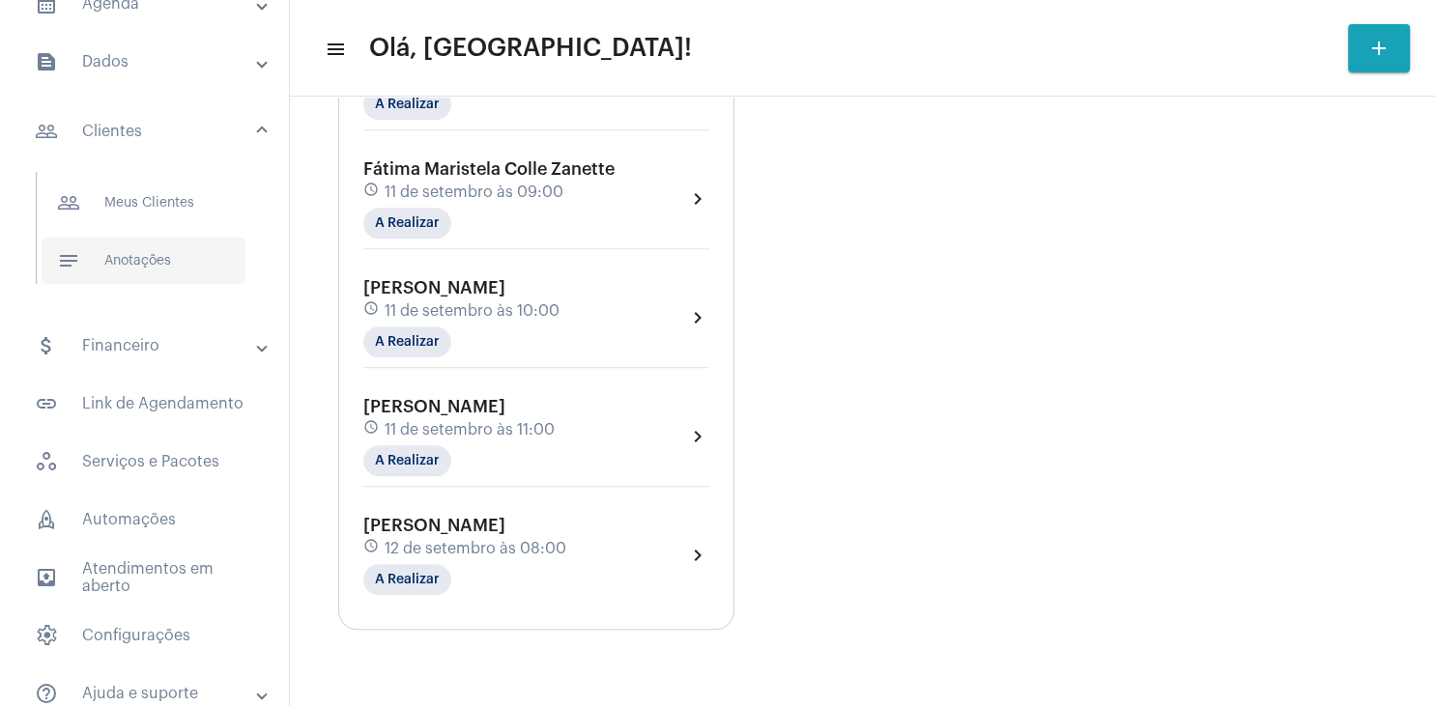
click at [161, 268] on span "notes Anotações" at bounding box center [144, 261] width 204 height 46
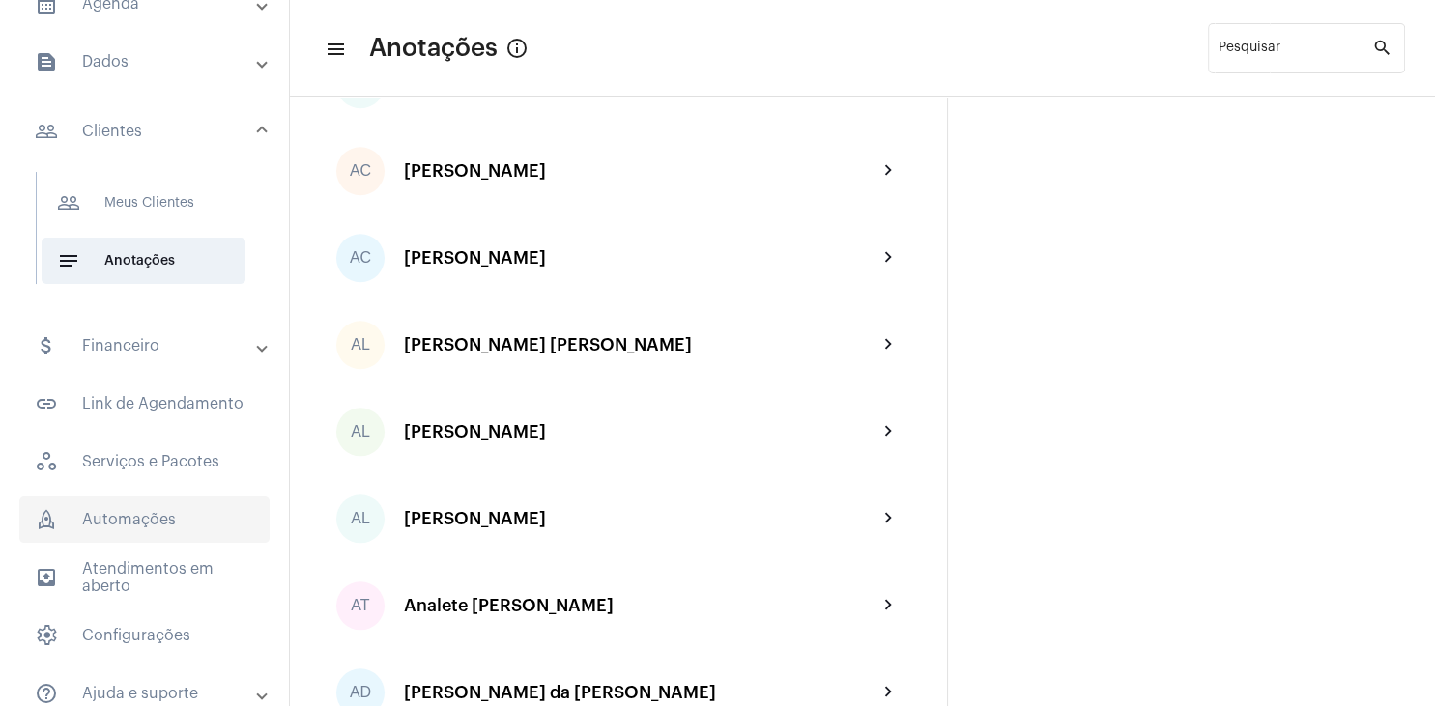
click at [147, 524] on span "rocket_outlined Automações" at bounding box center [144, 520] width 250 height 46
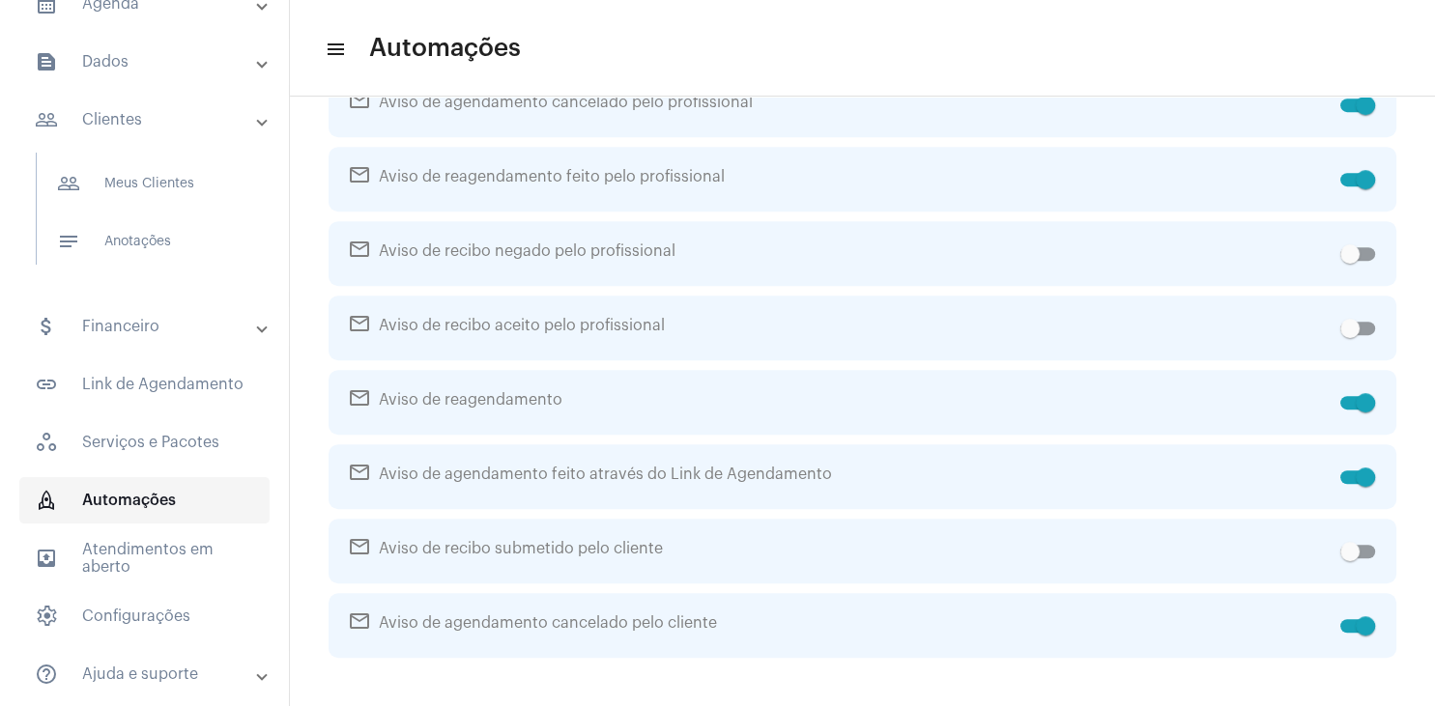
scroll to position [97, 0]
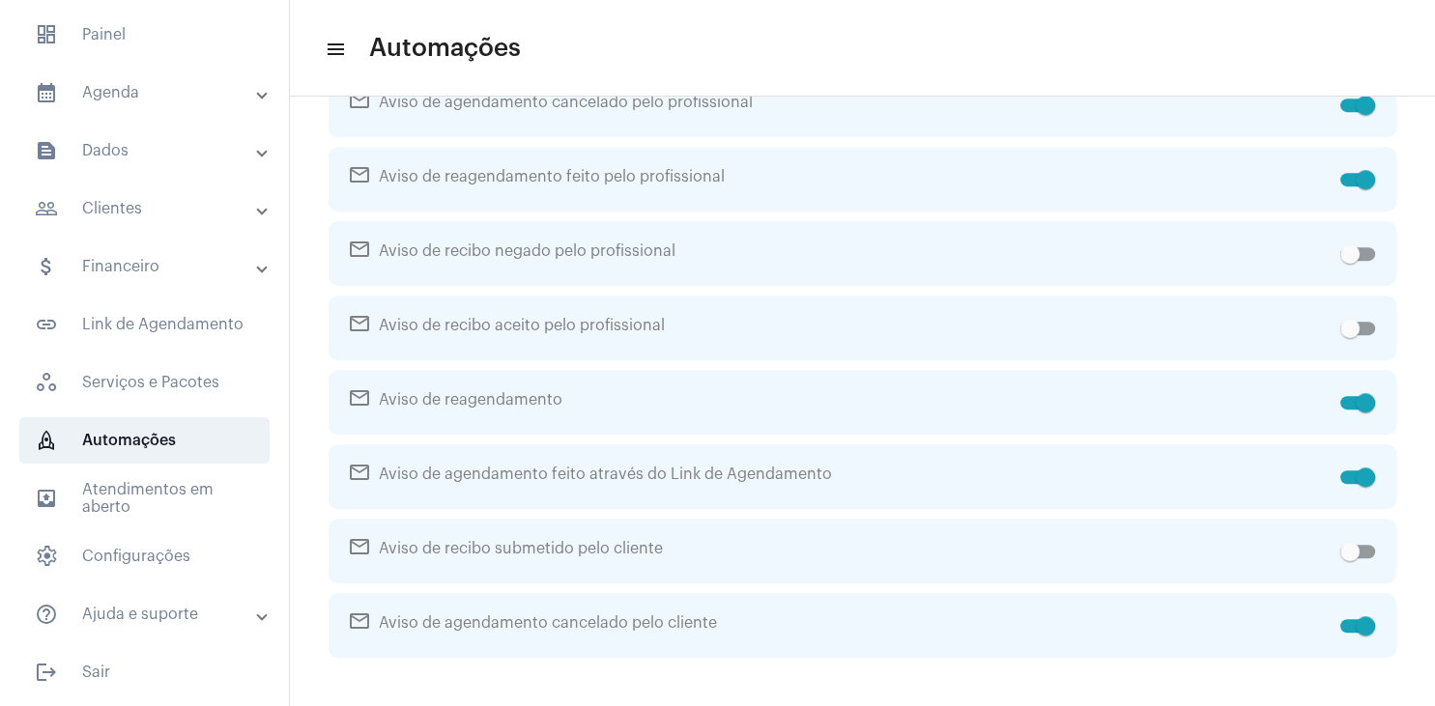
checkbox input "false"
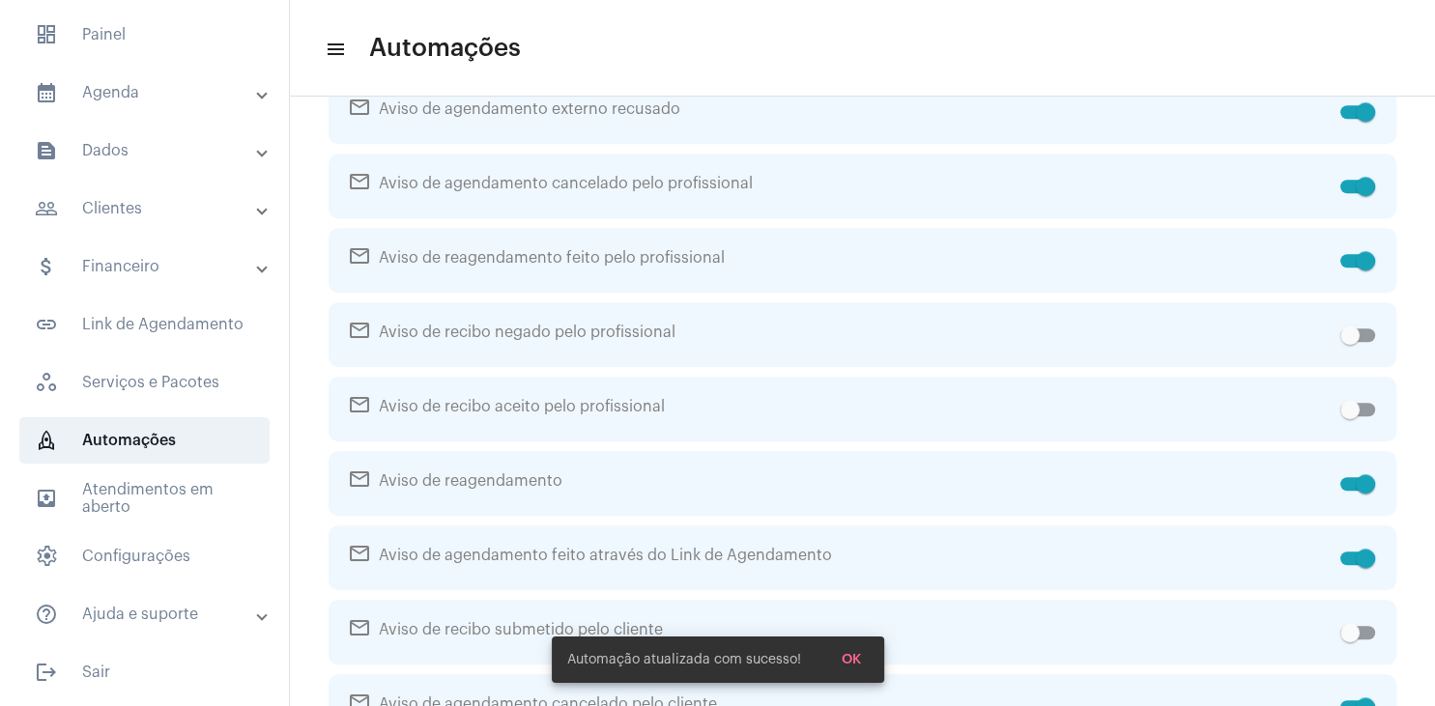
click at [853, 664] on span "OK" at bounding box center [851, 660] width 19 height 14
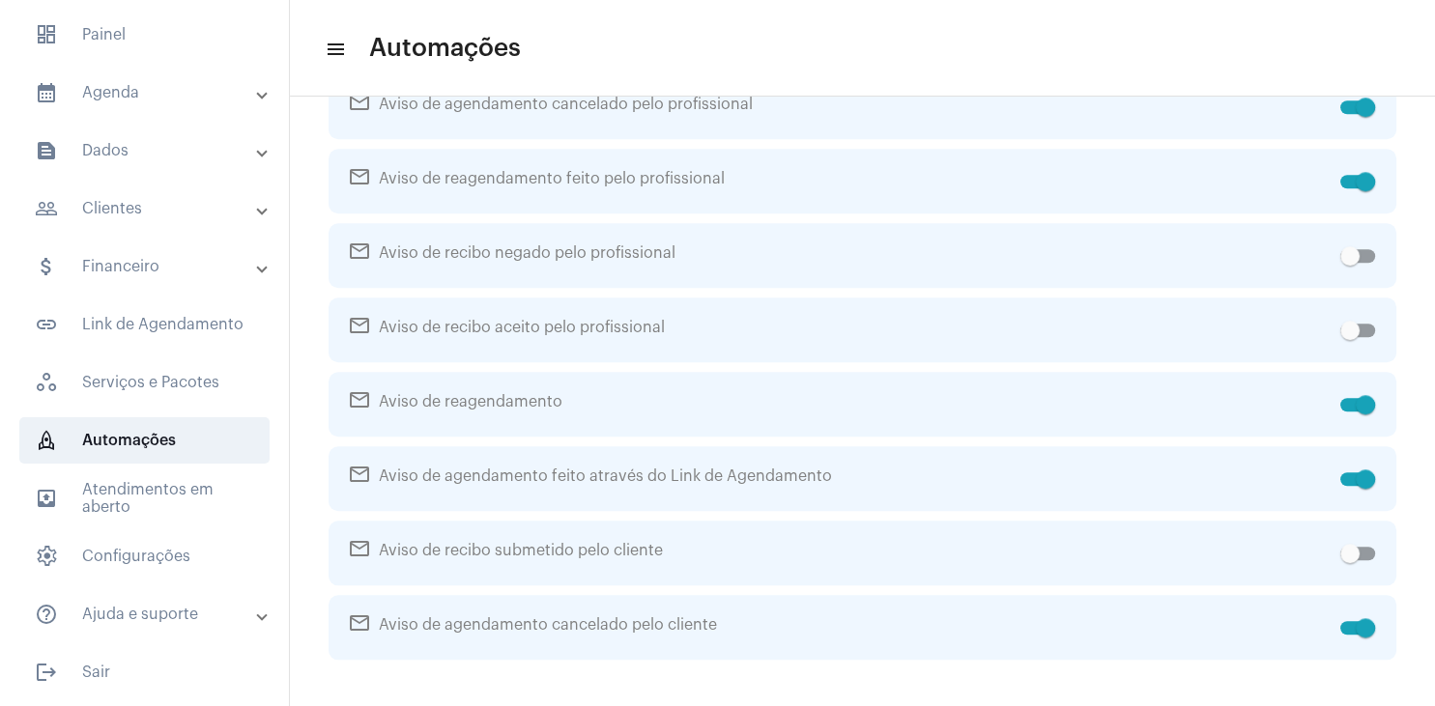
scroll to position [0, 0]
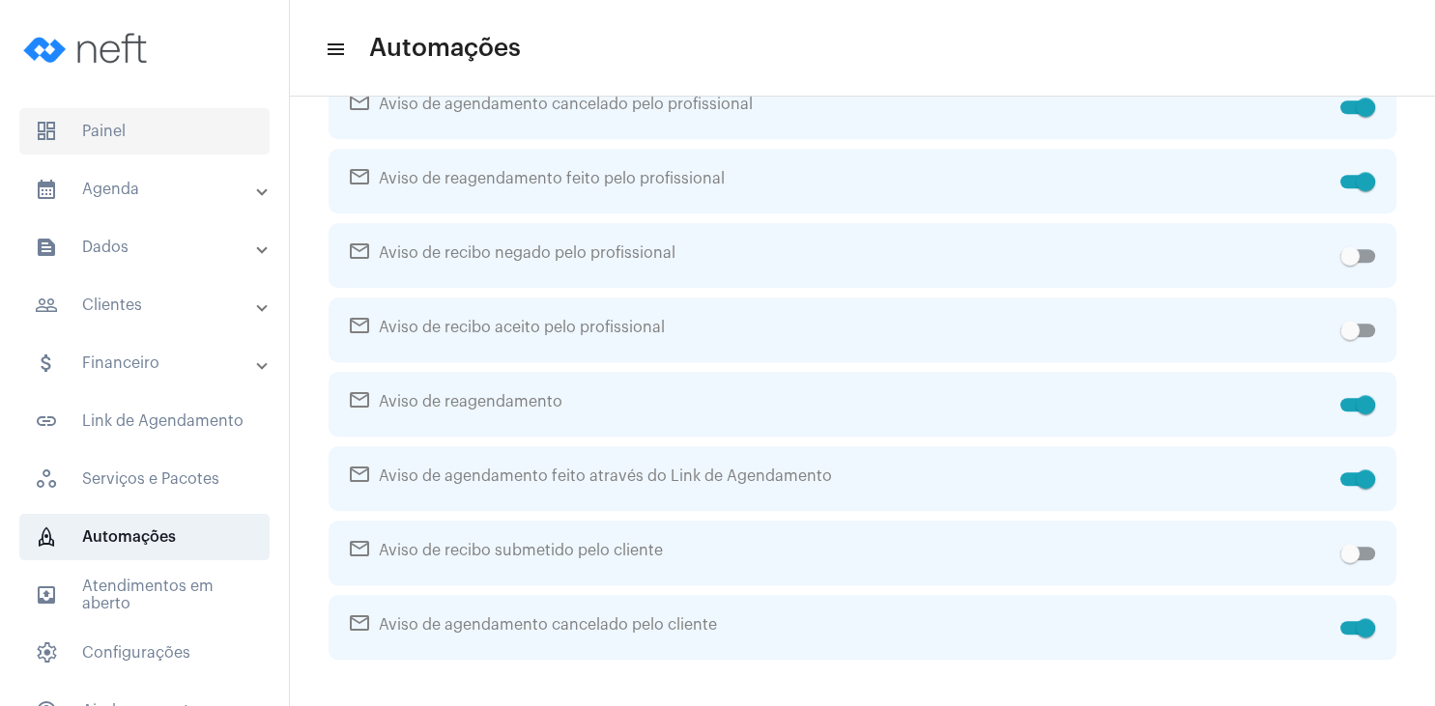
click at [151, 140] on span "dashboard Painel" at bounding box center [144, 131] width 250 height 46
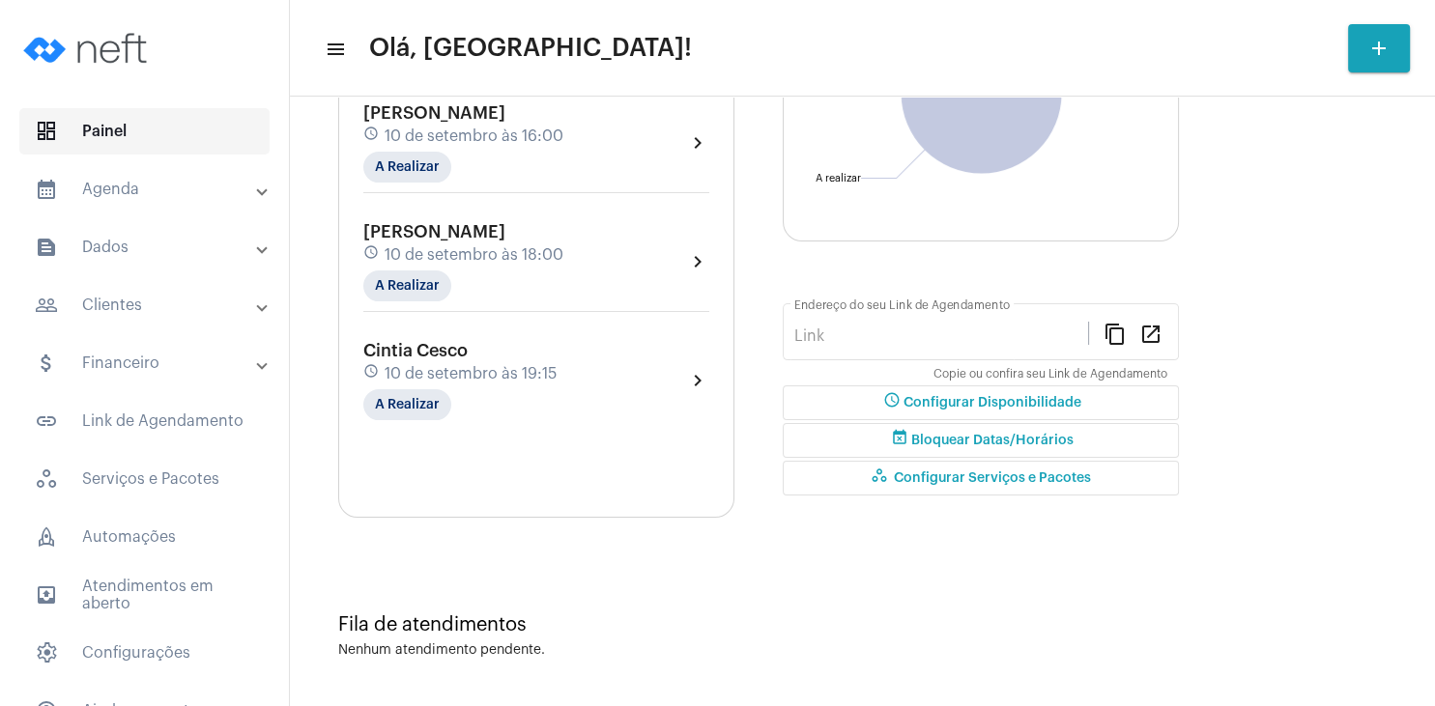
type input "[URL][DOMAIN_NAME]"
click at [162, 313] on mat-panel-title "people_outline Clientes" at bounding box center [146, 305] width 223 height 23
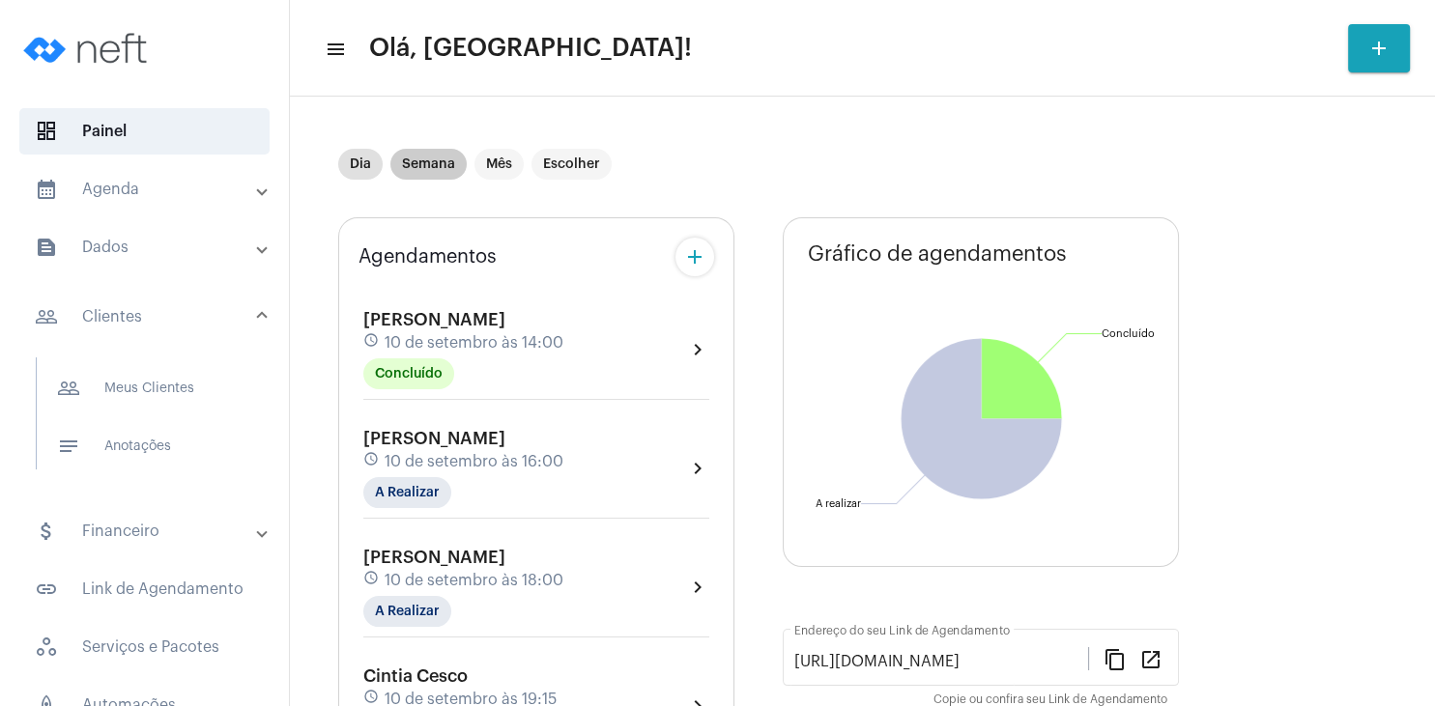
click at [433, 164] on mat-chip "Semana" at bounding box center [428, 164] width 76 height 31
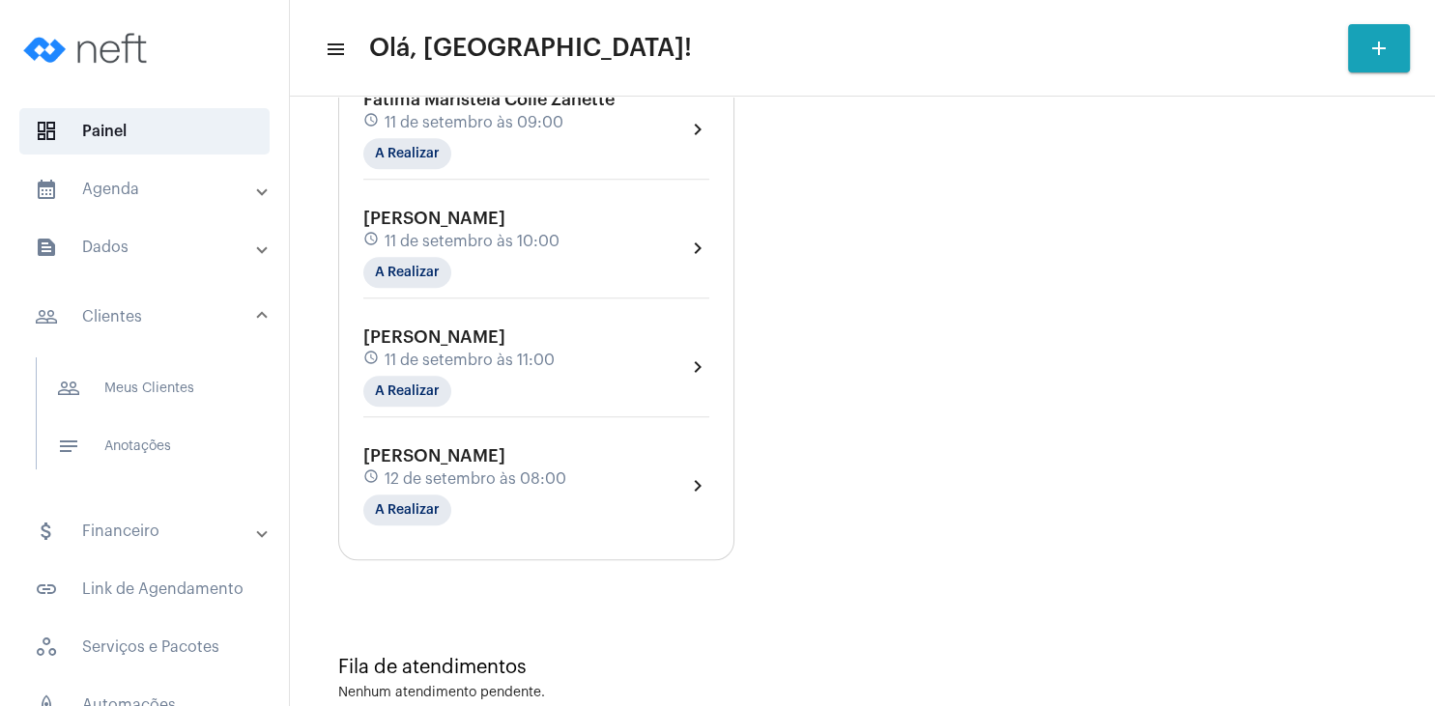
scroll to position [1670, 0]
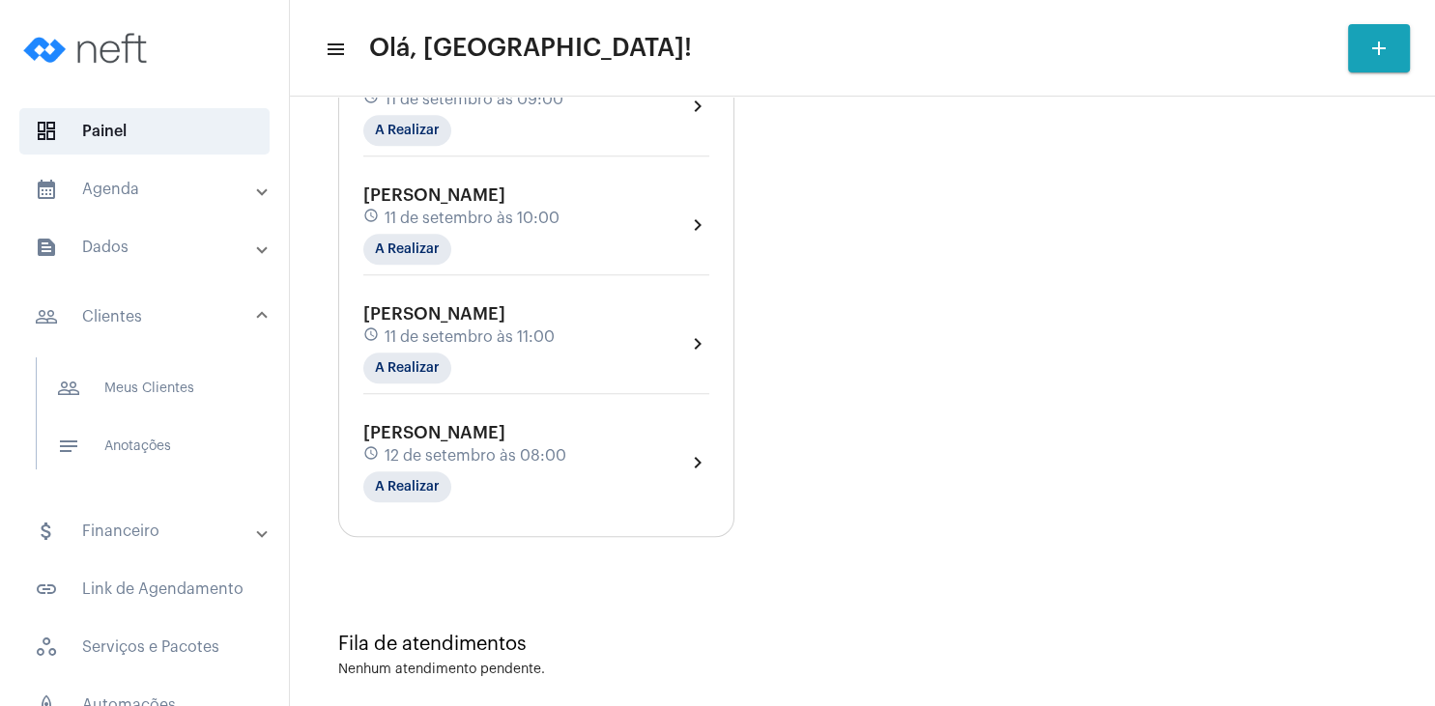
click at [447, 323] on span "[PERSON_NAME]" at bounding box center [434, 313] width 142 height 17
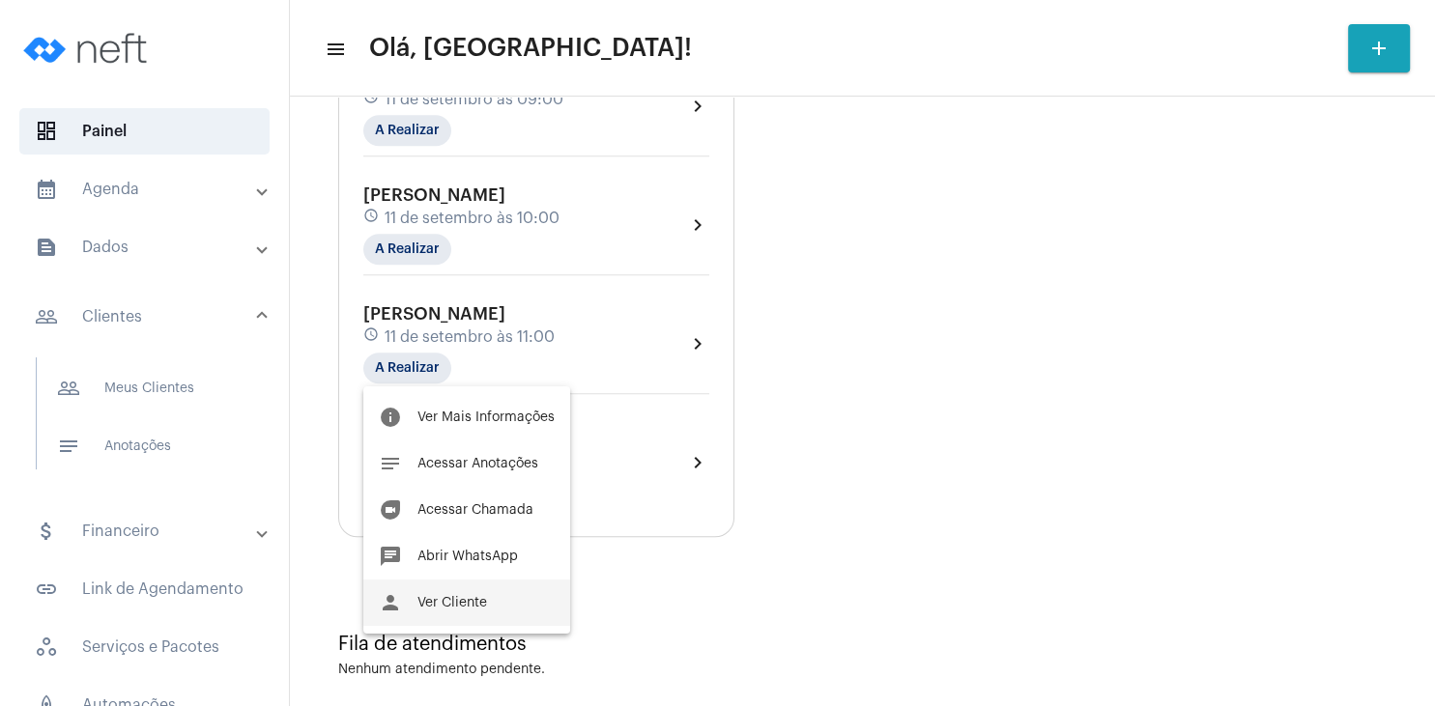
click at [465, 607] on span "Ver Cliente" at bounding box center [452, 603] width 70 height 14
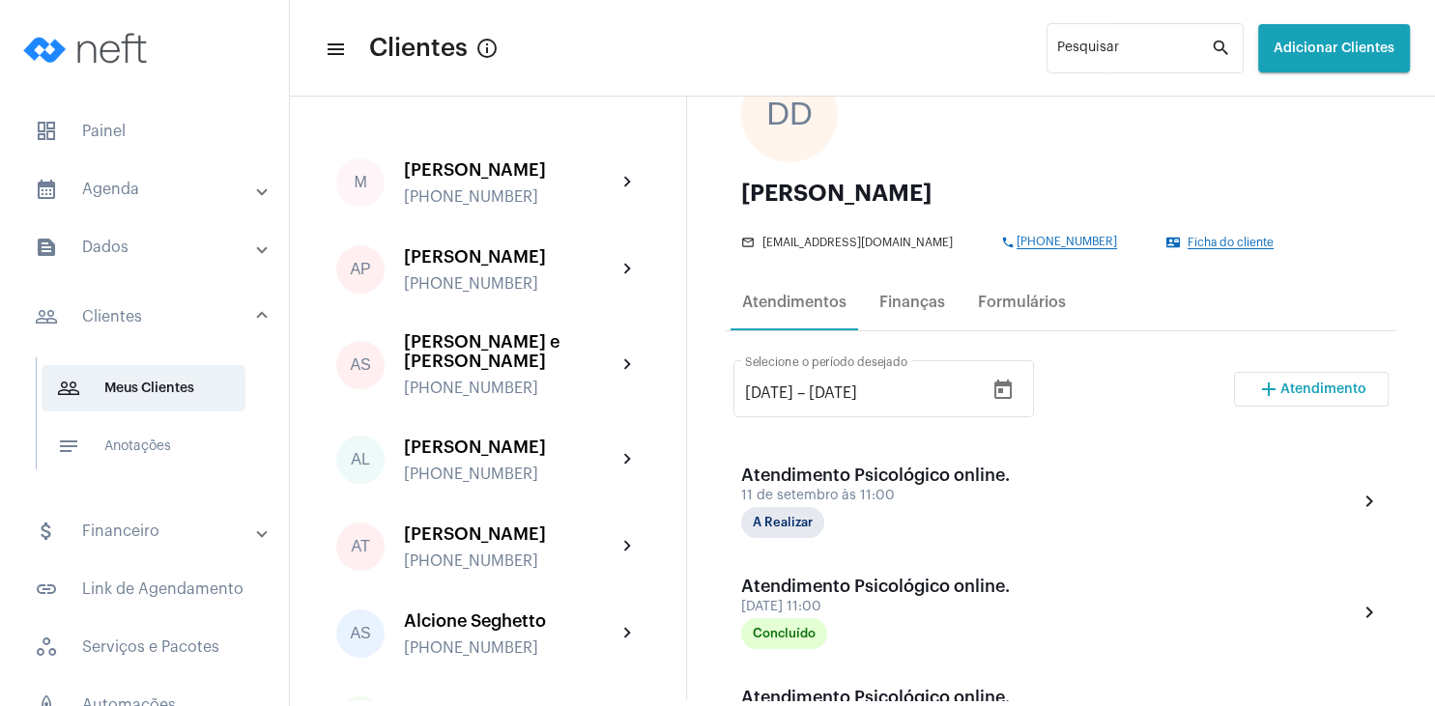
scroll to position [93, 0]
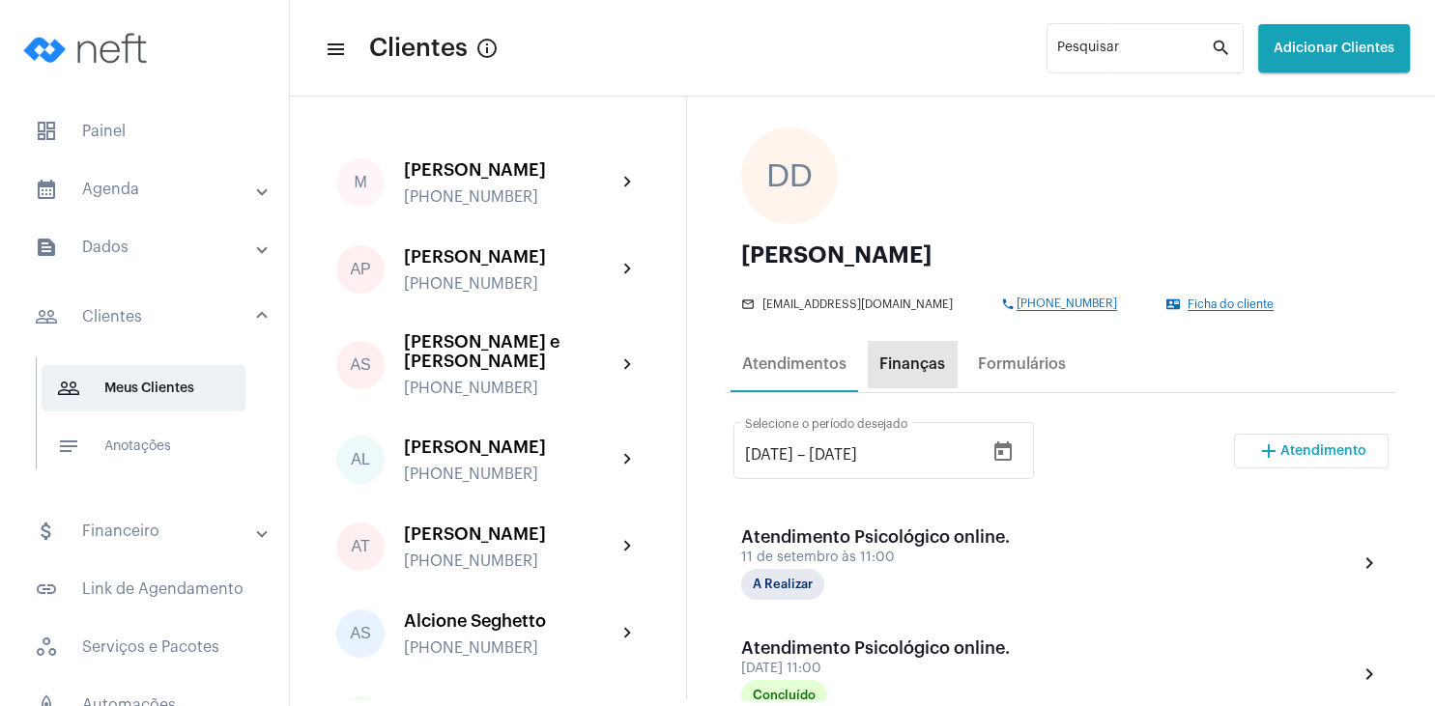
click at [912, 360] on div "Finanças" at bounding box center [912, 364] width 66 height 17
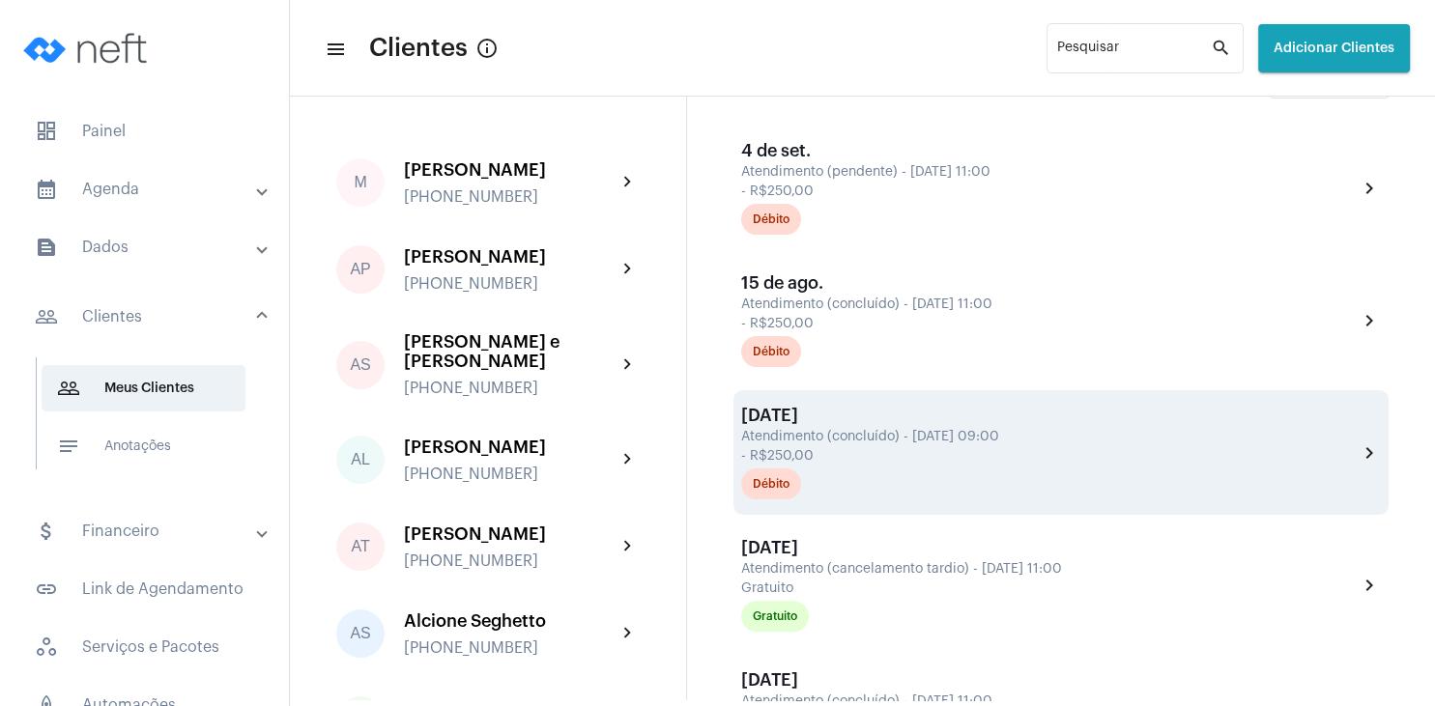
scroll to position [464, 0]
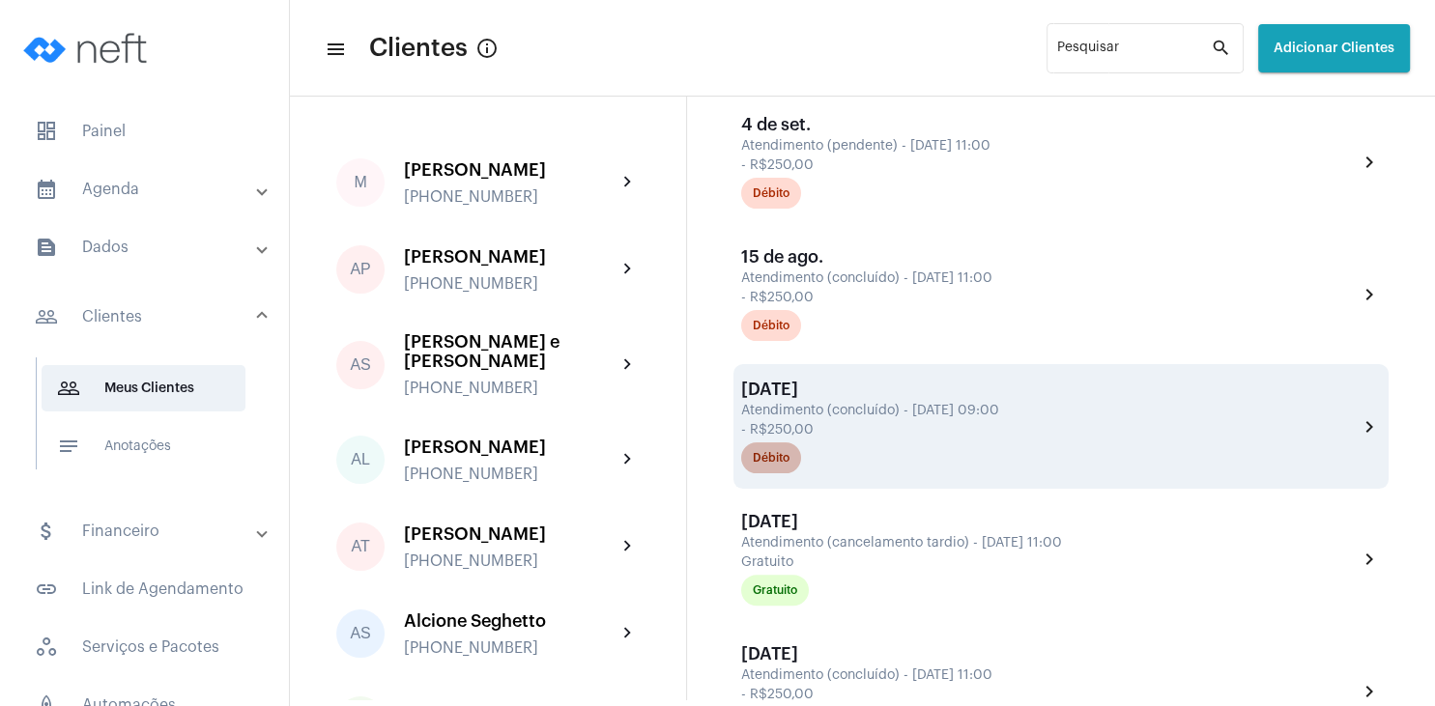
click at [767, 472] on mat-chip "Débito" at bounding box center [771, 458] width 60 height 31
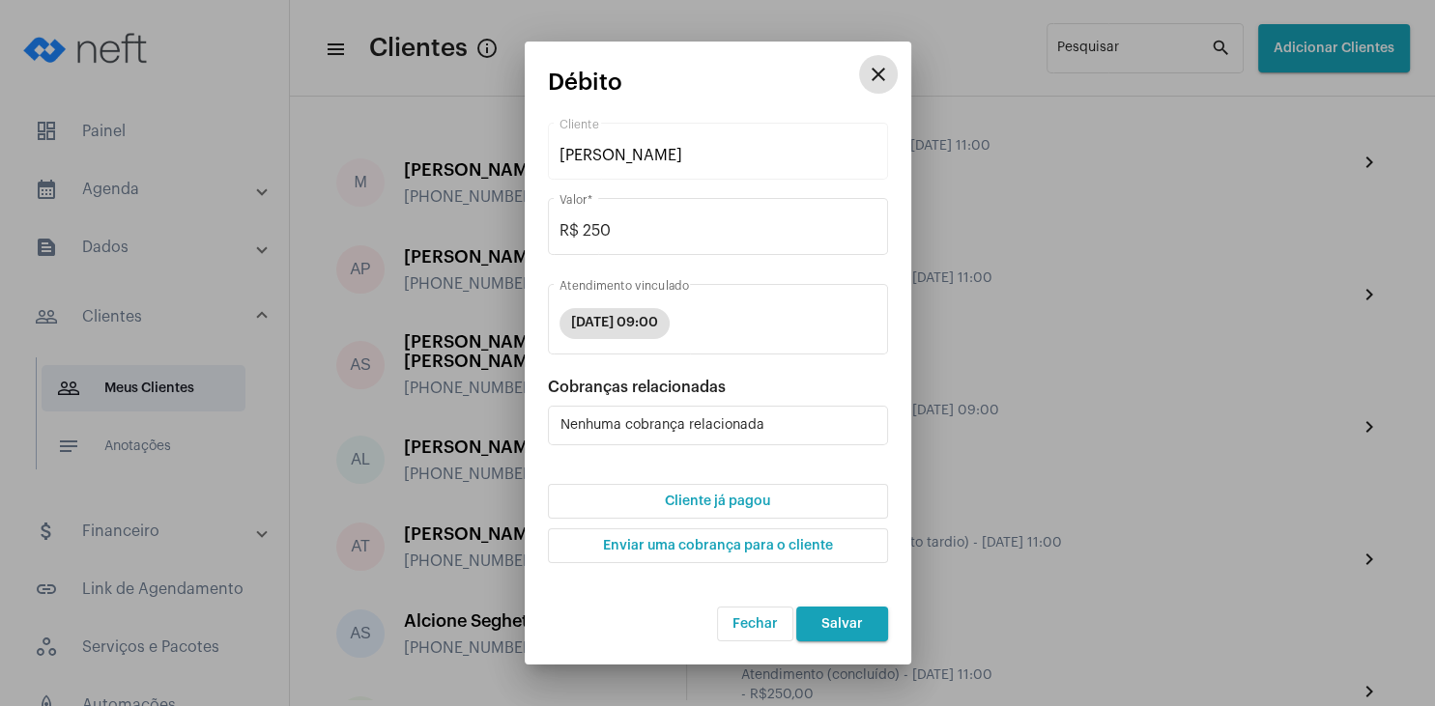
click at [740, 501] on span "Cliente já pagou" at bounding box center [717, 502] width 105 height 14
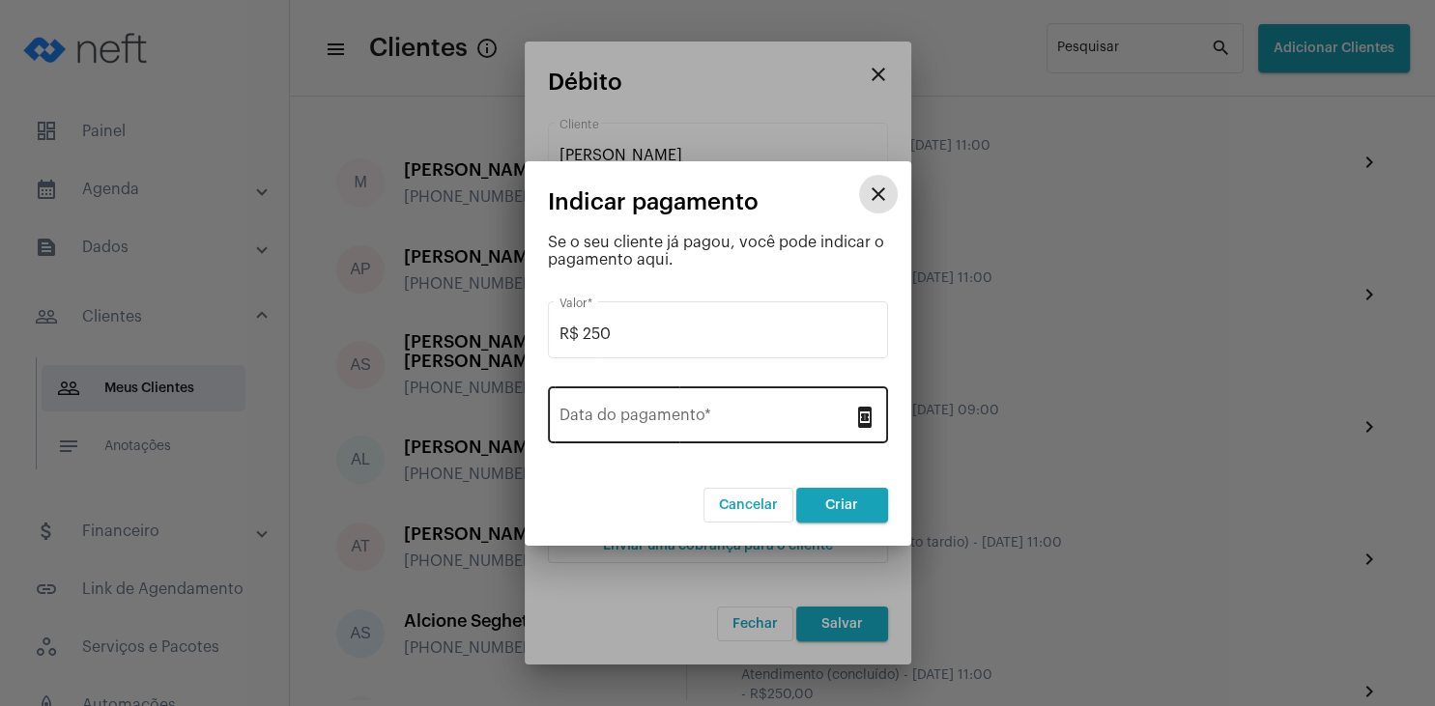
click at [640, 414] on input "Data do pagamento *" at bounding box center [706, 419] width 294 height 17
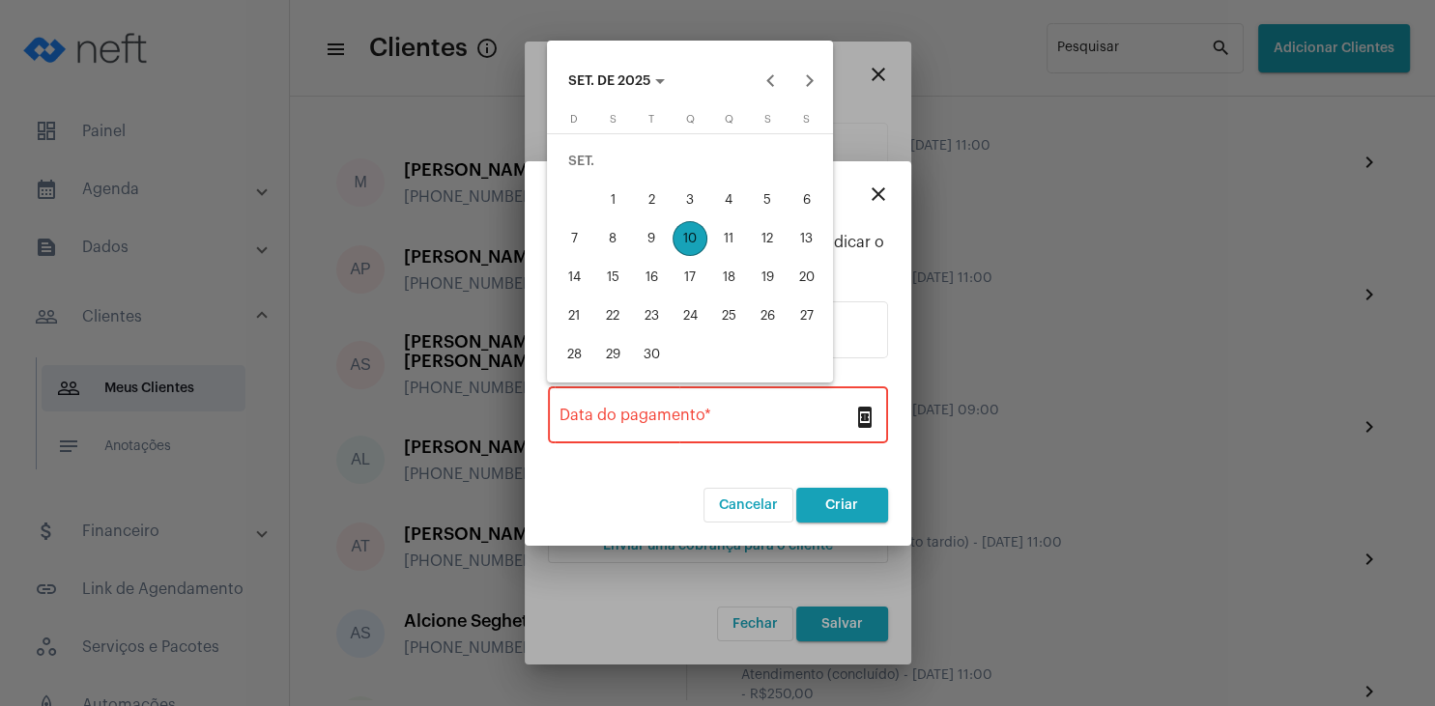
click at [688, 245] on div "10" at bounding box center [689, 238] width 35 height 35
type input "[DATE]"
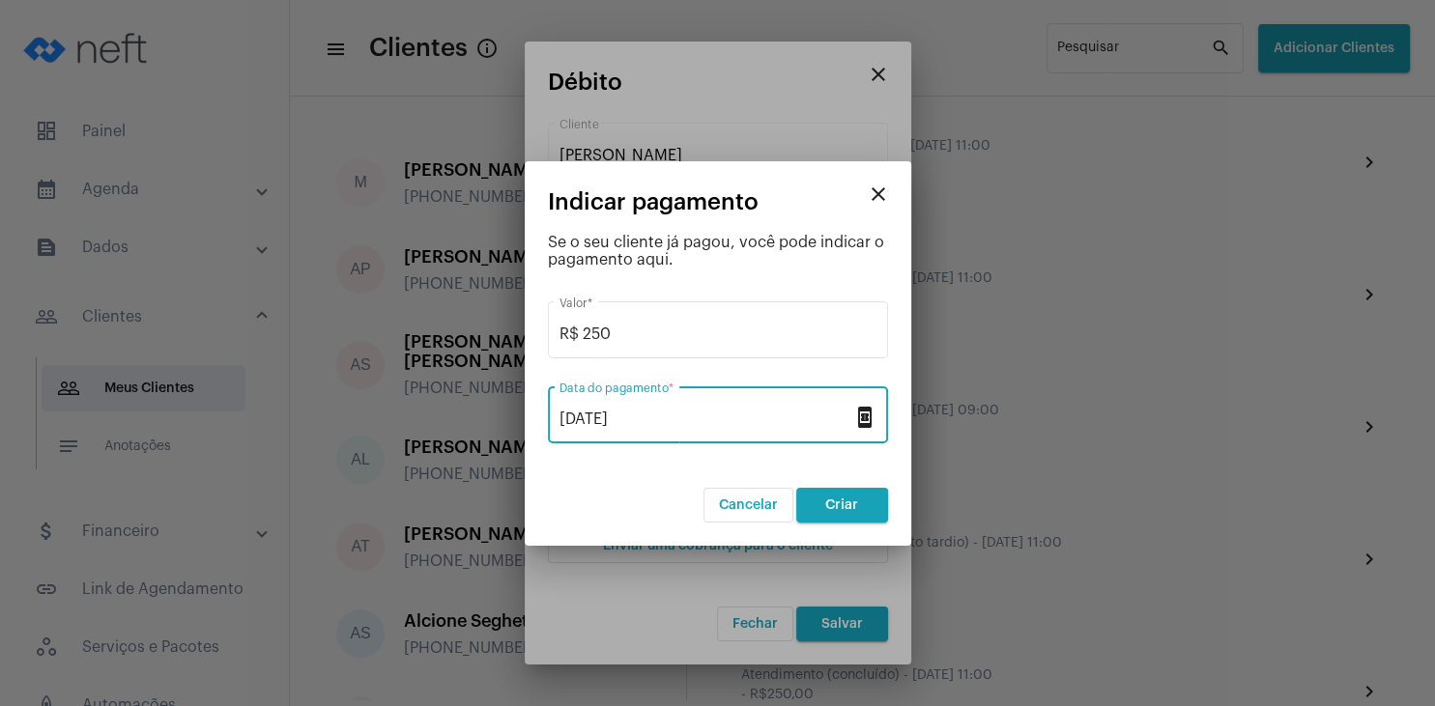
click at [830, 513] on button "Criar" at bounding box center [842, 505] width 92 height 35
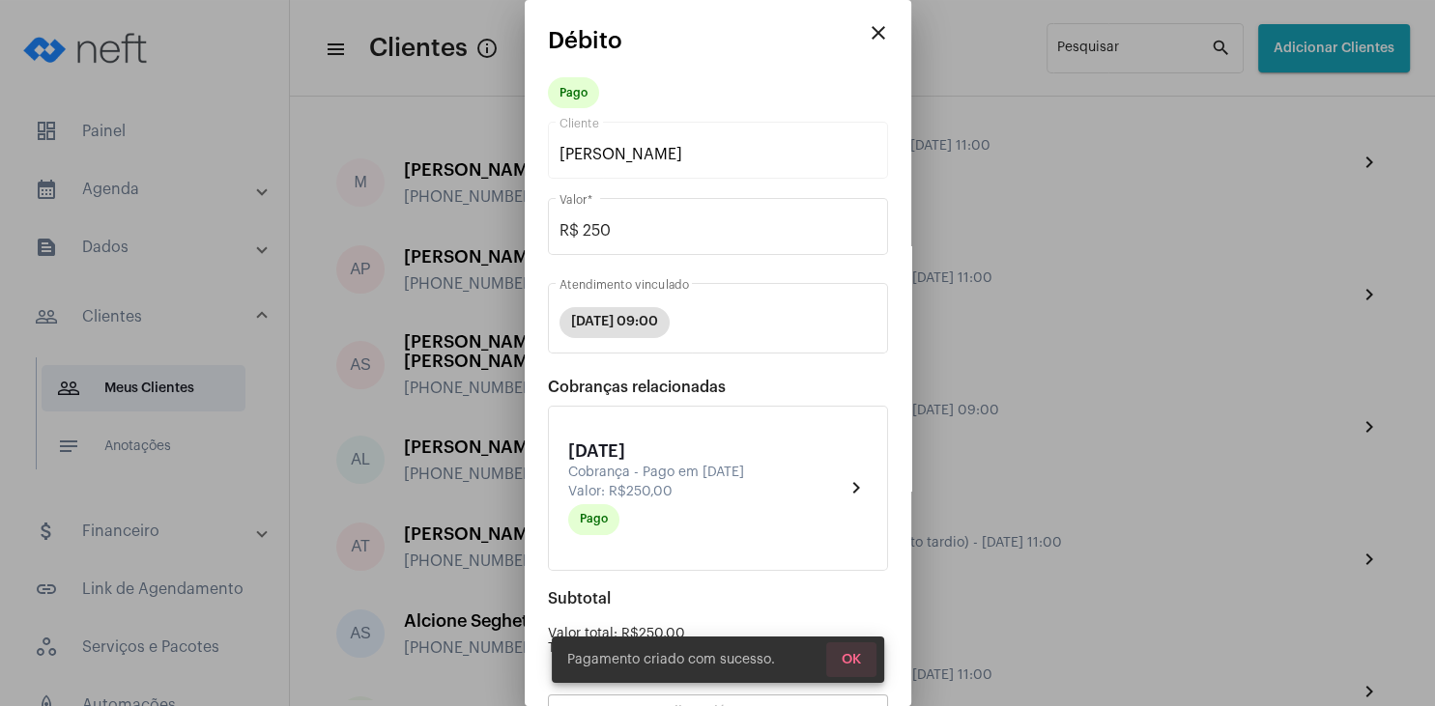
click at [853, 658] on span "OK" at bounding box center [851, 660] width 19 height 14
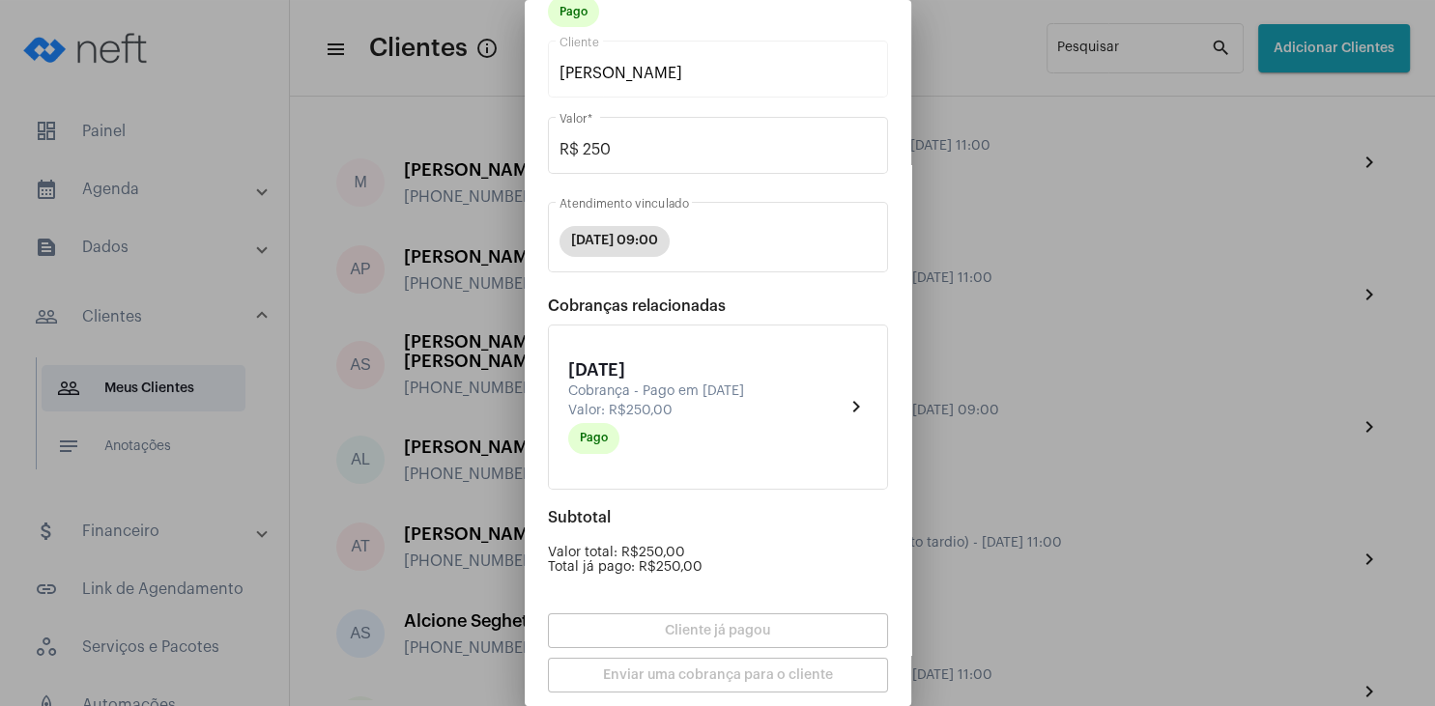
scroll to position [169, 0]
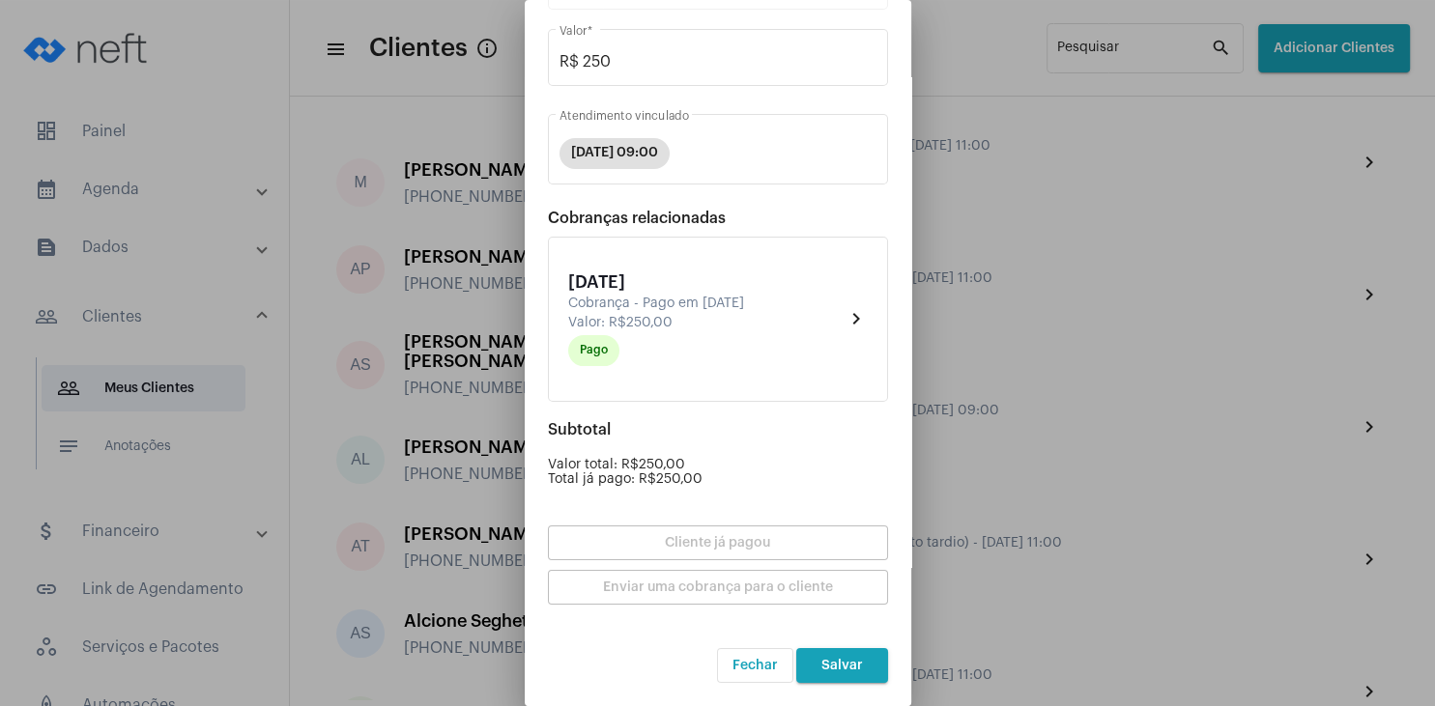
click at [837, 678] on button "Salvar" at bounding box center [842, 665] width 92 height 35
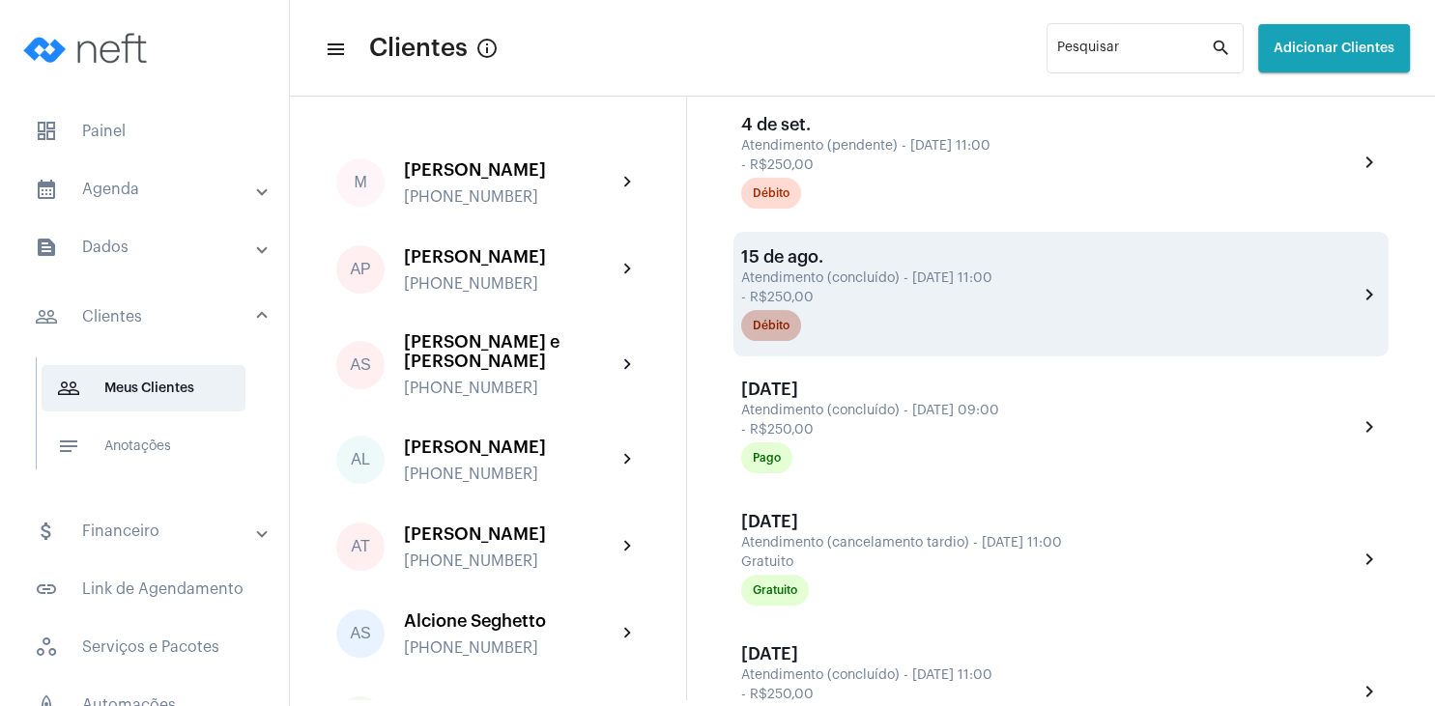
click at [782, 322] on mat-chip "Débito" at bounding box center [771, 325] width 60 height 31
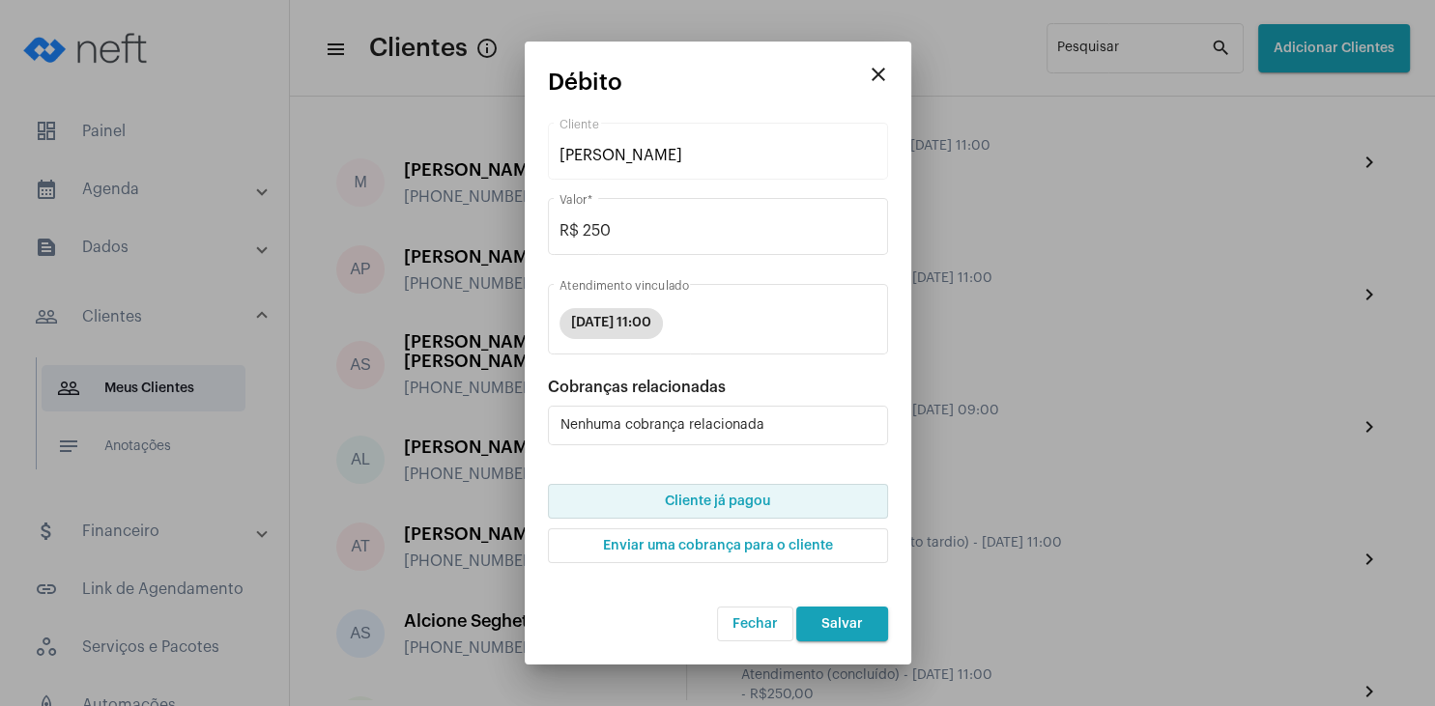
click at [699, 489] on button "Cliente já pagou" at bounding box center [718, 501] width 340 height 35
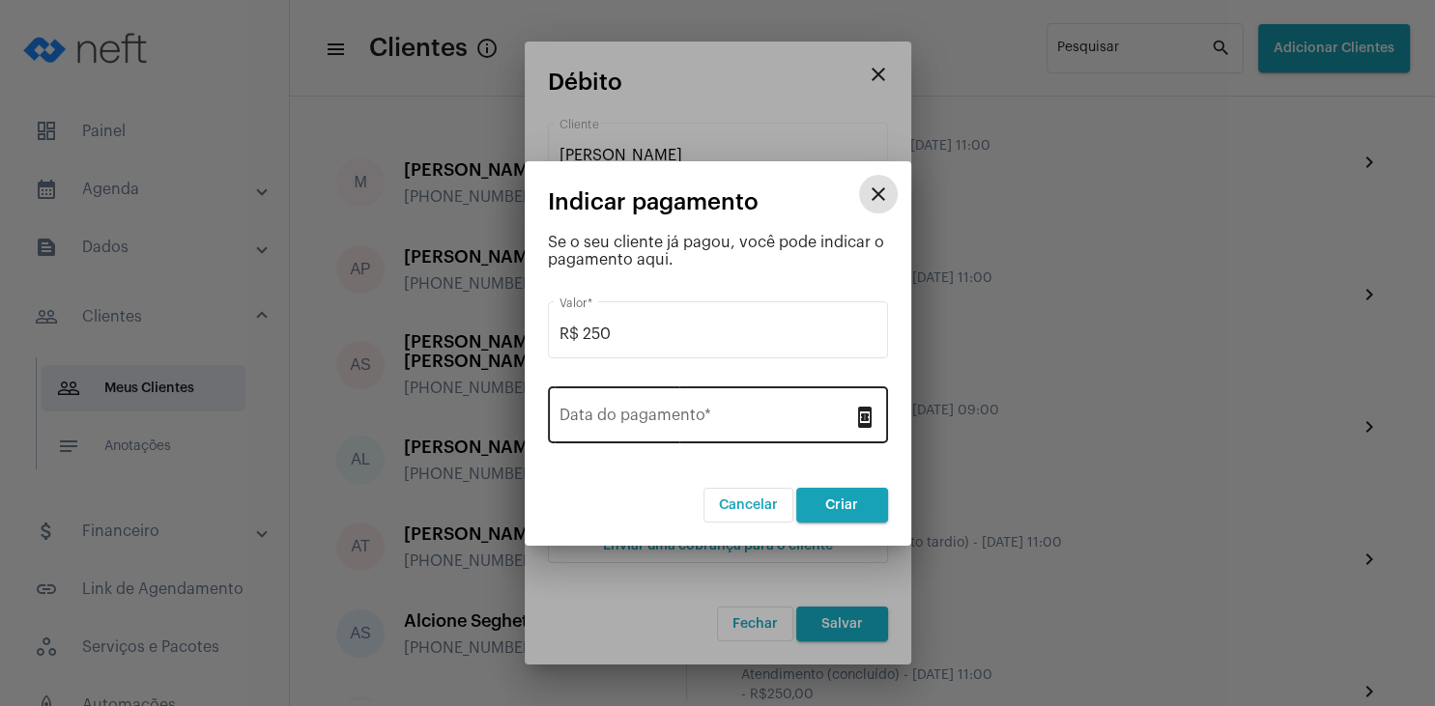
click at [702, 425] on input "Data do pagamento *" at bounding box center [706, 419] width 294 height 17
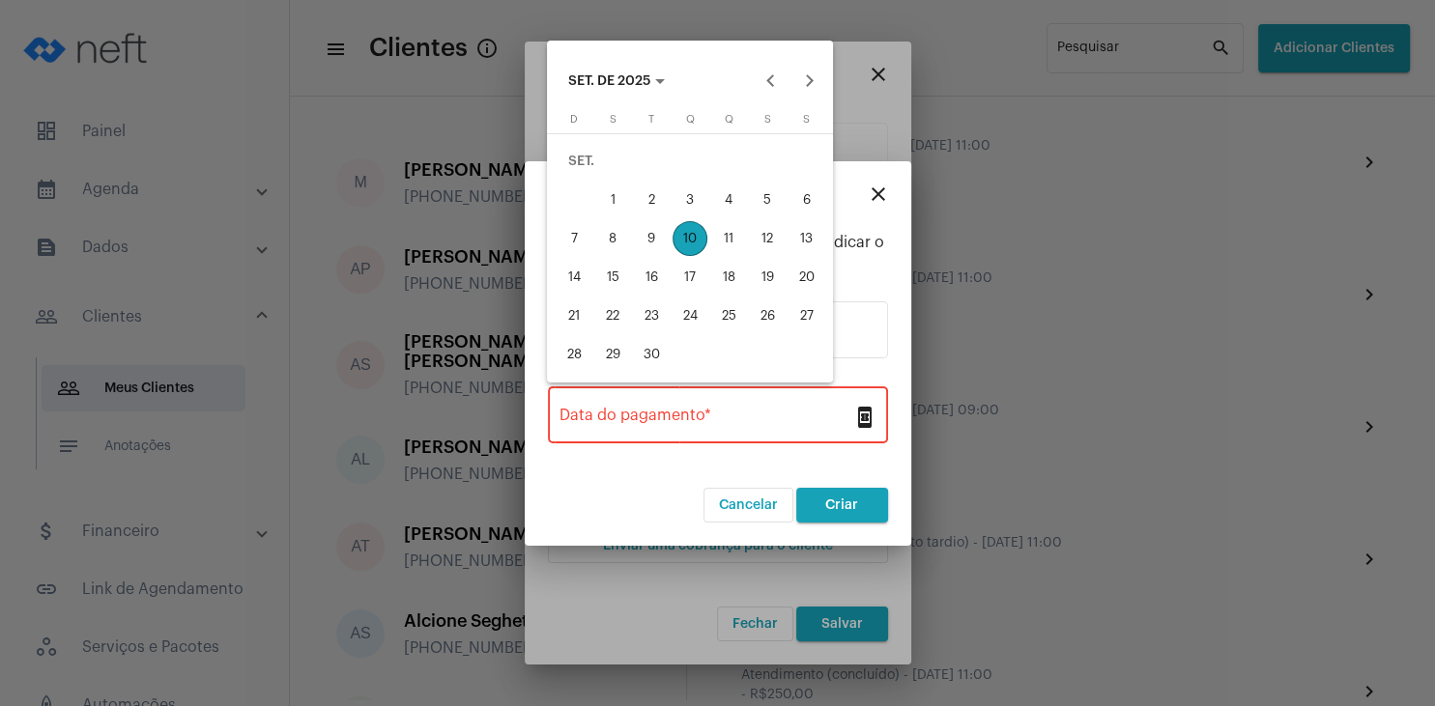
click at [698, 238] on div "10" at bounding box center [689, 238] width 35 height 35
type input "[DATE]"
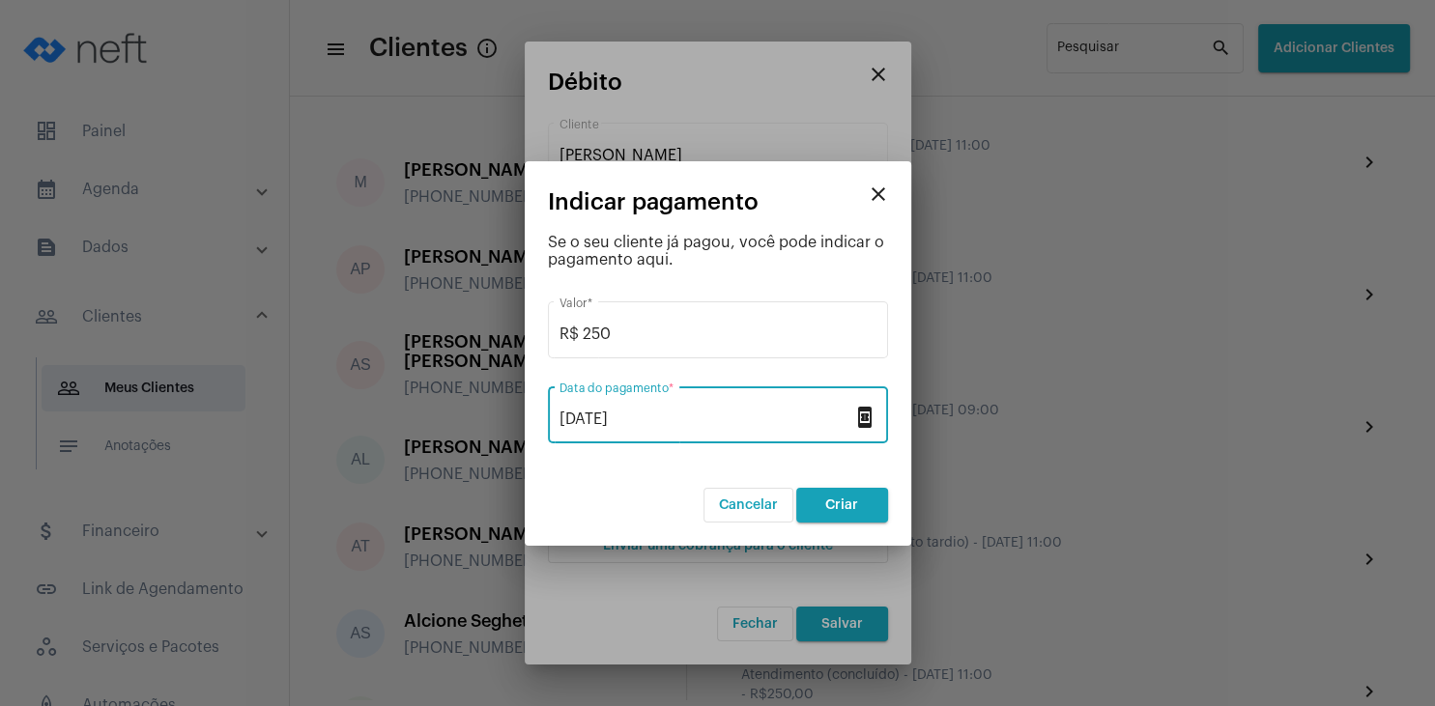
click at [837, 501] on span "Criar" at bounding box center [841, 506] width 33 height 14
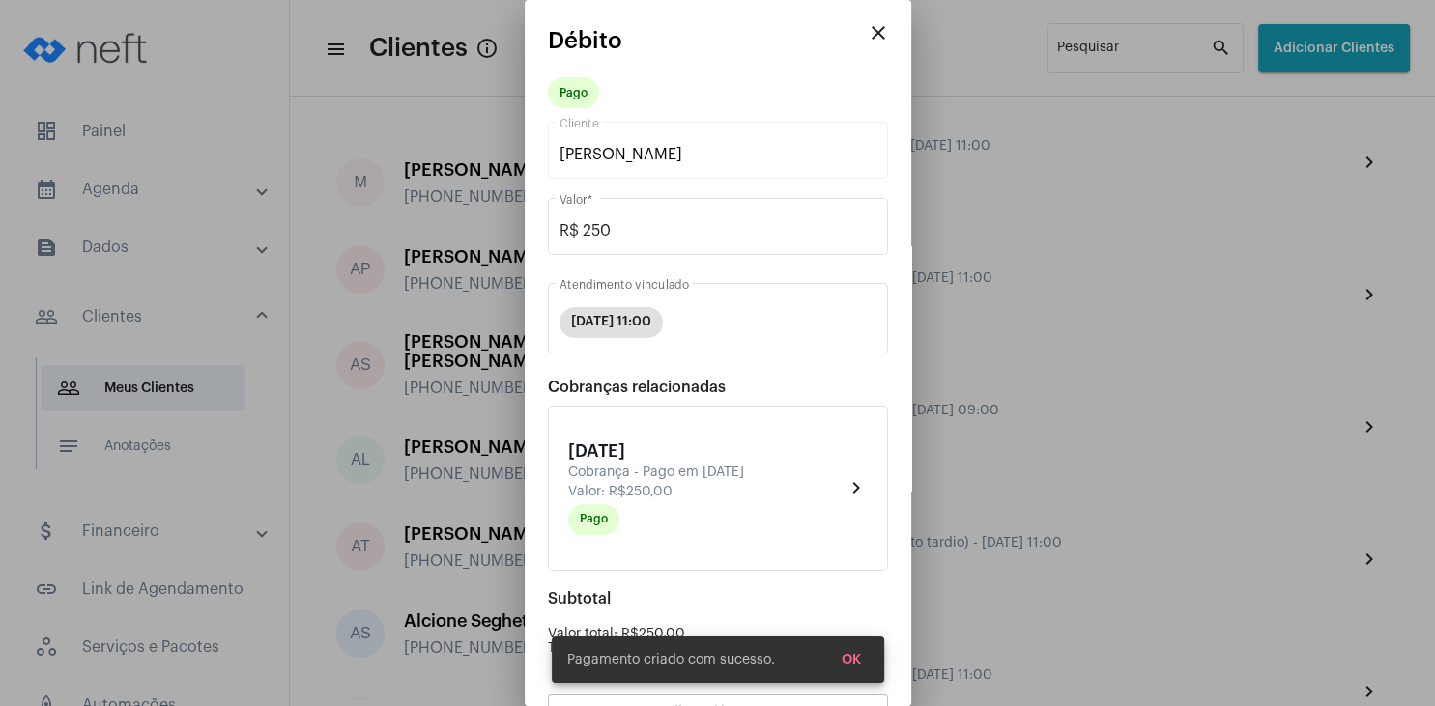
click at [848, 655] on span "OK" at bounding box center [851, 660] width 19 height 14
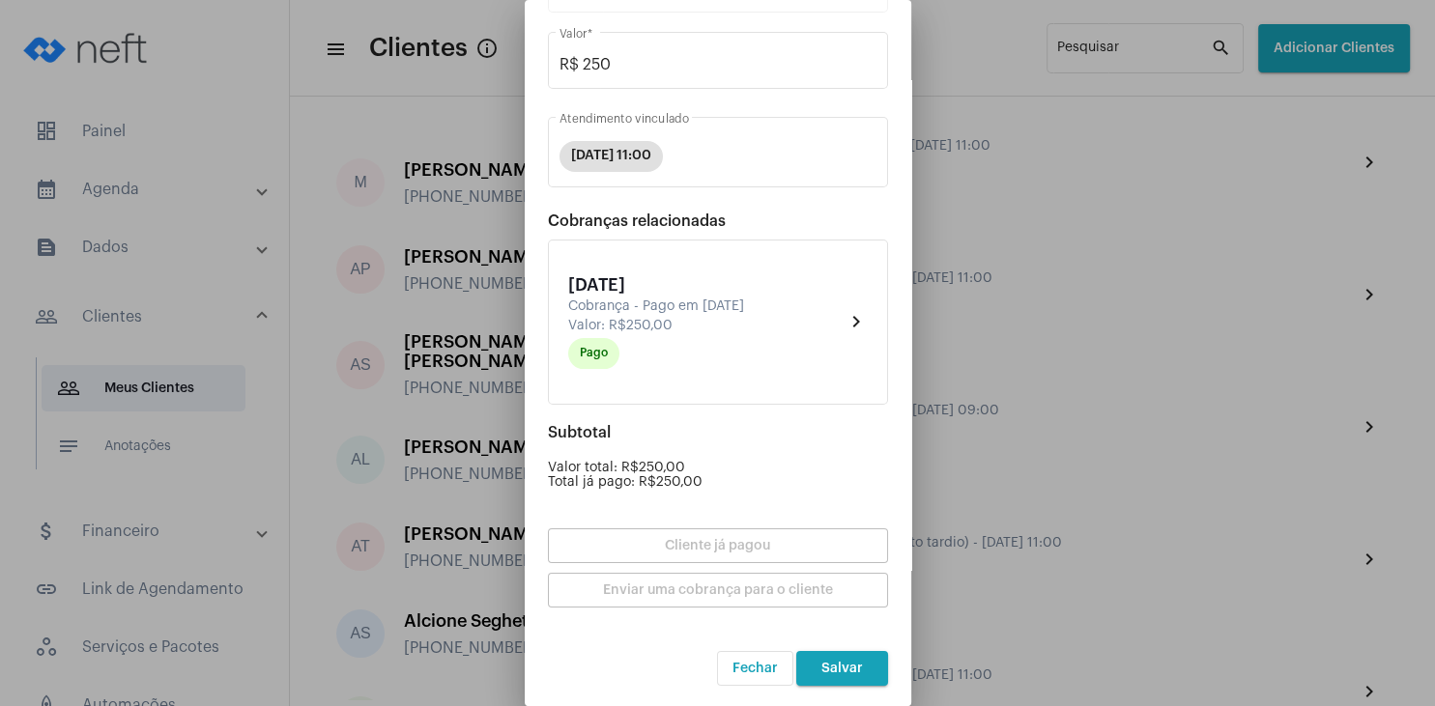
scroll to position [169, 0]
click at [846, 658] on button "Salvar" at bounding box center [842, 665] width 92 height 35
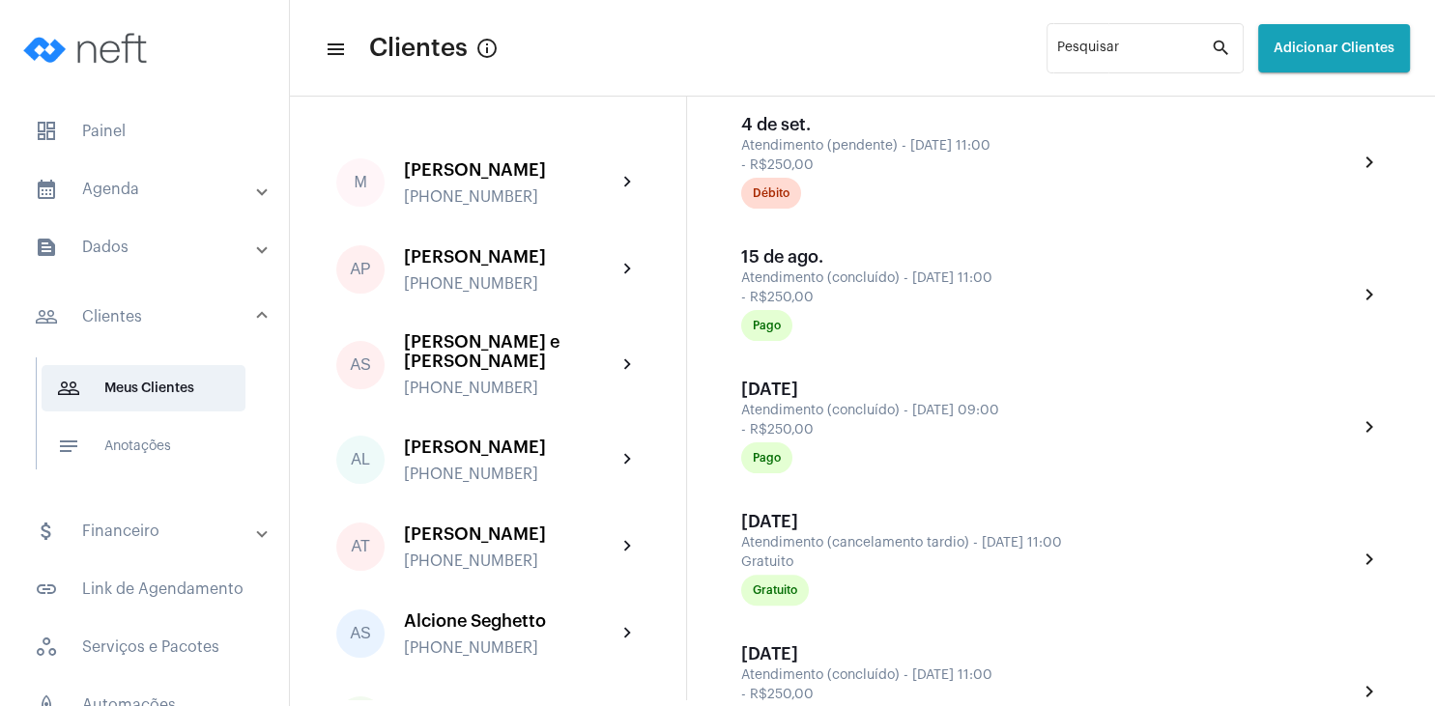
scroll to position [93, 0]
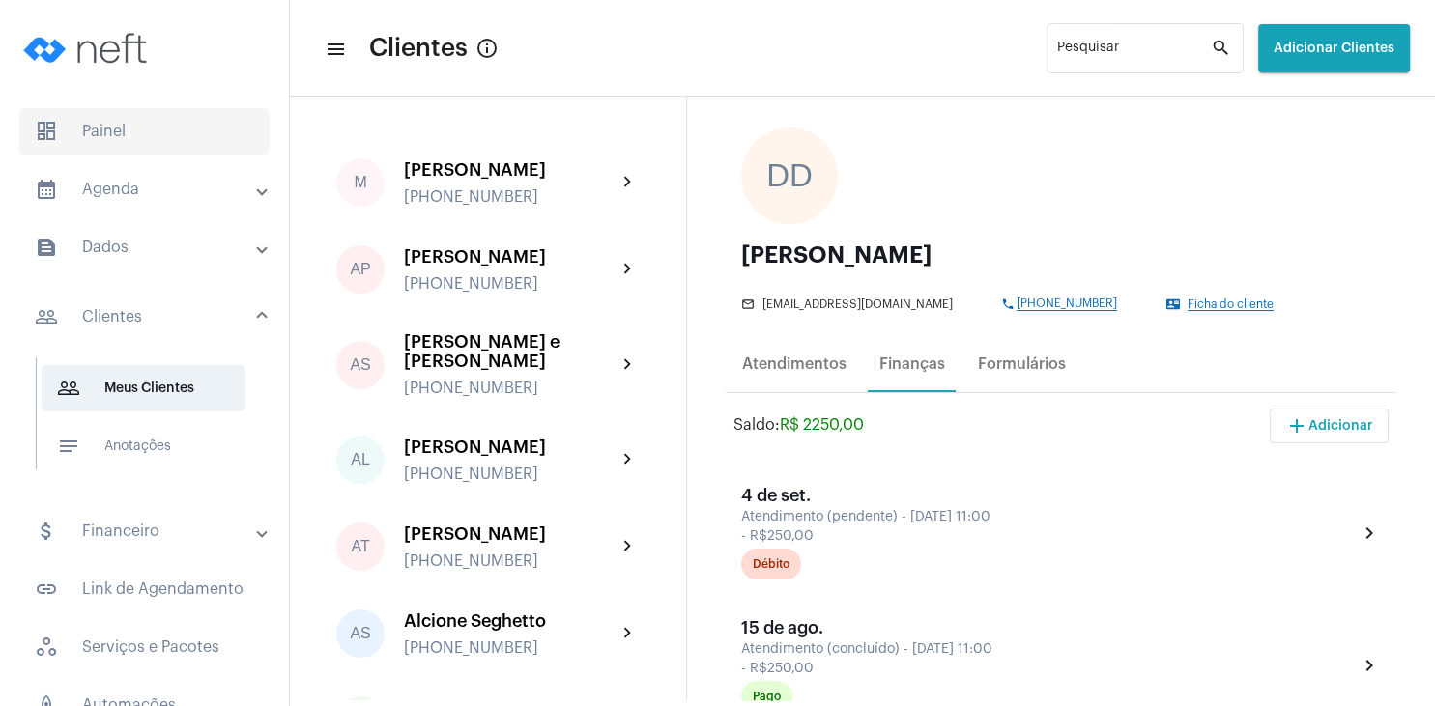
click at [120, 119] on span "dashboard Painel" at bounding box center [144, 131] width 250 height 46
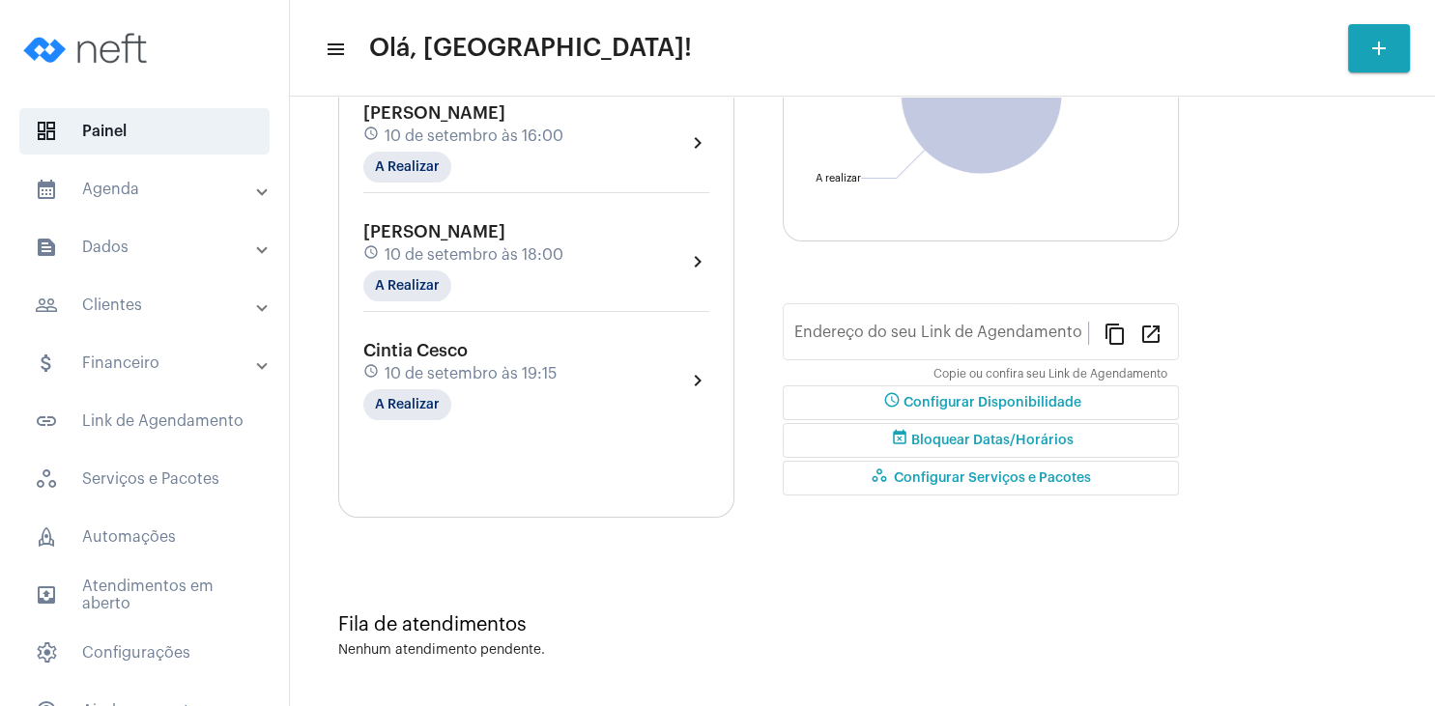
type input "[URL][DOMAIN_NAME]"
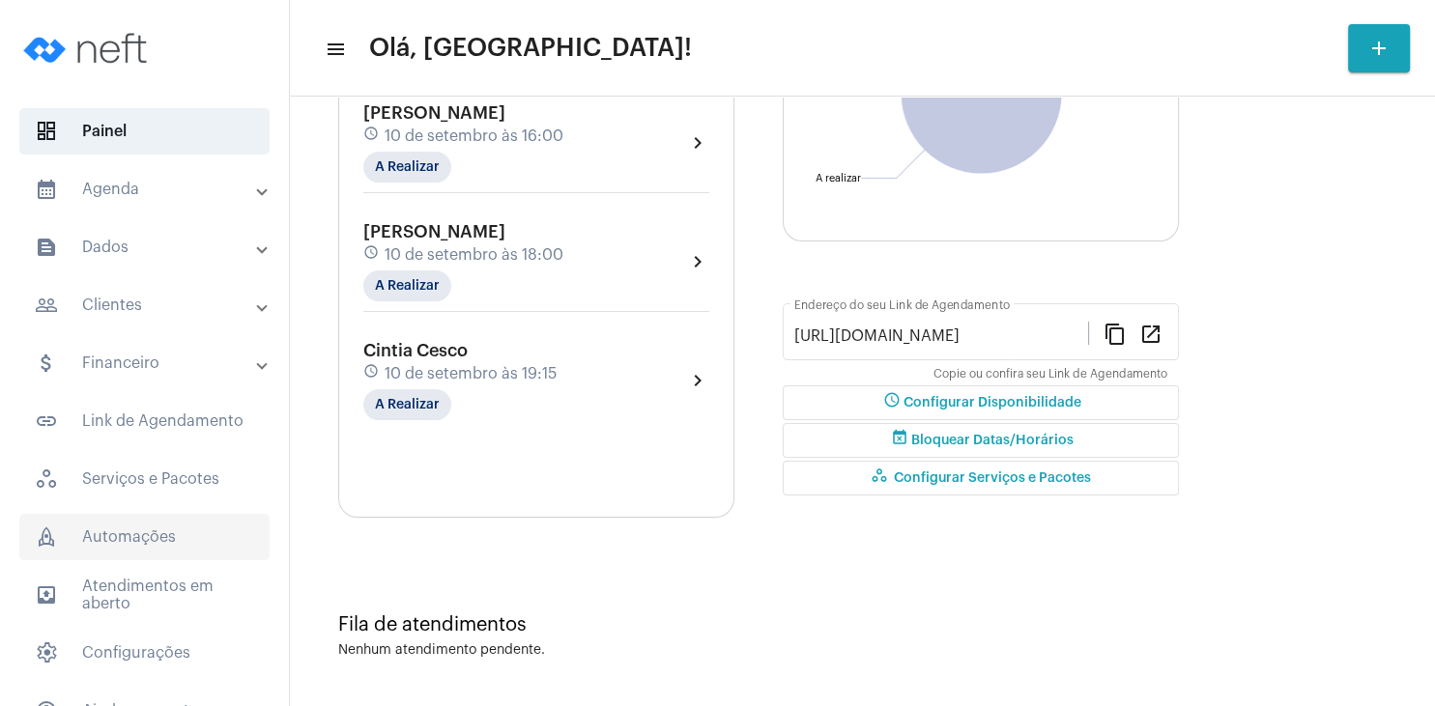
click at [169, 522] on span "rocket_outlined Automações" at bounding box center [144, 537] width 250 height 46
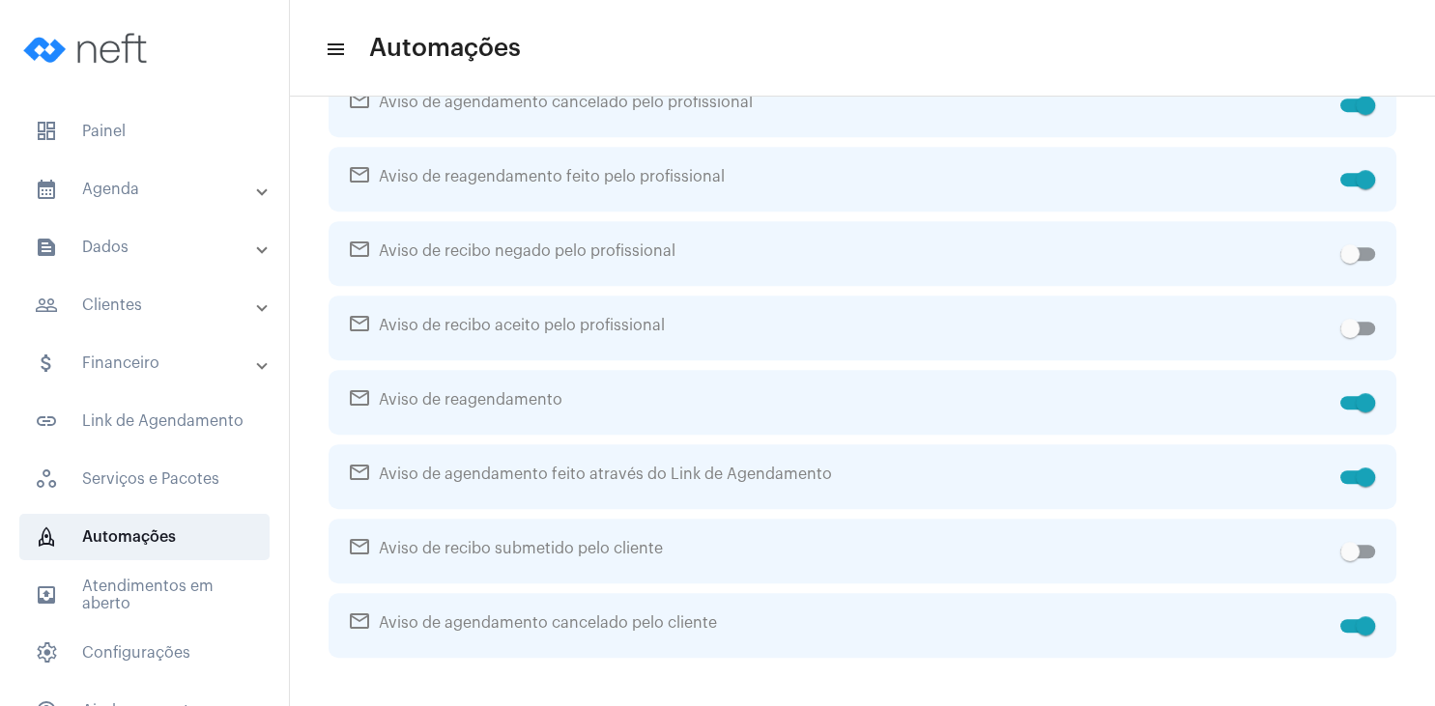
checkbox input "true"
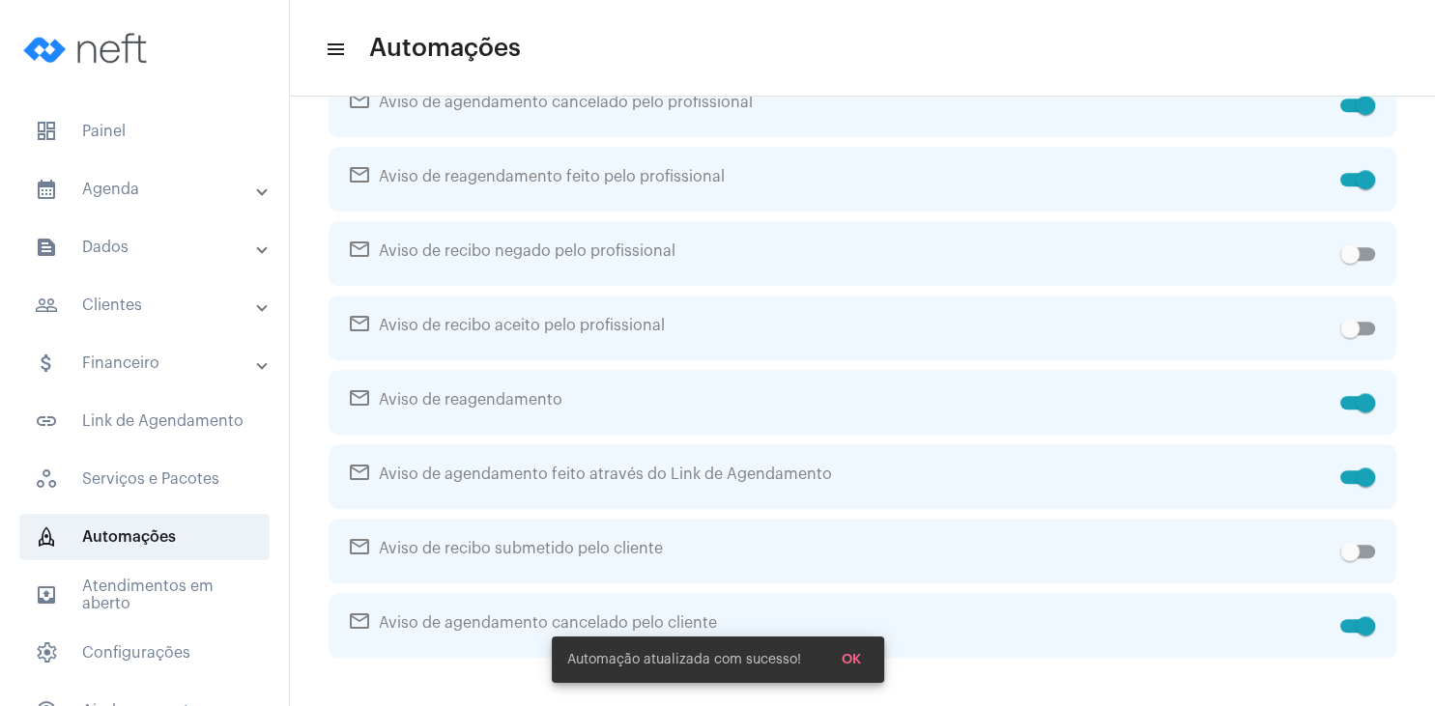
checkbox input "false"
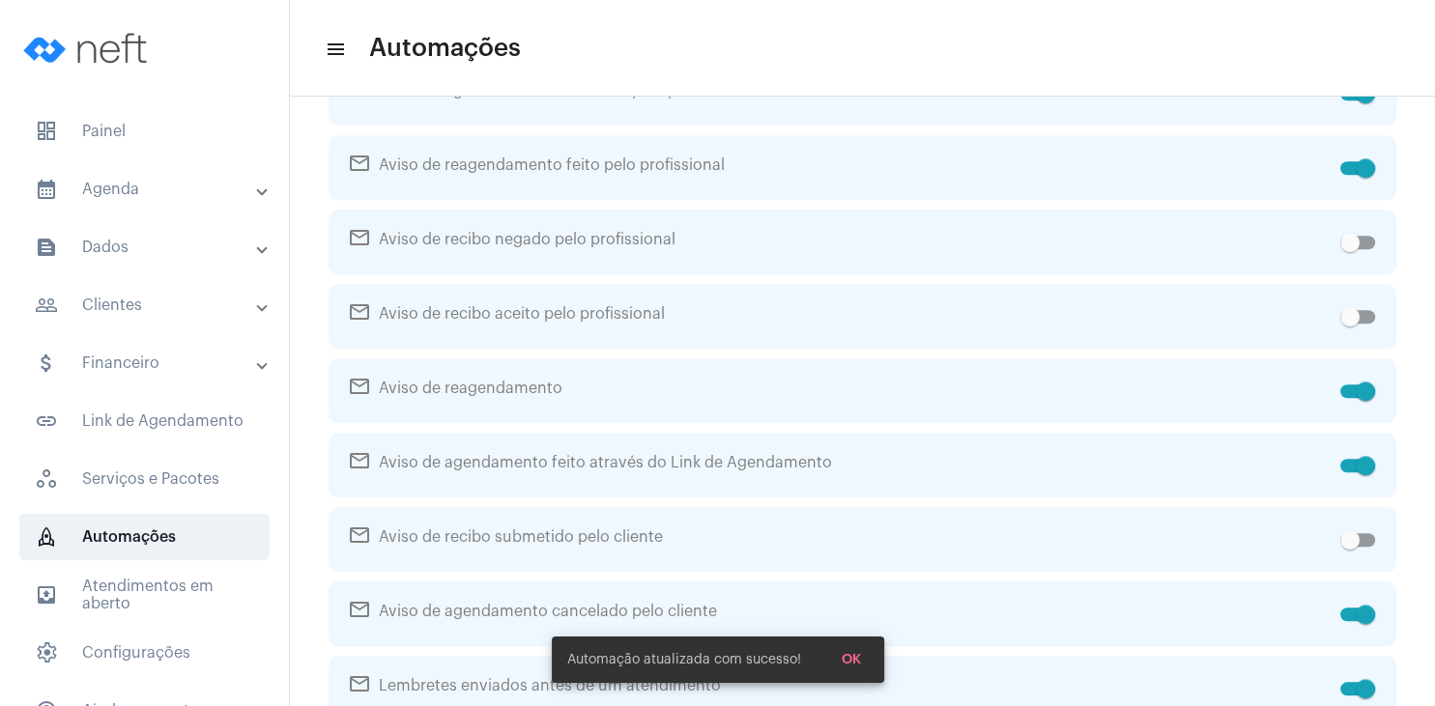
checkbox input "true"
click at [113, 129] on span "dashboard Painel" at bounding box center [144, 131] width 250 height 46
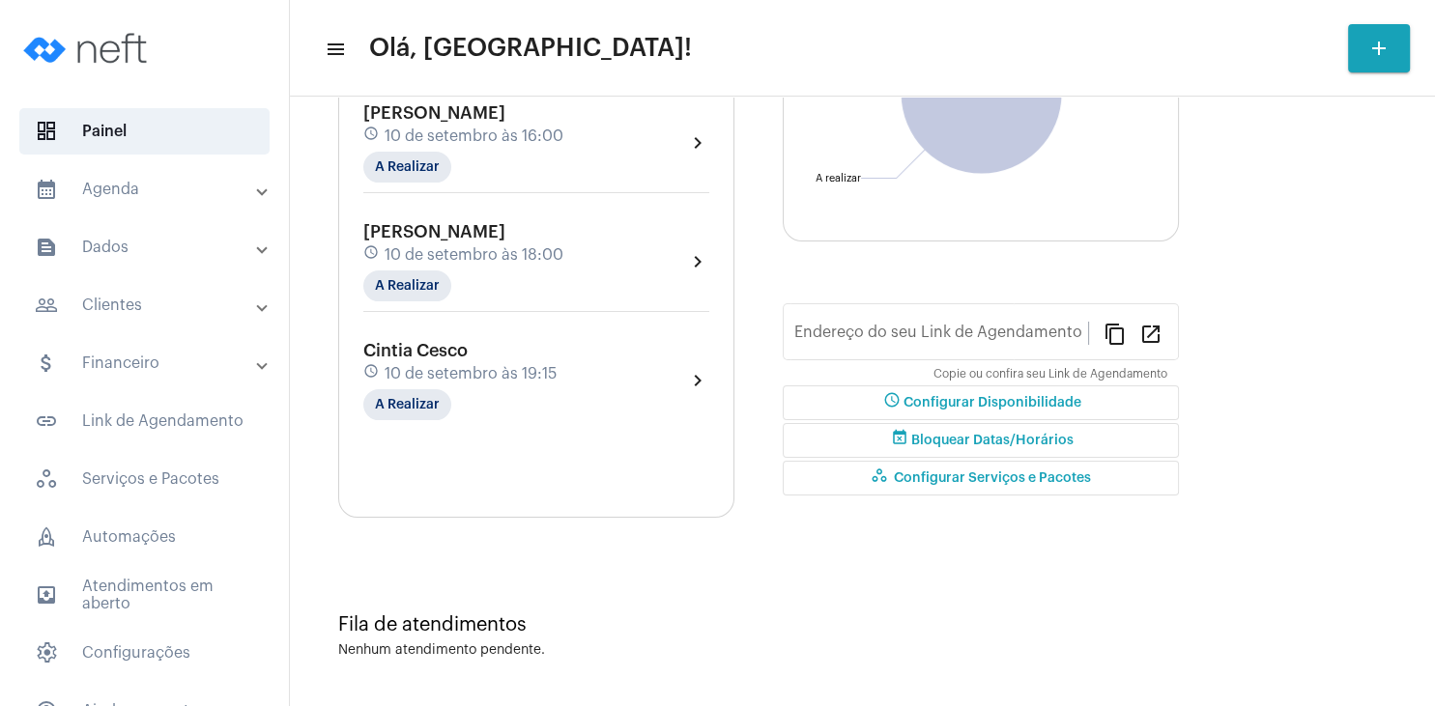
type input "[URL][DOMAIN_NAME]"
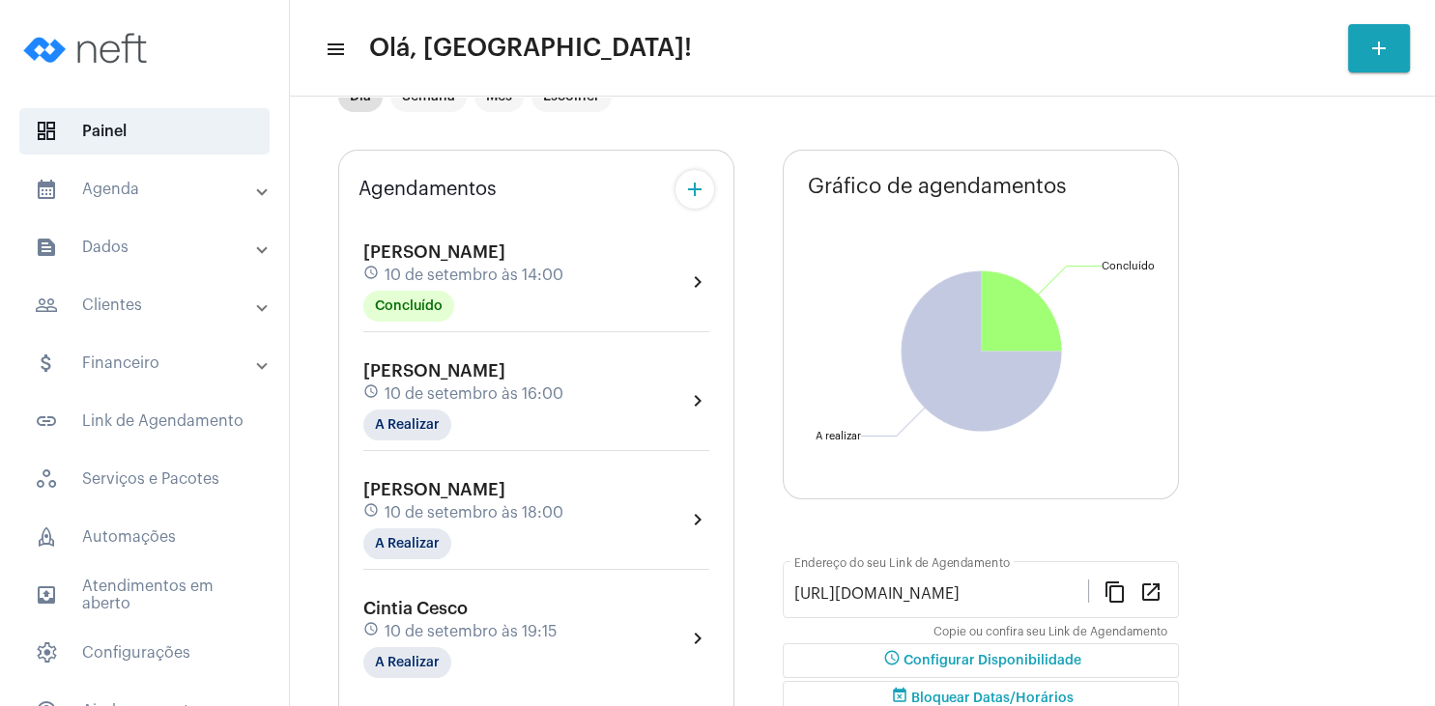
scroll to position [93, 0]
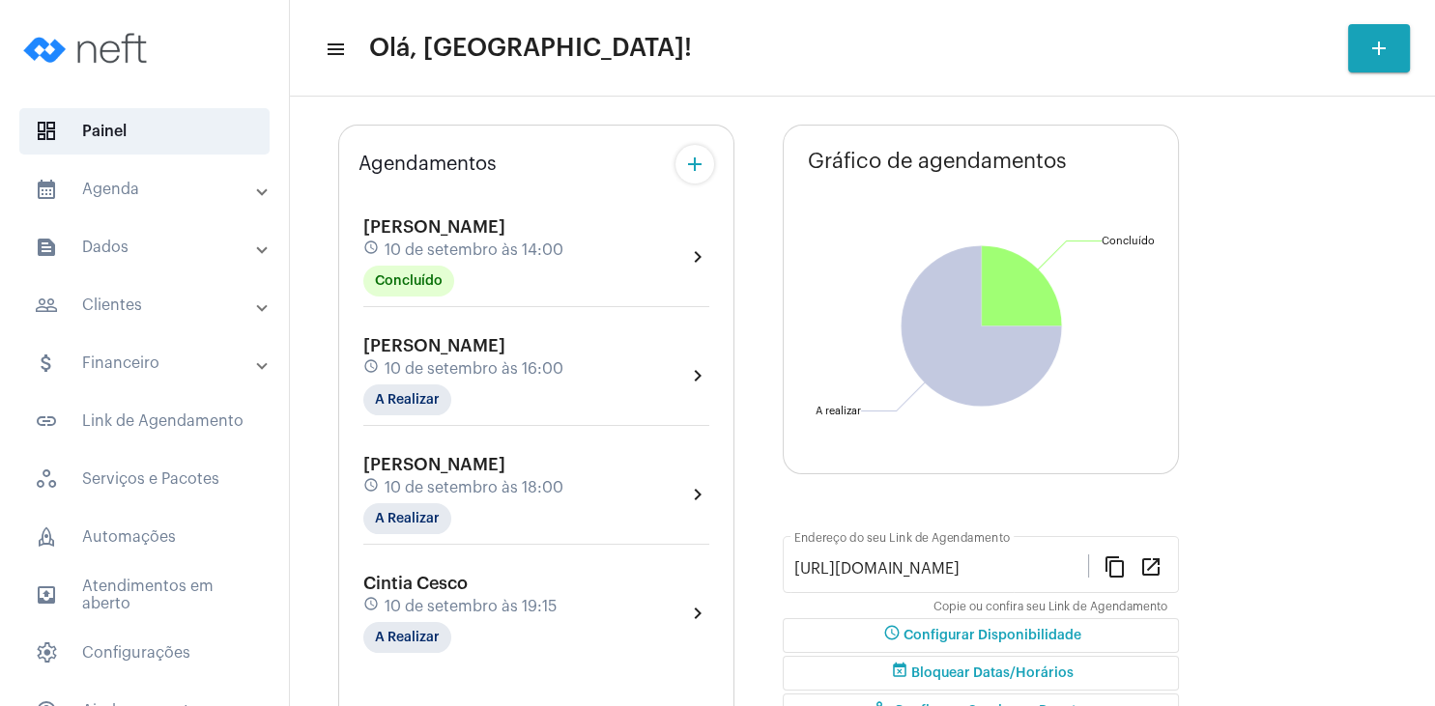
click at [505, 350] on span "[PERSON_NAME]" at bounding box center [434, 345] width 142 height 17
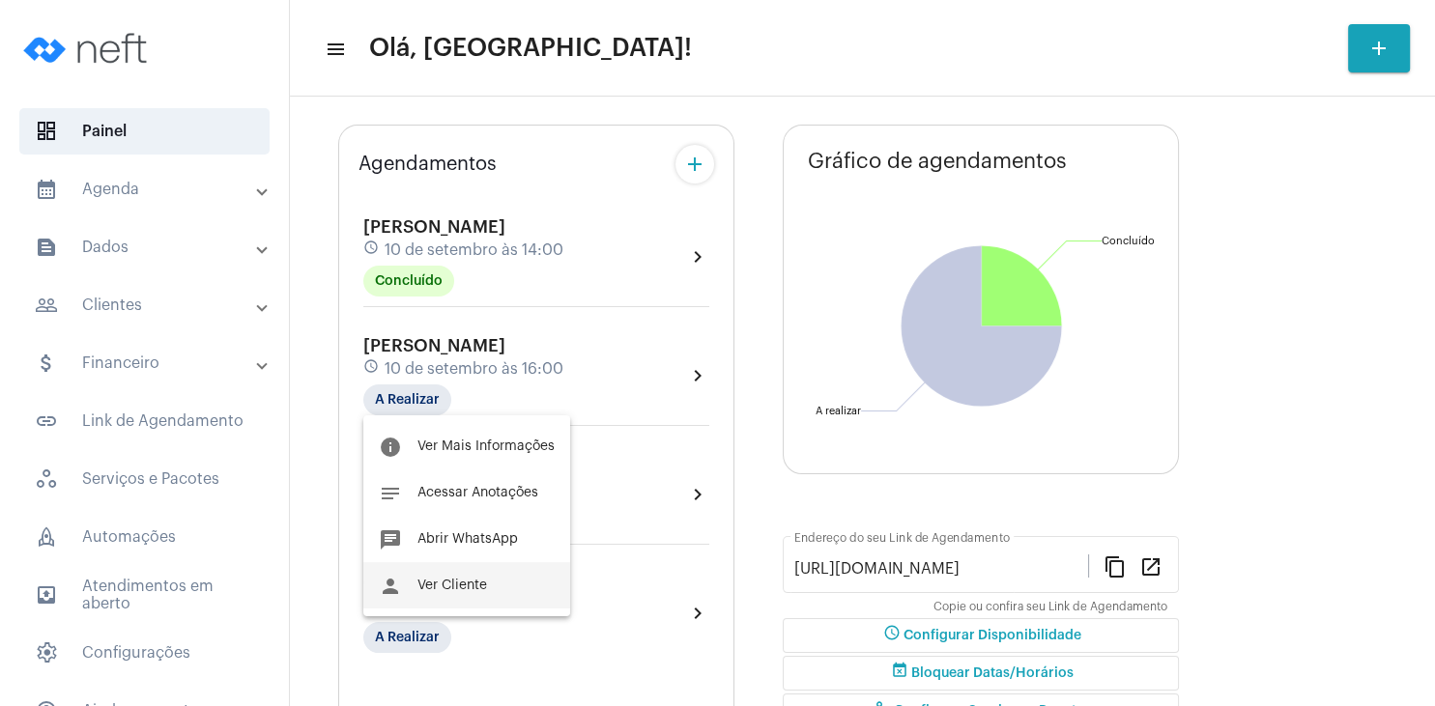
click at [470, 585] on span "Ver Cliente" at bounding box center [452, 586] width 70 height 14
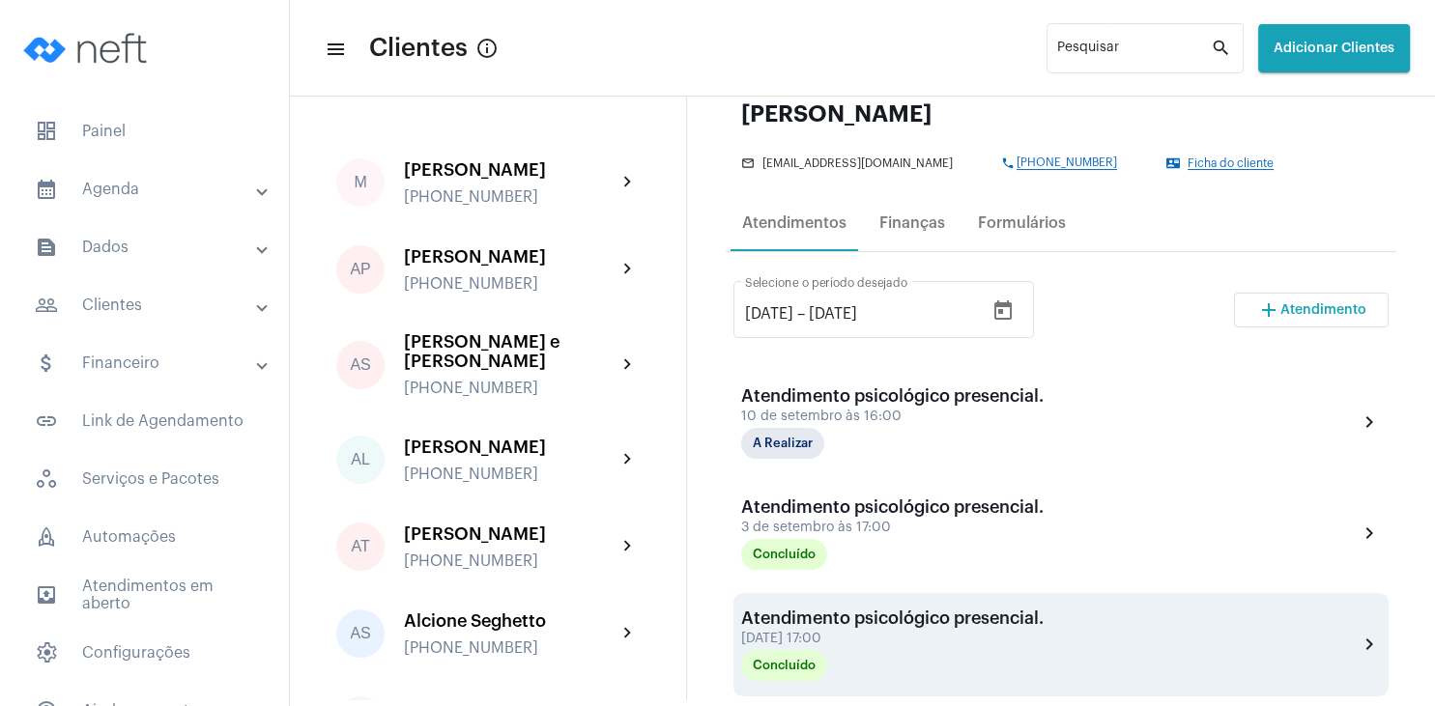
scroll to position [371, 0]
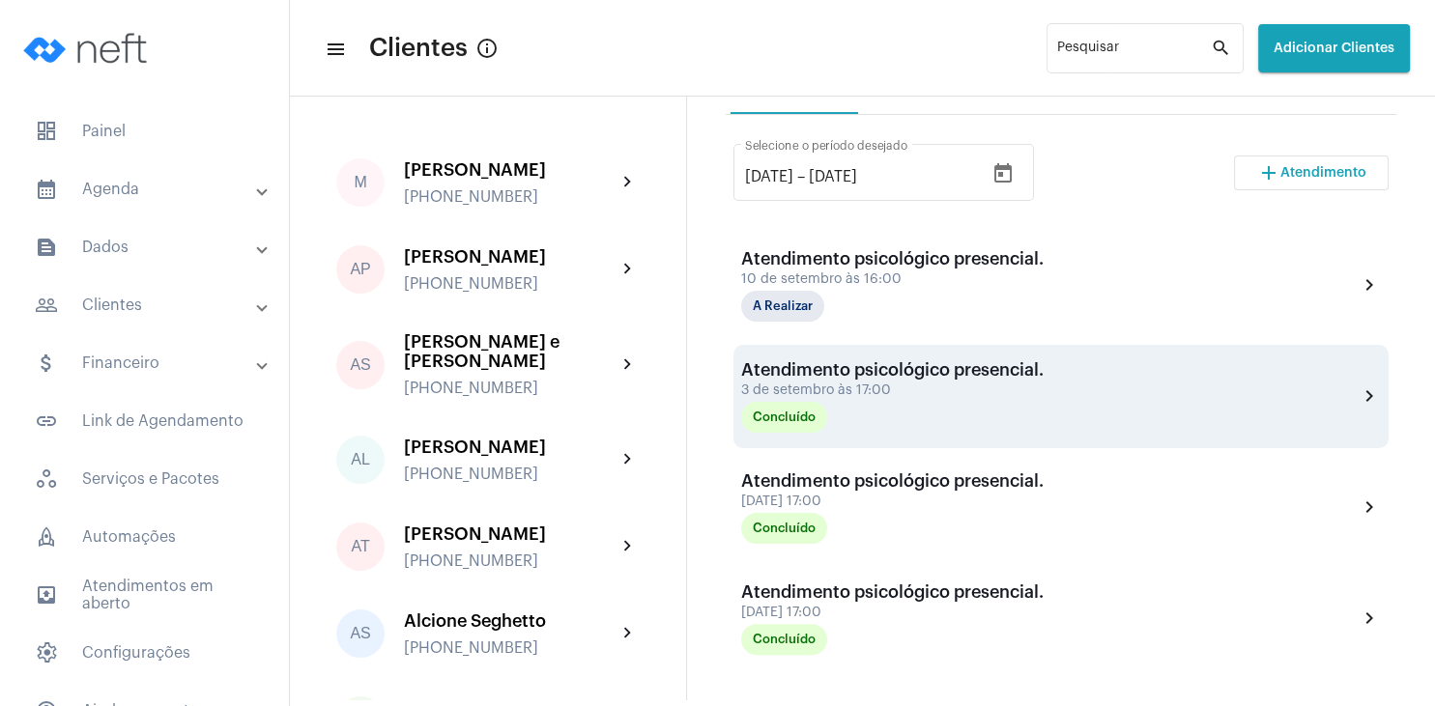
click at [841, 385] on div "Atendimento psicológico presencial. [DATE] 17:00 Concluído" at bounding box center [892, 396] width 302 height 72
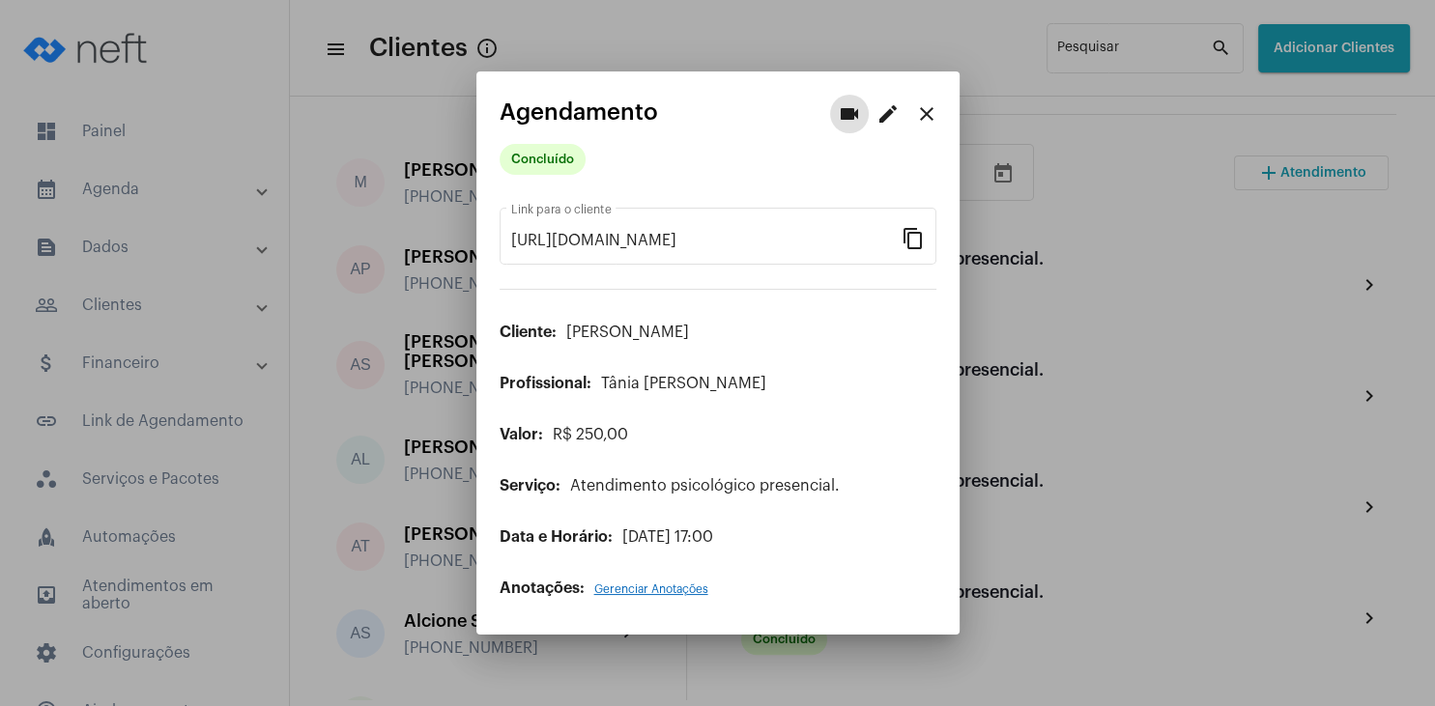
click at [685, 593] on span "Gerenciar Anotações" at bounding box center [651, 590] width 114 height 12
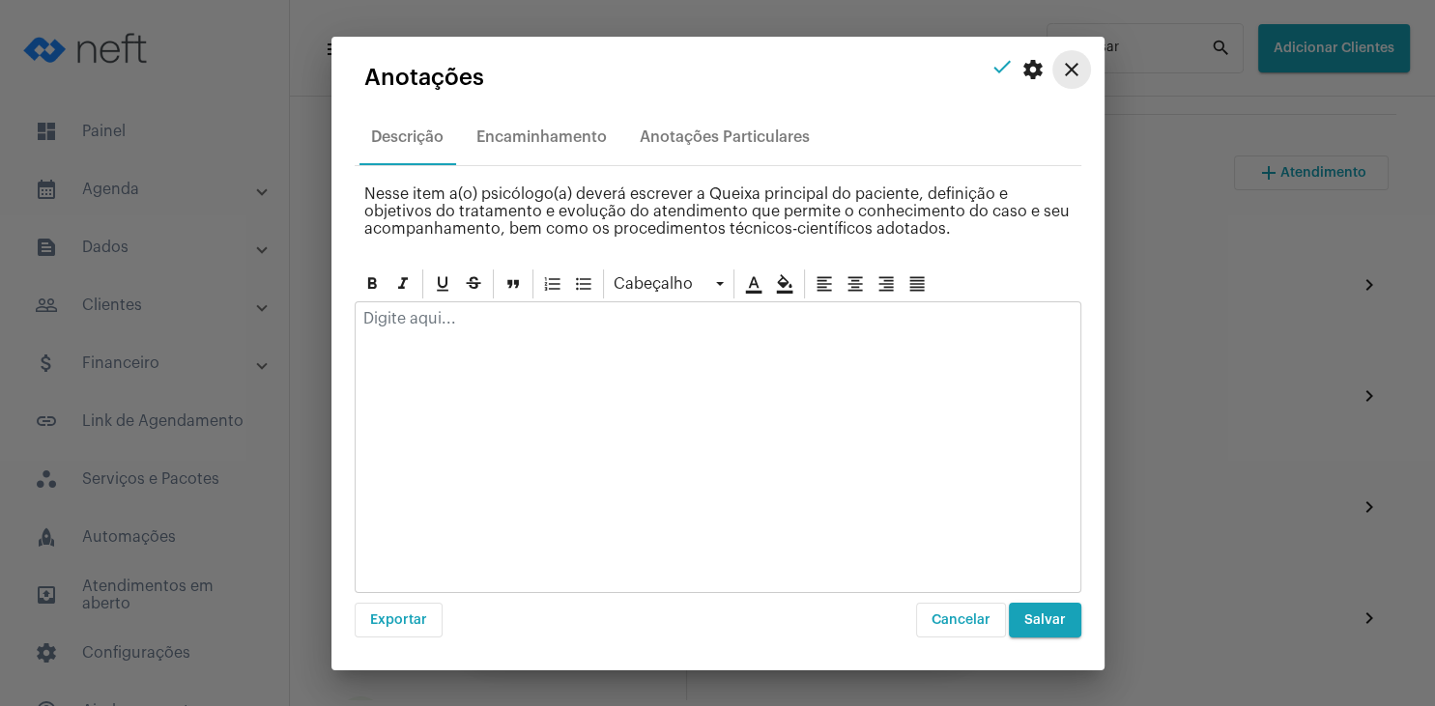
click at [1074, 70] on mat-icon "close" at bounding box center [1071, 69] width 23 height 23
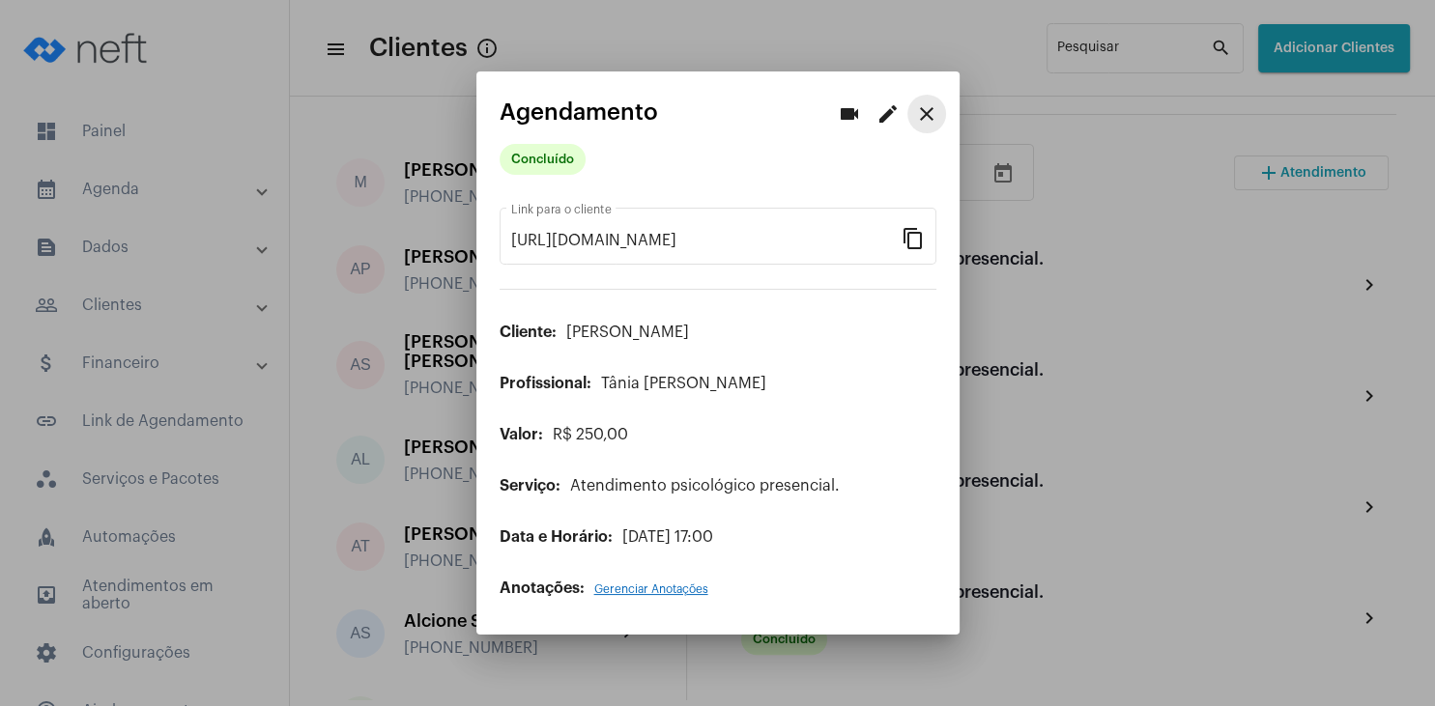
click at [934, 115] on mat-icon "close" at bounding box center [926, 113] width 23 height 23
